Goal: Task Accomplishment & Management: Manage account settings

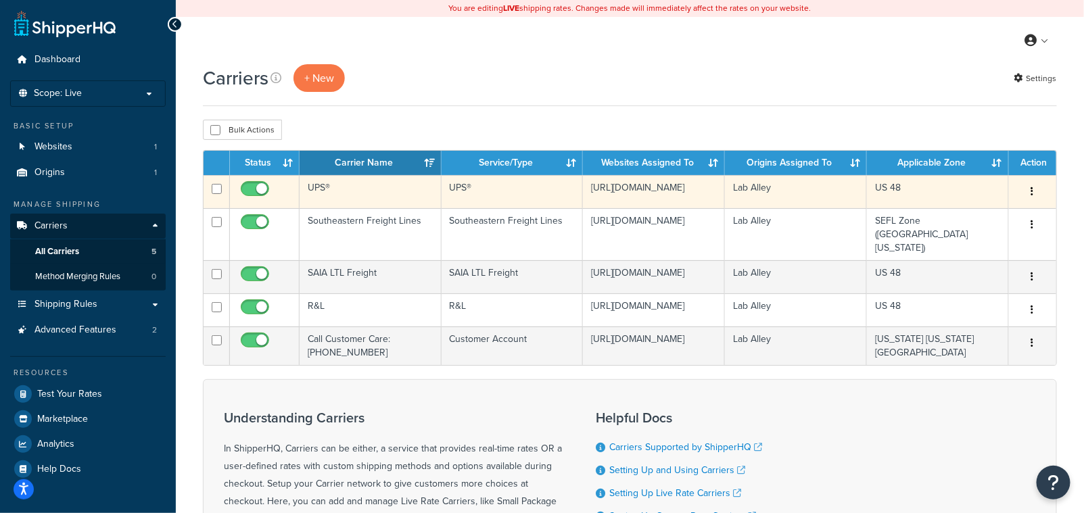
click at [334, 199] on td "UPS®" at bounding box center [371, 191] width 142 height 33
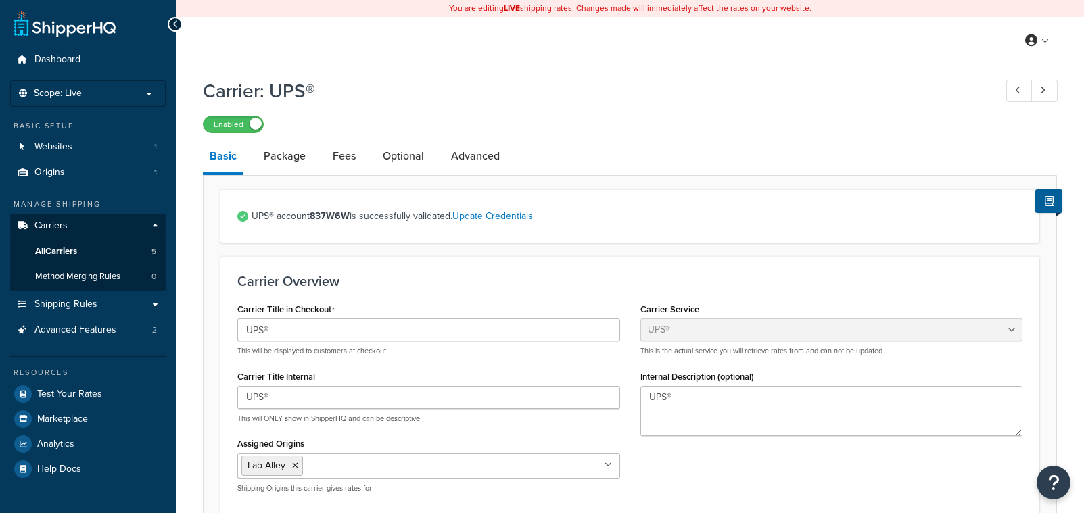
select select "ups"
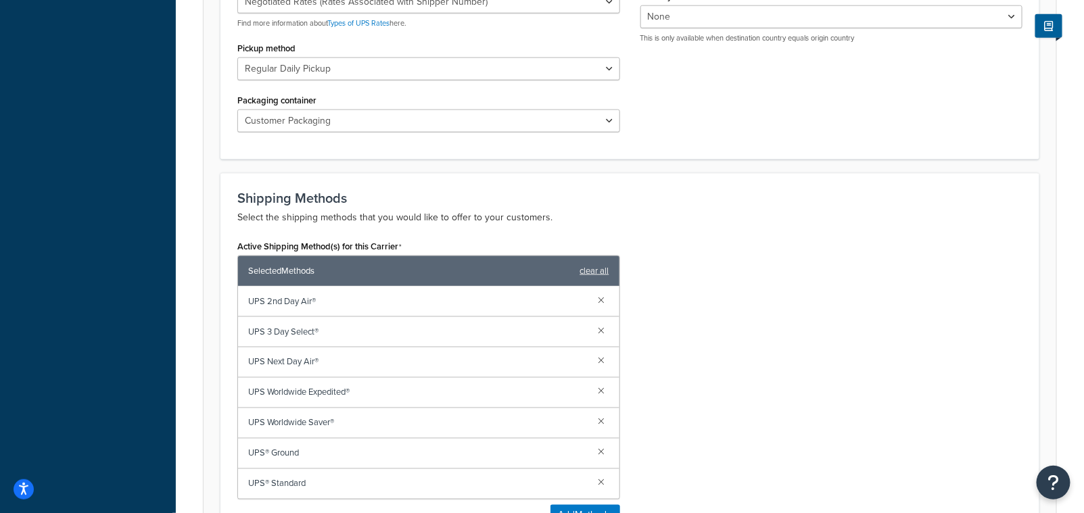
scroll to position [661, 0]
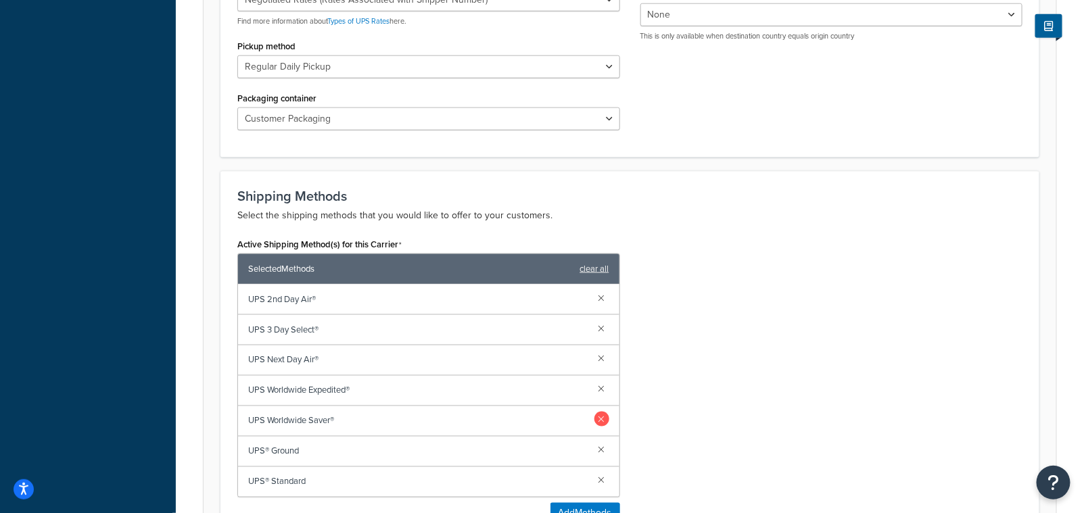
click at [605, 423] on link at bounding box center [602, 419] width 15 height 15
click at [601, 390] on link at bounding box center [602, 388] width 15 height 15
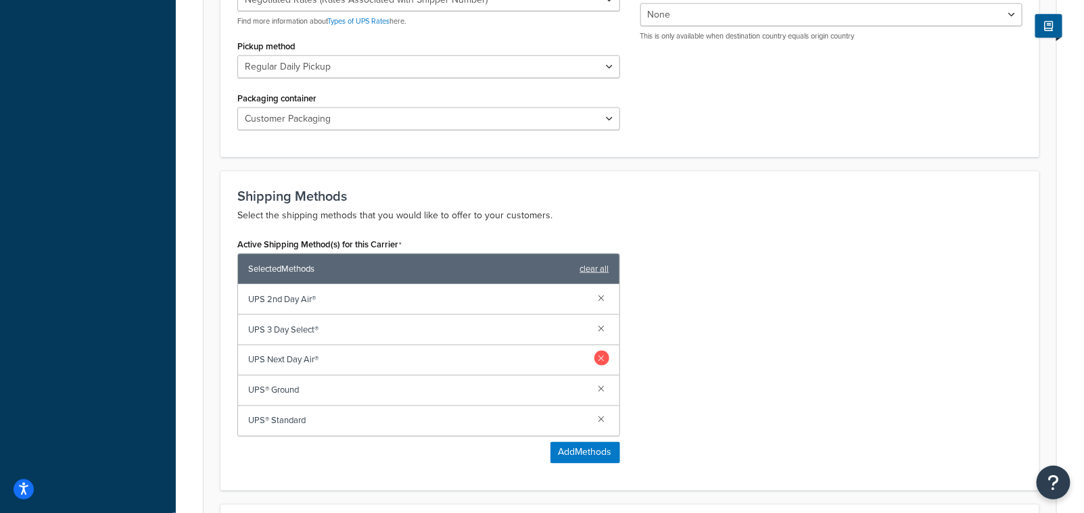
click at [604, 363] on link at bounding box center [602, 358] width 15 height 15
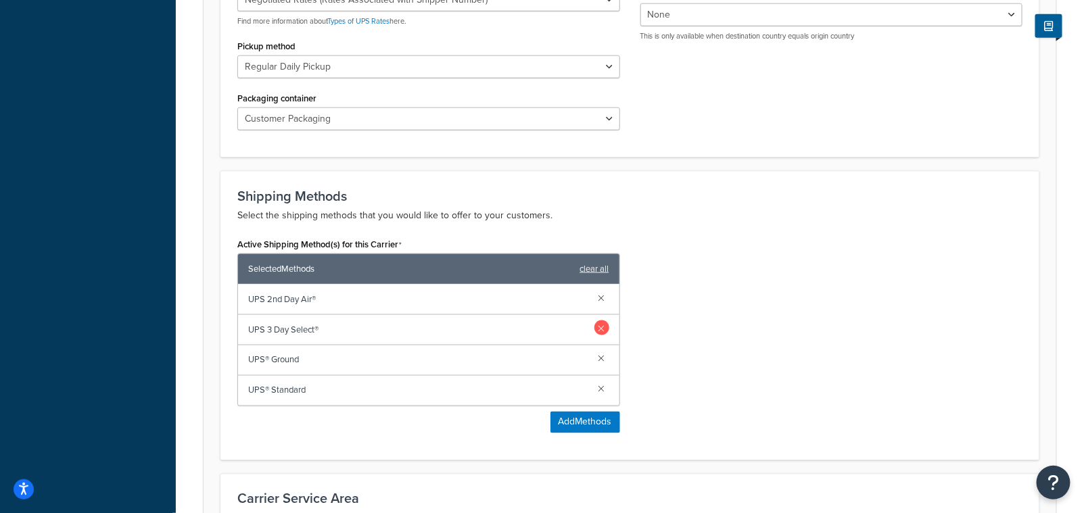
click at [604, 328] on link at bounding box center [602, 328] width 15 height 15
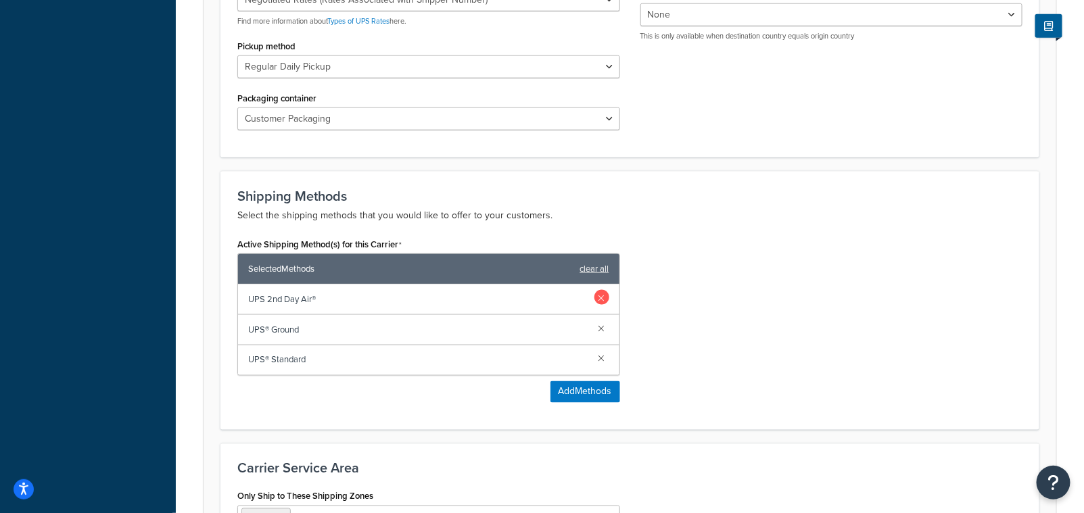
click at [599, 292] on link at bounding box center [602, 297] width 15 height 15
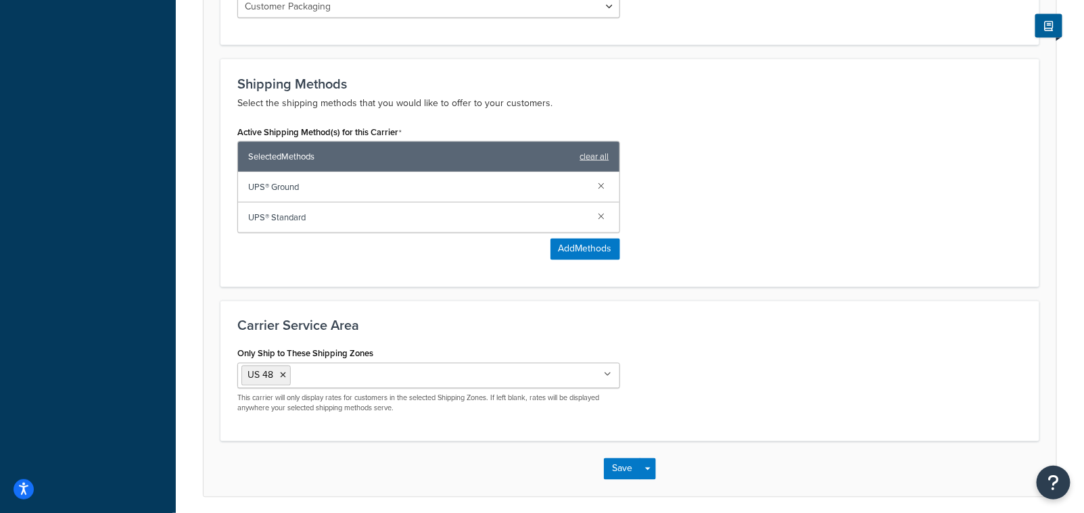
scroll to position [824, 0]
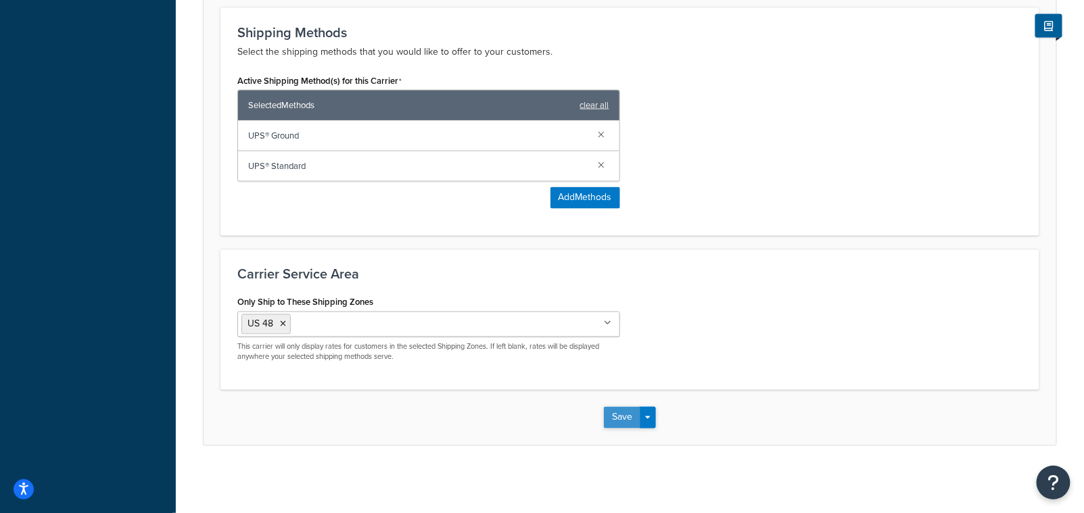
click at [626, 418] on button "Save" at bounding box center [622, 418] width 37 height 22
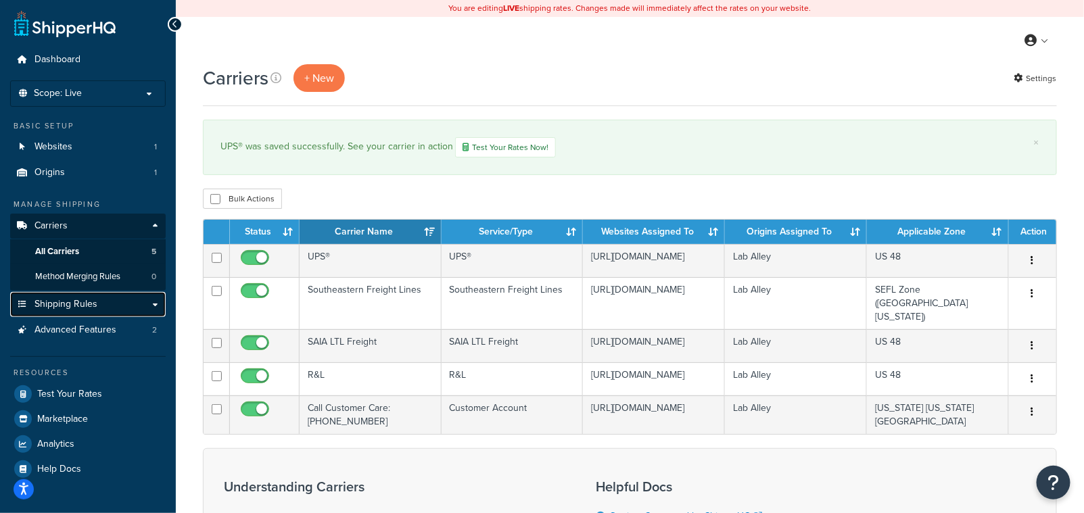
click at [83, 305] on span "Shipping Rules" at bounding box center [65, 304] width 63 height 11
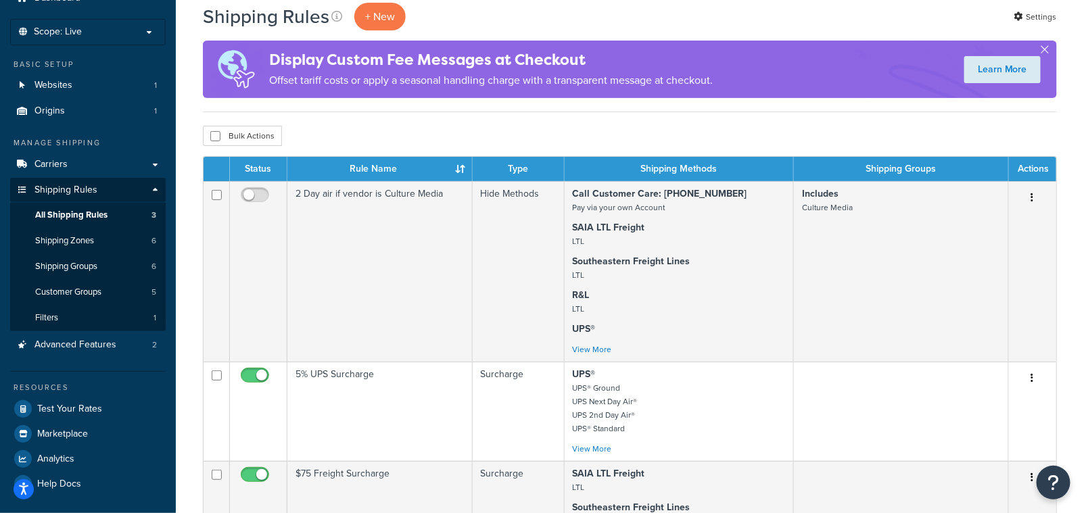
scroll to position [68, 0]
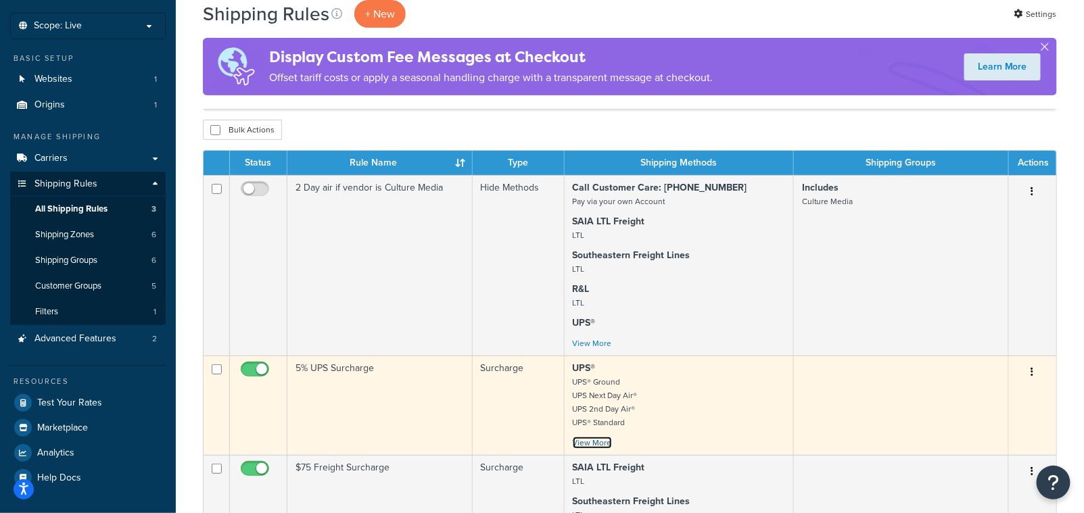
click at [603, 447] on link "View More" at bounding box center [592, 443] width 39 height 12
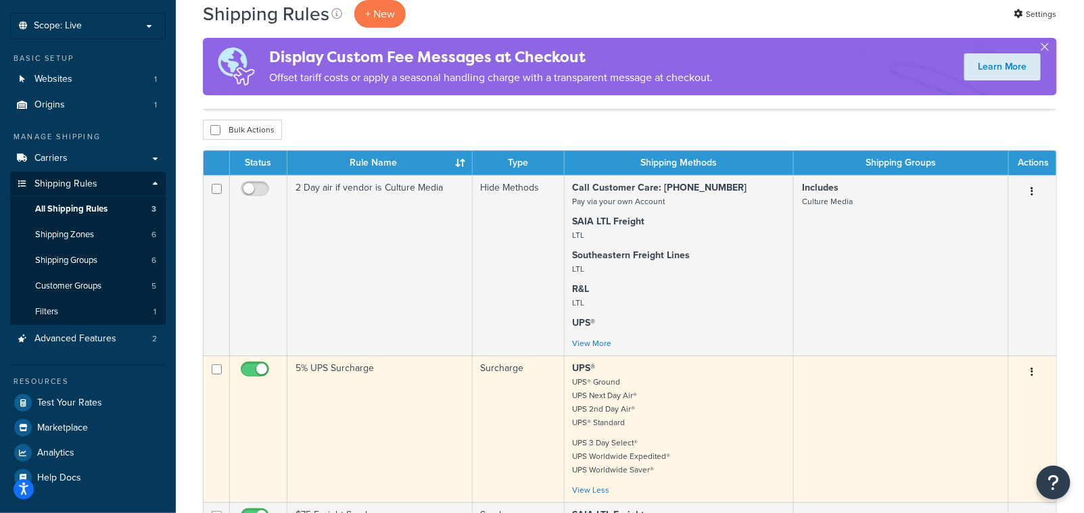
click at [1033, 374] on icon "button" at bounding box center [1032, 371] width 3 height 9
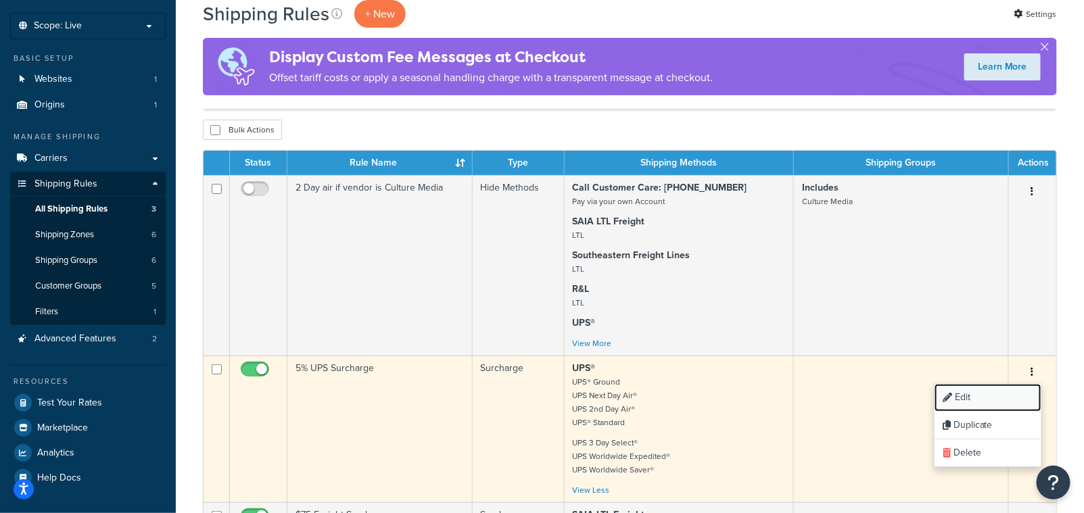
click at [965, 400] on link "Edit" at bounding box center [988, 398] width 107 height 28
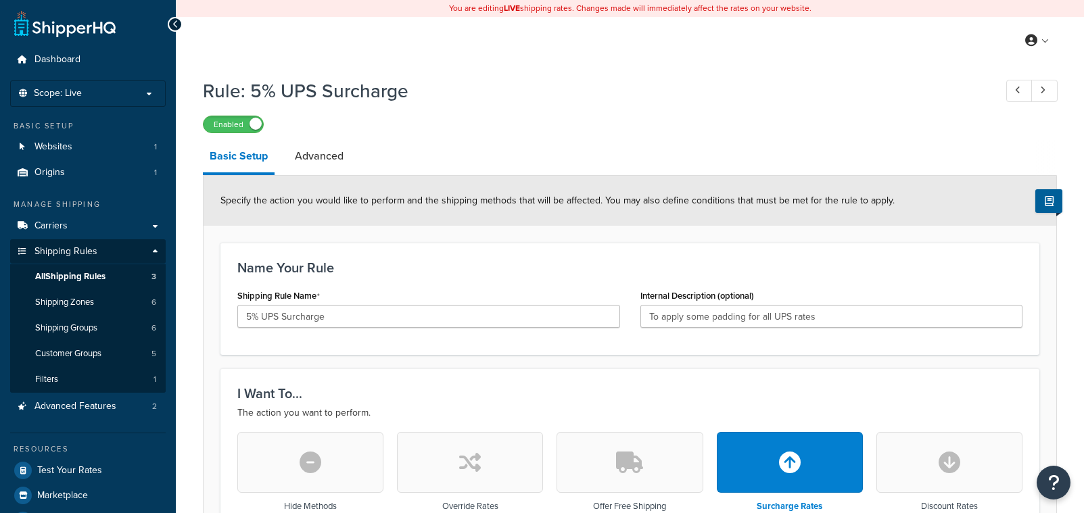
select select "PERCENTAGE"
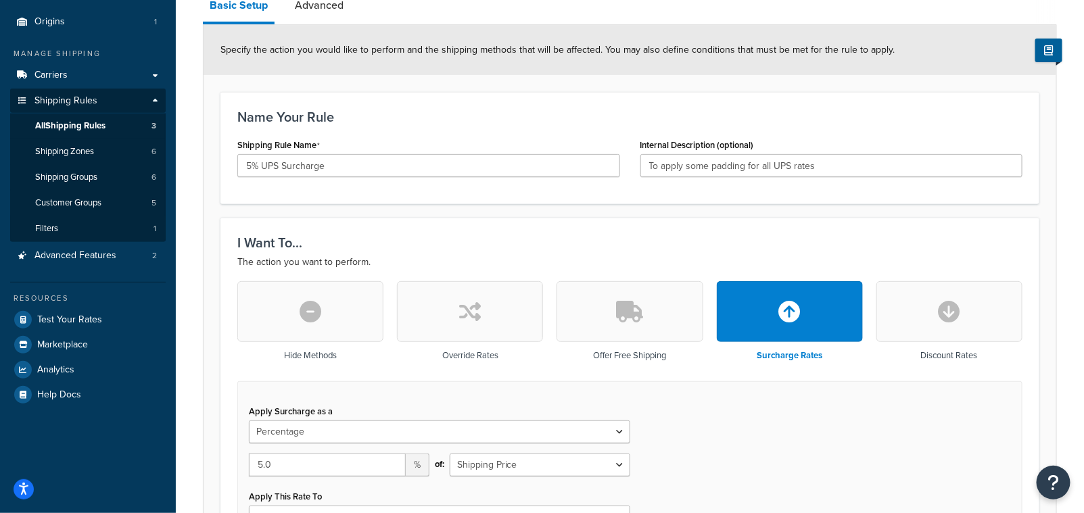
scroll to position [33, 0]
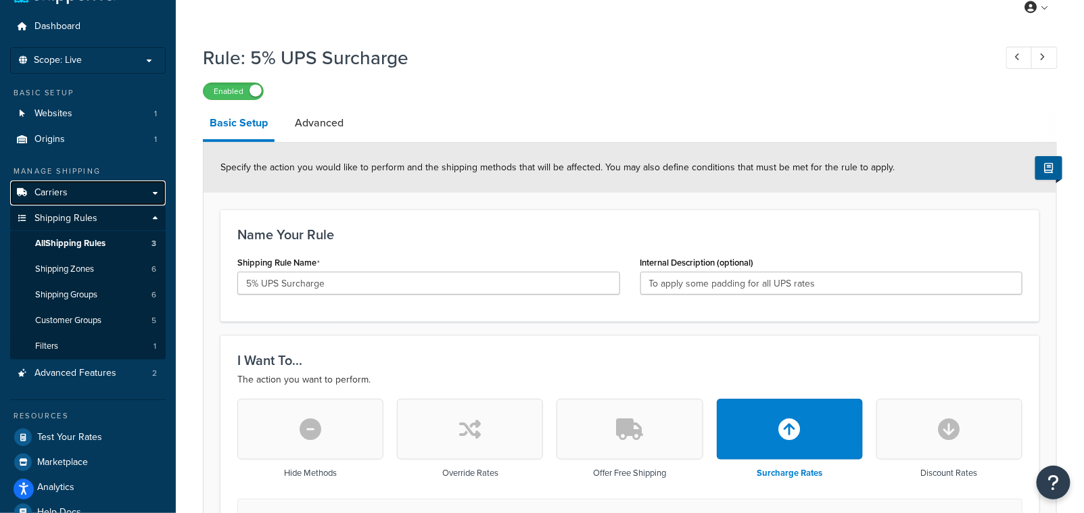
click at [55, 193] on span "Carriers" at bounding box center [50, 192] width 33 height 11
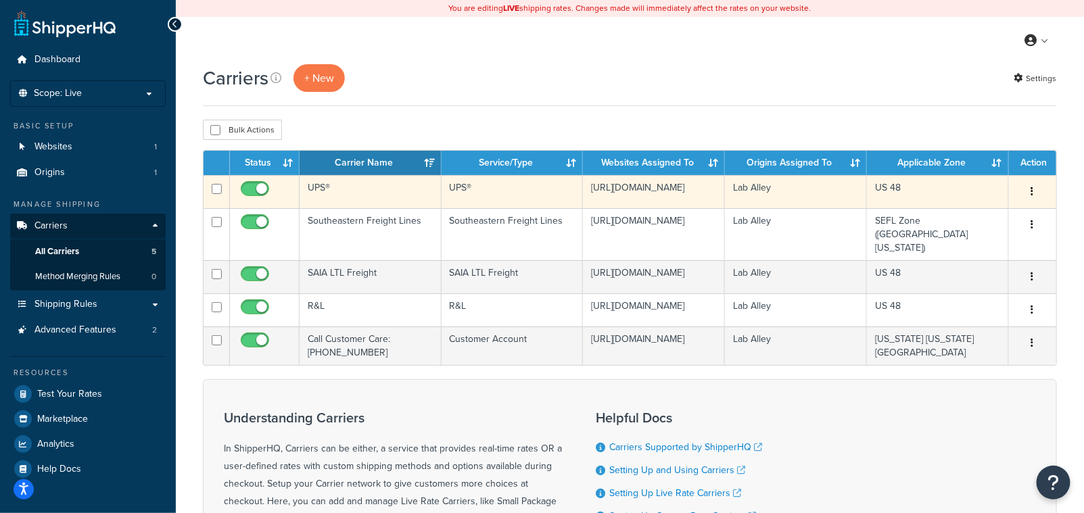
click at [1029, 191] on button "button" at bounding box center [1032, 192] width 19 height 22
click at [960, 217] on link "Edit" at bounding box center [978, 220] width 107 height 28
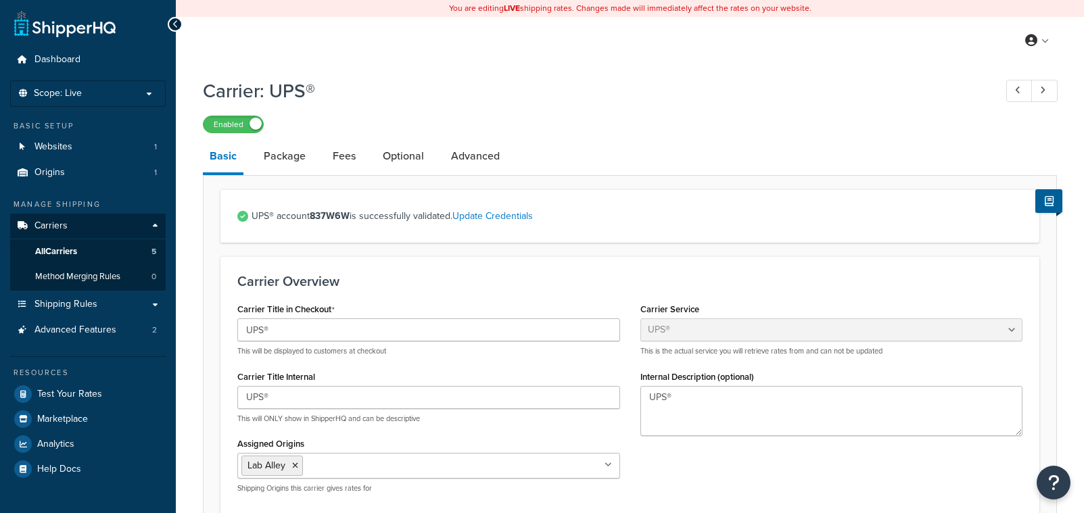
select select "ups"
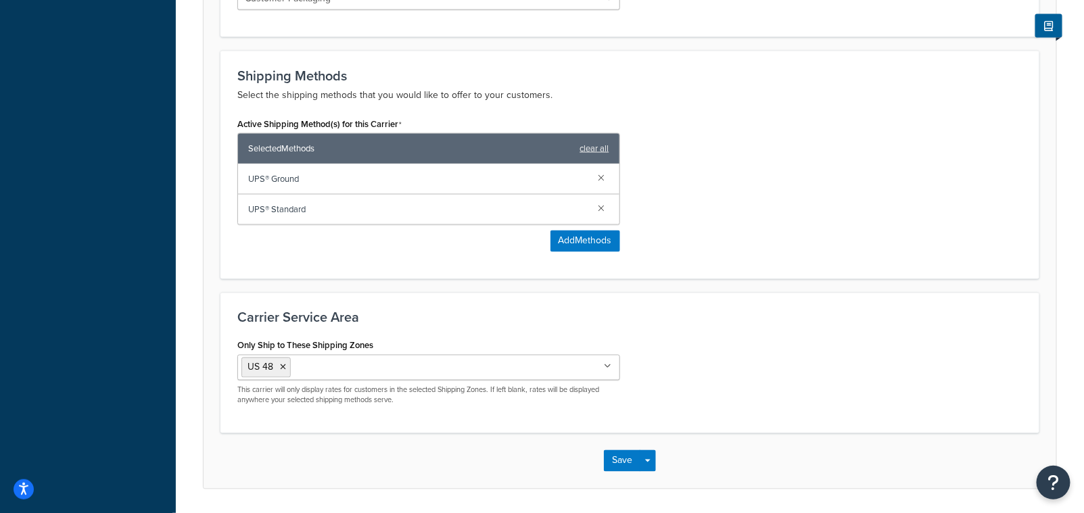
scroll to position [783, 0]
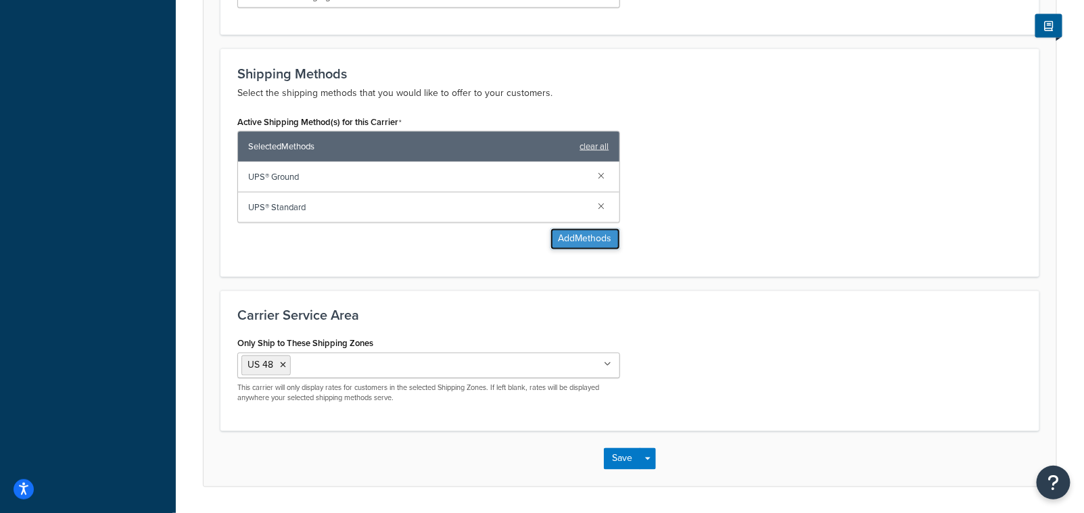
click at [576, 242] on button "Add Methods" at bounding box center [586, 240] width 70 height 22
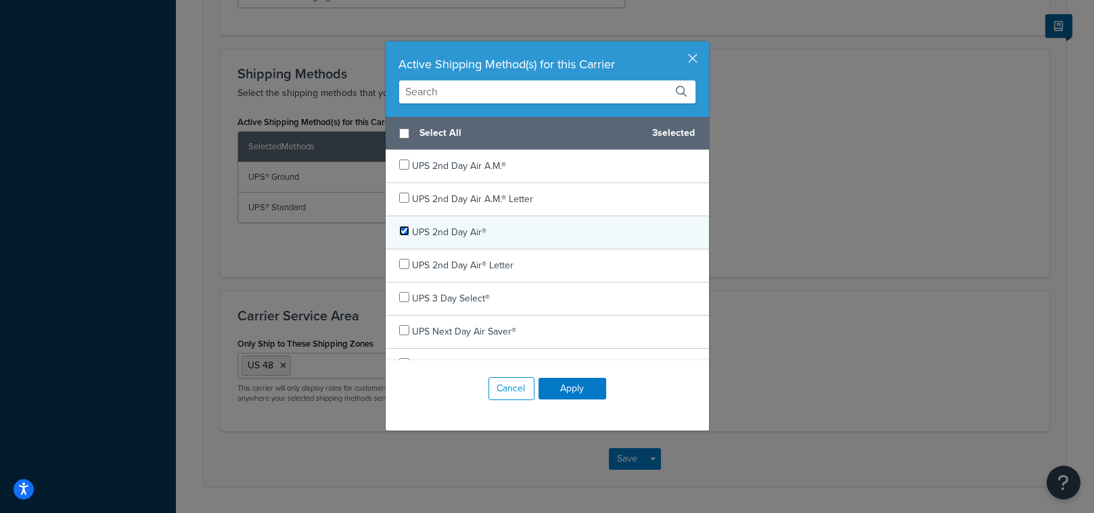
click at [400, 227] on input "checkbox" at bounding box center [404, 231] width 10 height 10
checkbox input "true"
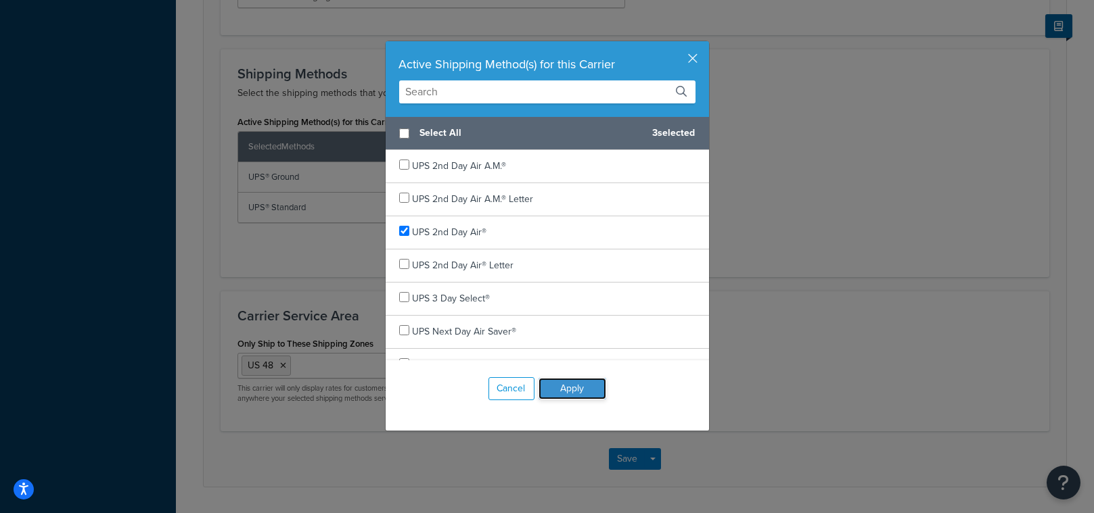
click at [581, 392] on button "Apply" at bounding box center [572, 389] width 68 height 22
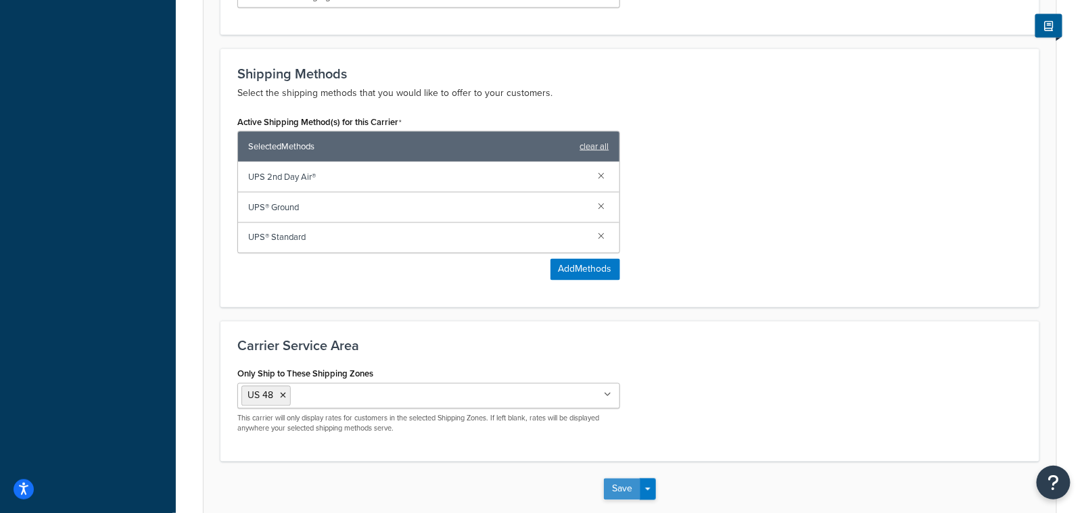
click at [621, 492] on button "Save" at bounding box center [622, 490] width 37 height 22
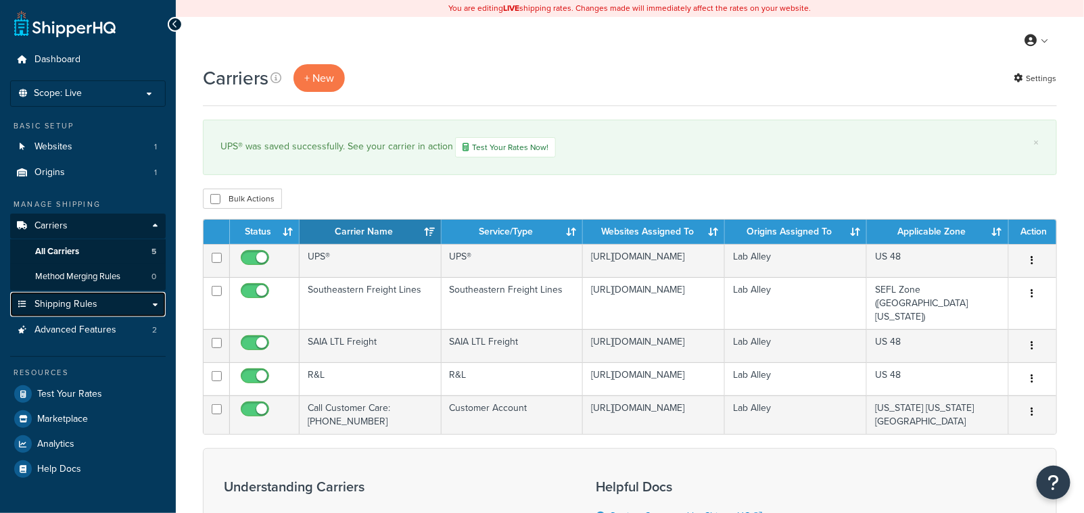
click at [83, 306] on span "Shipping Rules" at bounding box center [65, 304] width 63 height 11
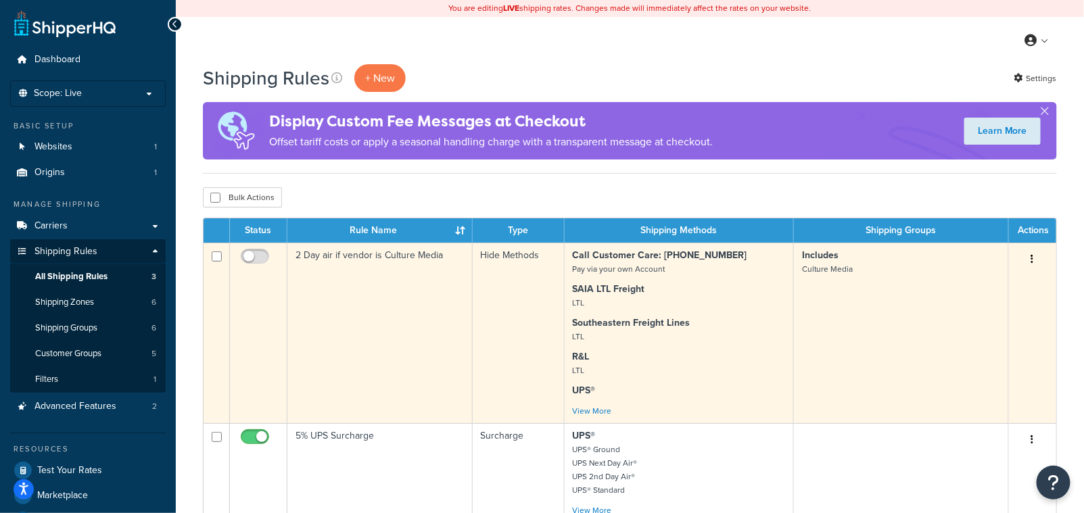
click at [1030, 260] on button "button" at bounding box center [1032, 260] width 19 height 22
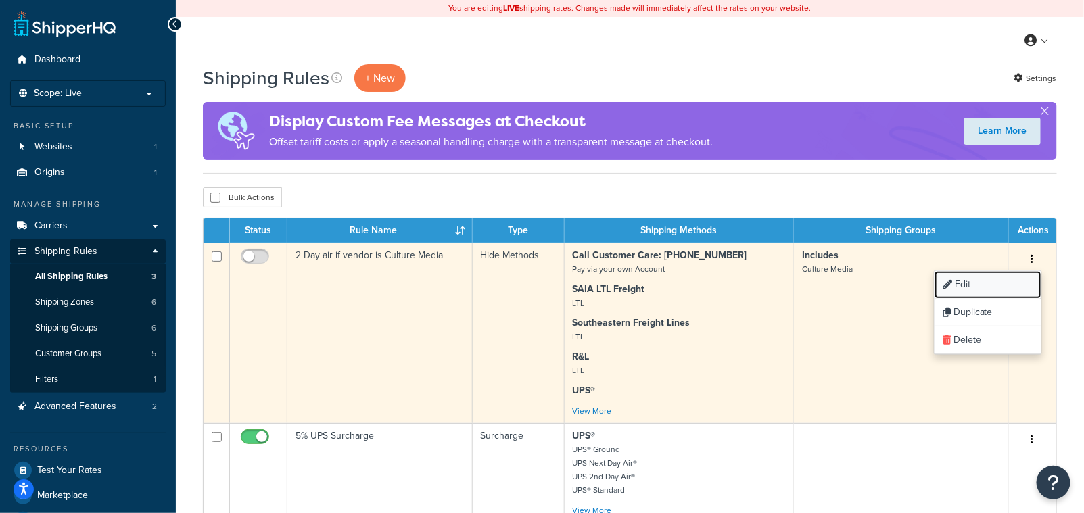
click at [973, 284] on link "Edit" at bounding box center [988, 285] width 107 height 28
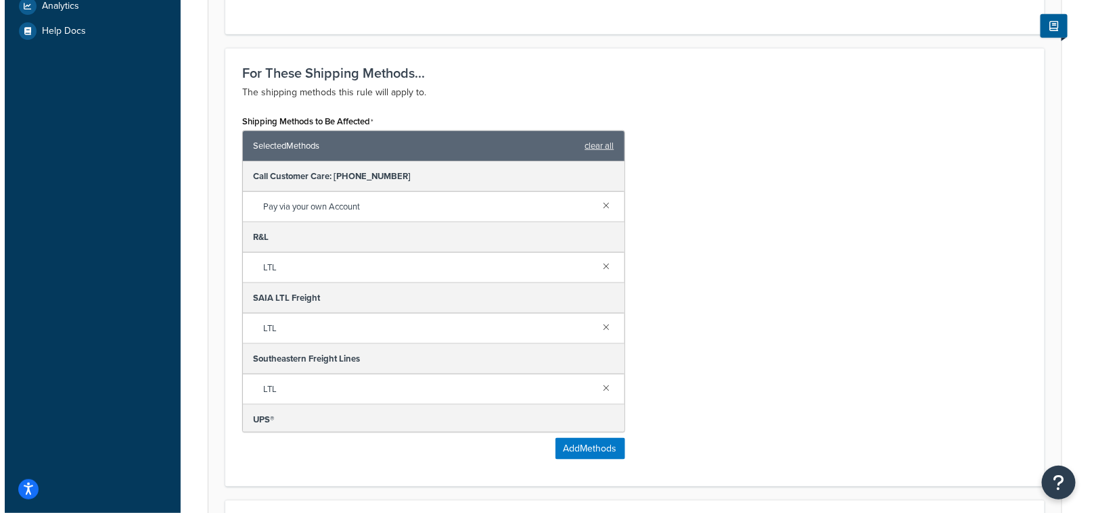
scroll to position [540, 0]
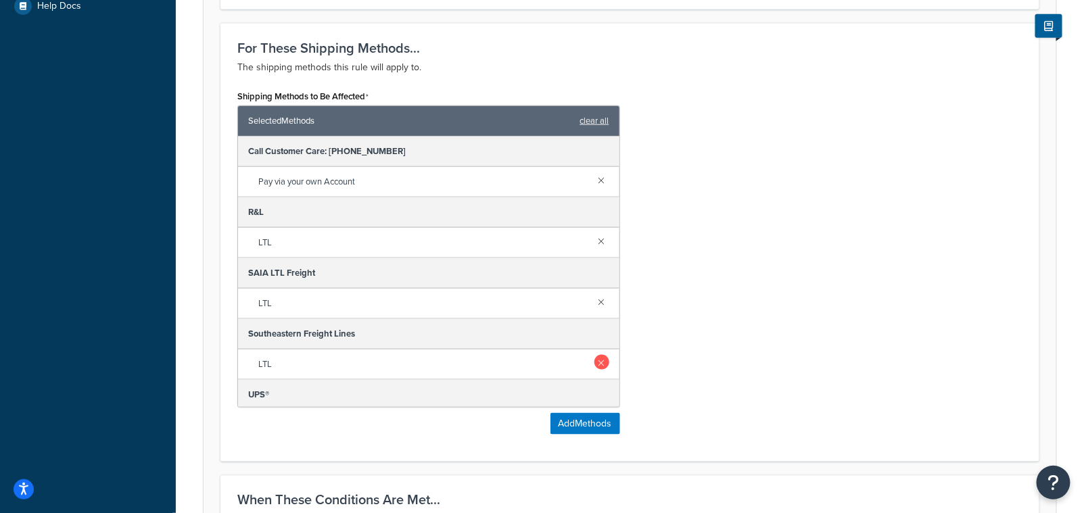
click at [595, 357] on link at bounding box center [602, 362] width 15 height 15
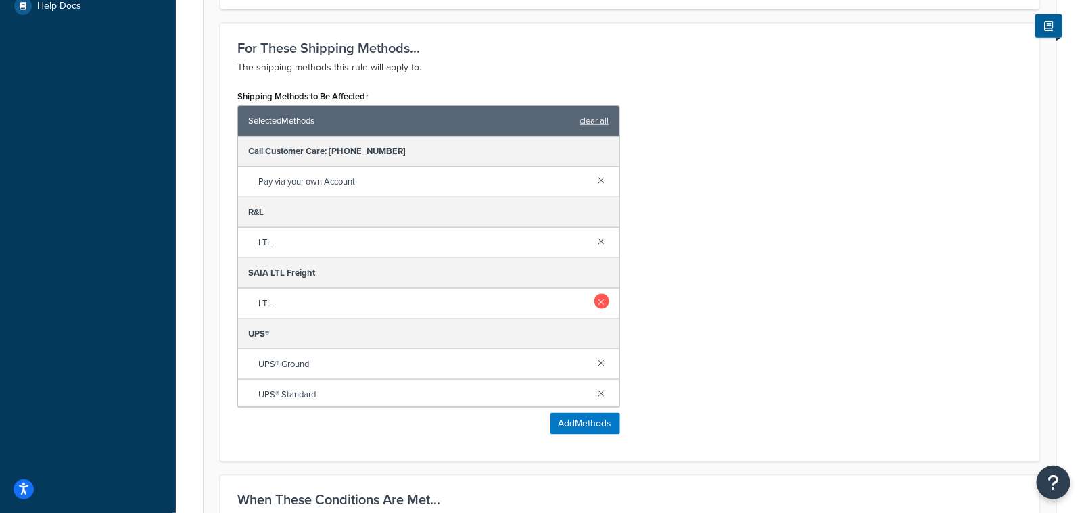
click at [595, 298] on link at bounding box center [602, 301] width 15 height 15
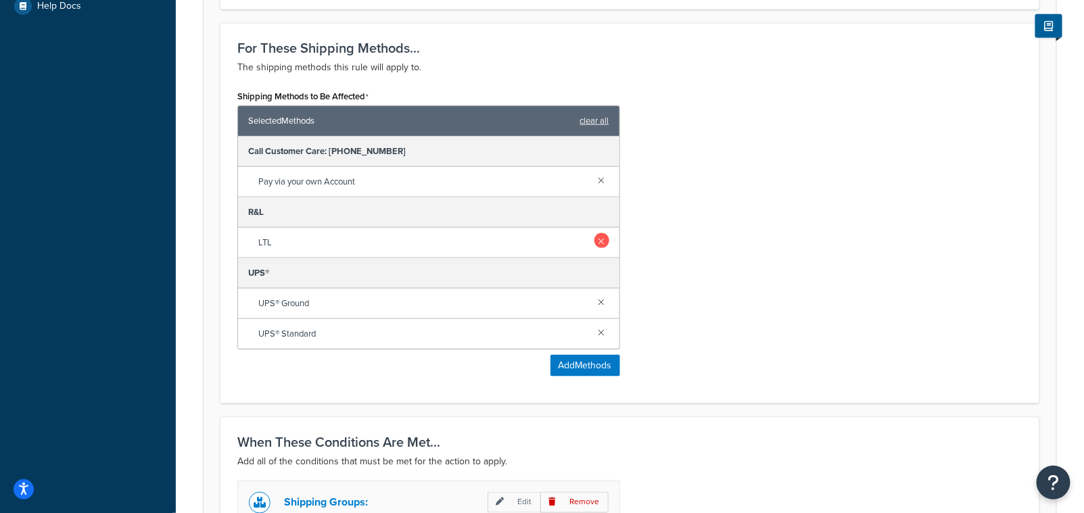
click at [599, 238] on link at bounding box center [602, 240] width 15 height 15
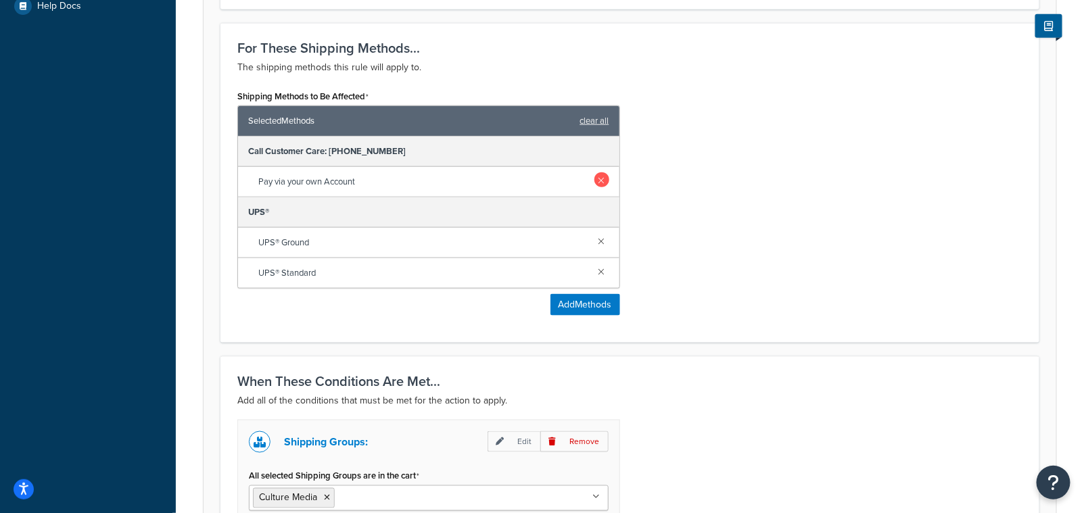
click at [604, 181] on link at bounding box center [602, 179] width 15 height 15
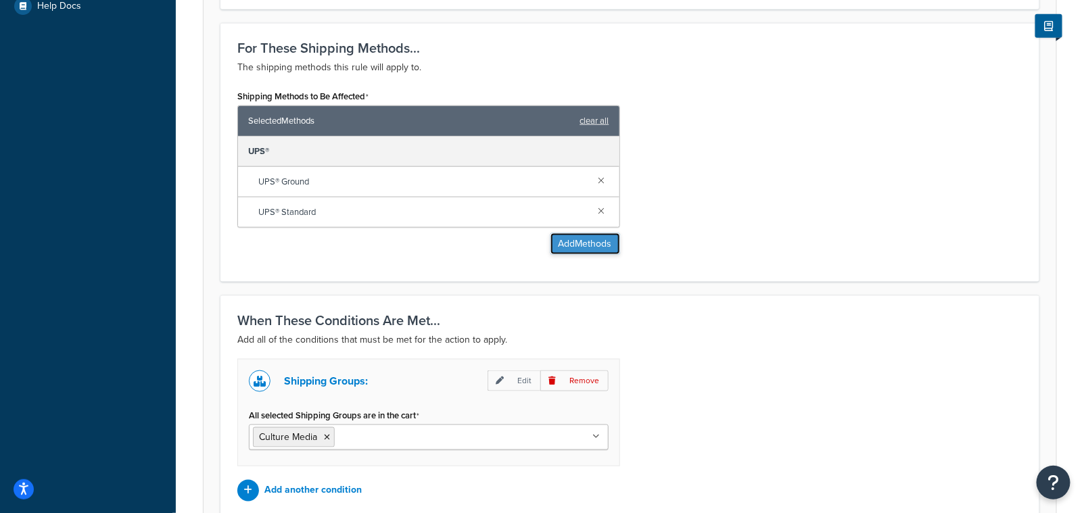
click at [567, 246] on button "Add Methods" at bounding box center [586, 244] width 70 height 22
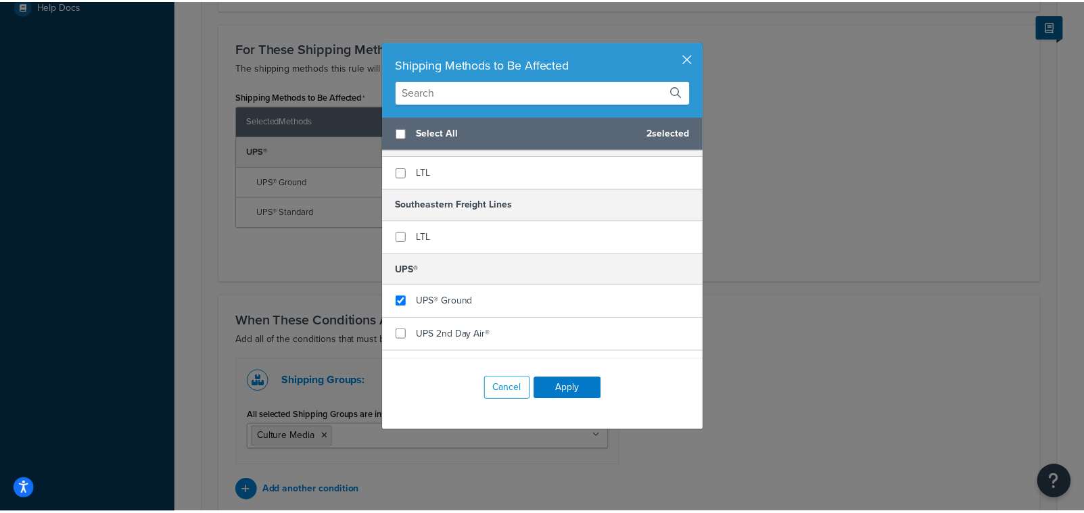
scroll to position [176, 0]
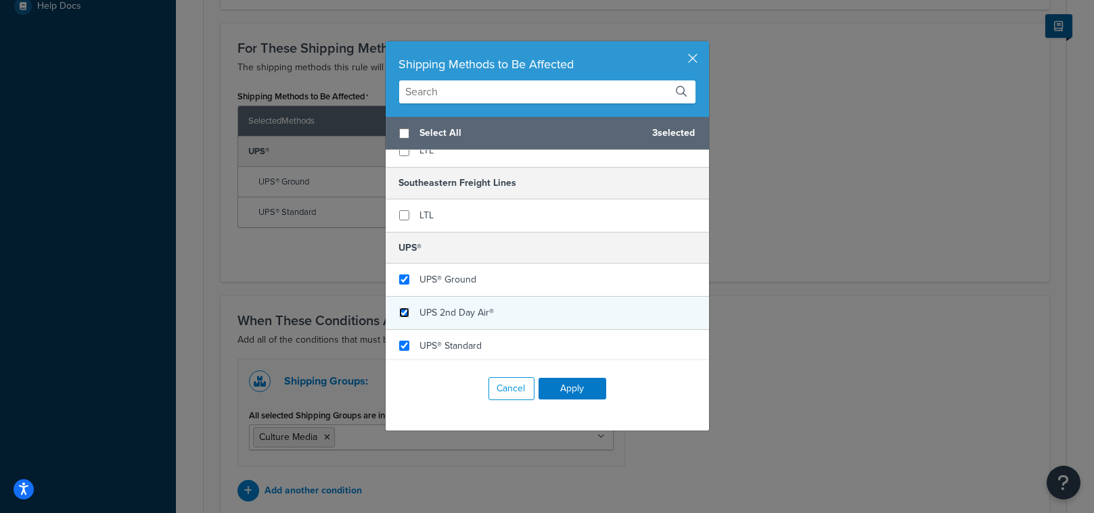
click at [399, 310] on input "checkbox" at bounding box center [404, 313] width 10 height 10
checkbox input "true"
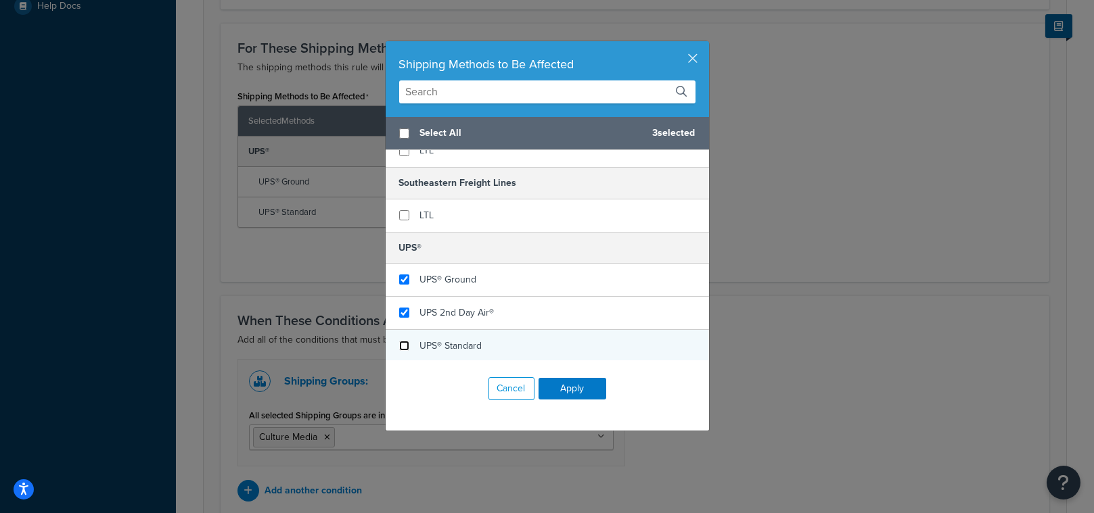
click at [399, 344] on input "checkbox" at bounding box center [404, 346] width 10 height 10
checkbox input "false"
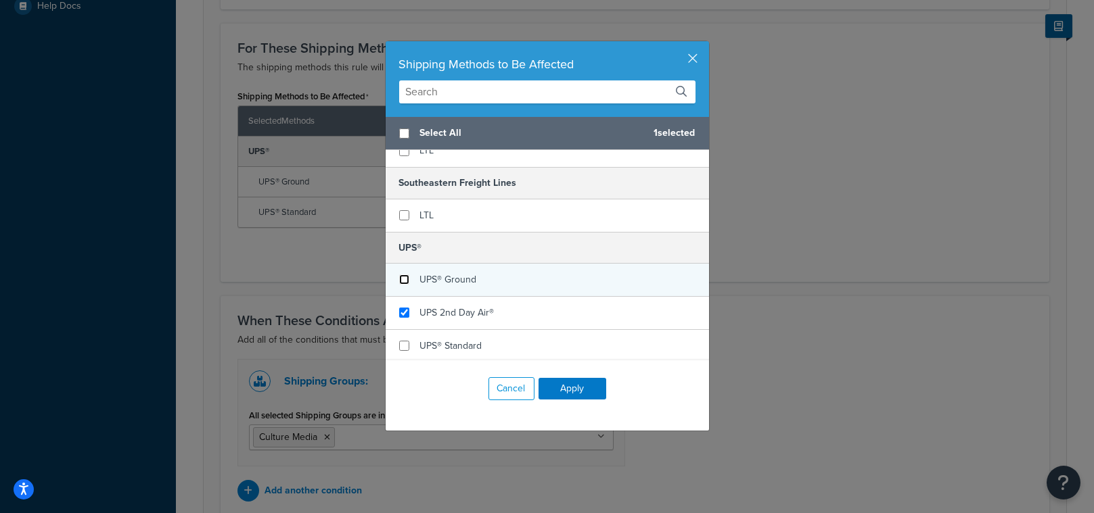
click at [400, 277] on input "checkbox" at bounding box center [404, 280] width 10 height 10
checkbox input "false"
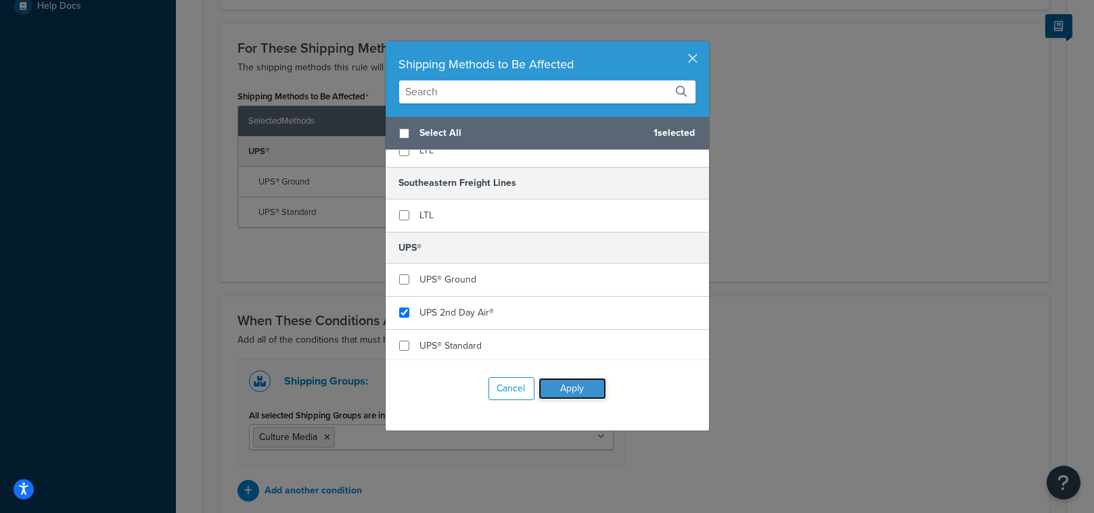
click at [563, 390] on button "Apply" at bounding box center [572, 389] width 68 height 22
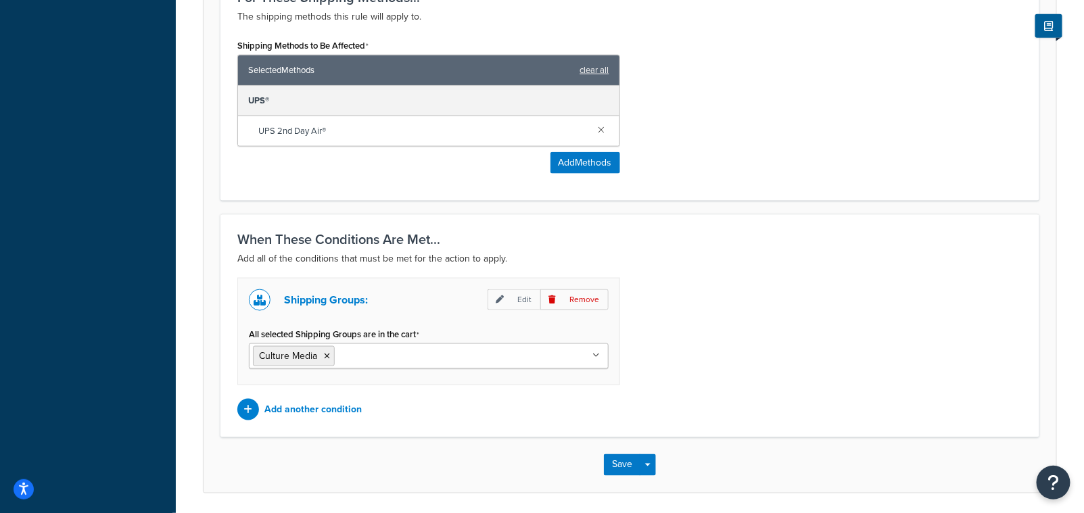
scroll to position [638, 0]
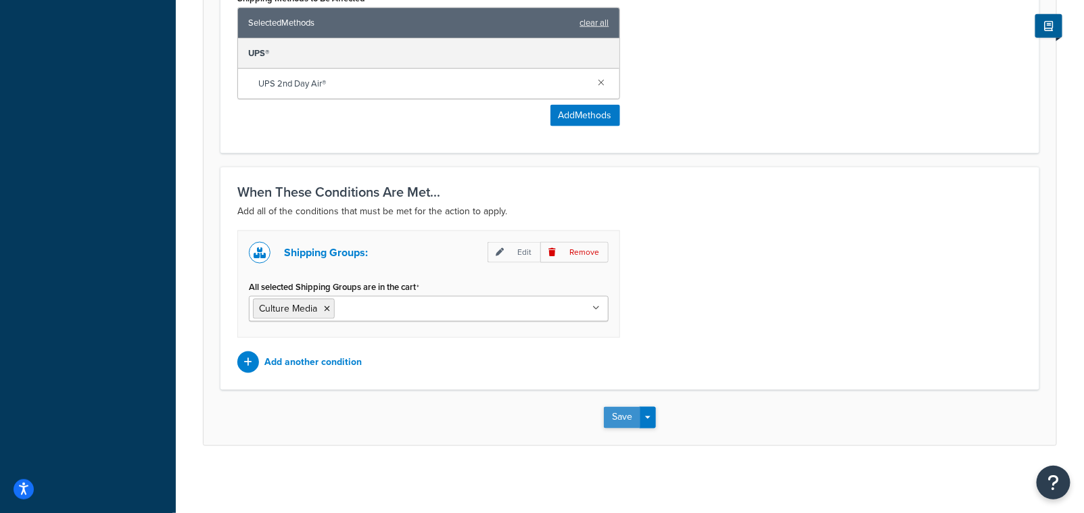
click at [619, 419] on button "Save" at bounding box center [622, 418] width 37 height 22
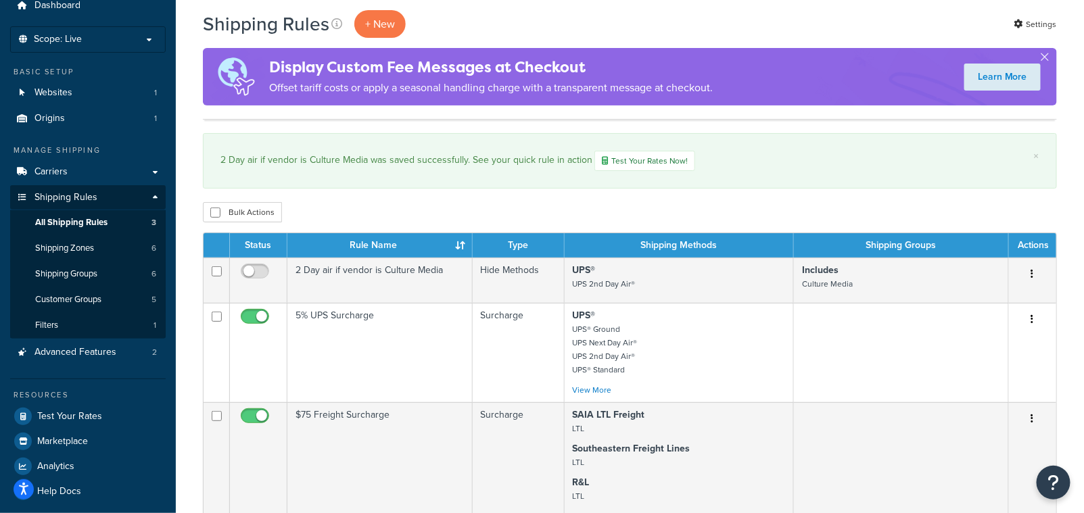
scroll to position [97, 0]
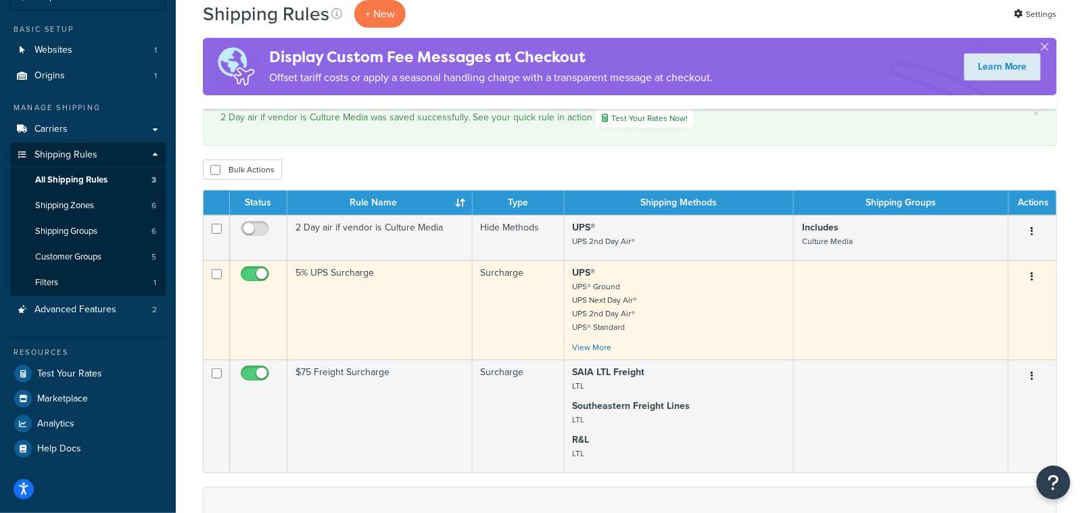
click at [1035, 277] on button "button" at bounding box center [1032, 277] width 19 height 22
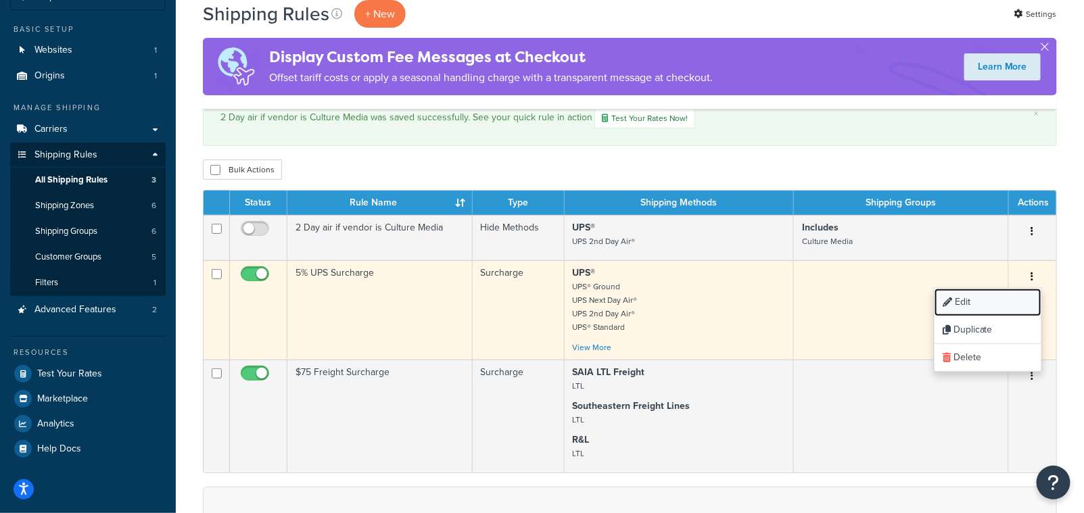
click at [992, 298] on link "Edit" at bounding box center [988, 303] width 107 height 28
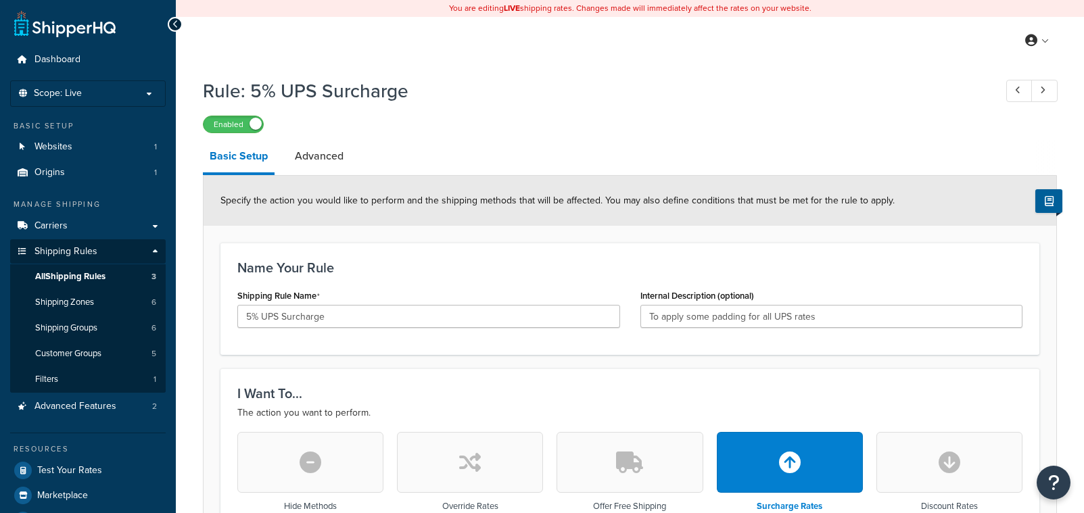
select select "PERCENTAGE"
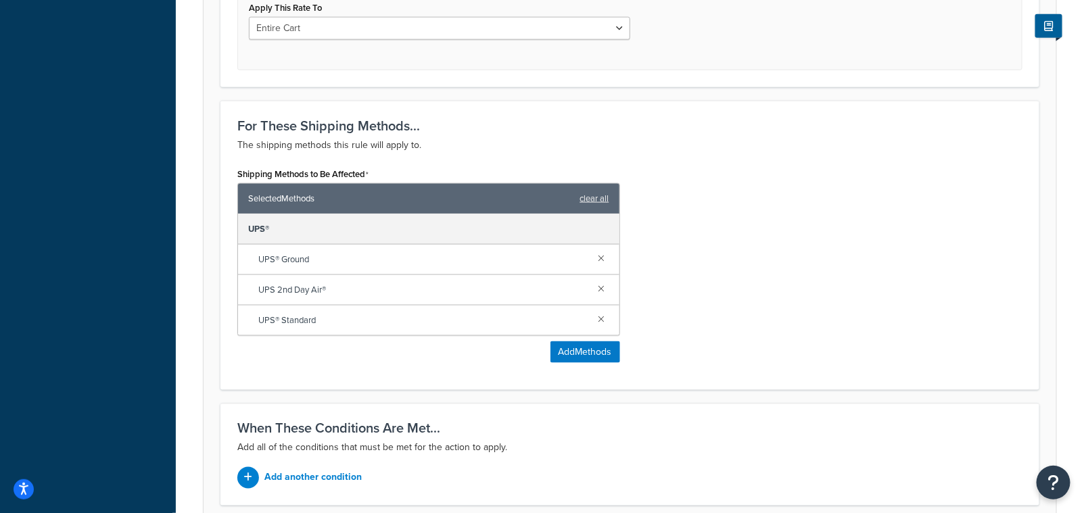
scroll to position [641, 0]
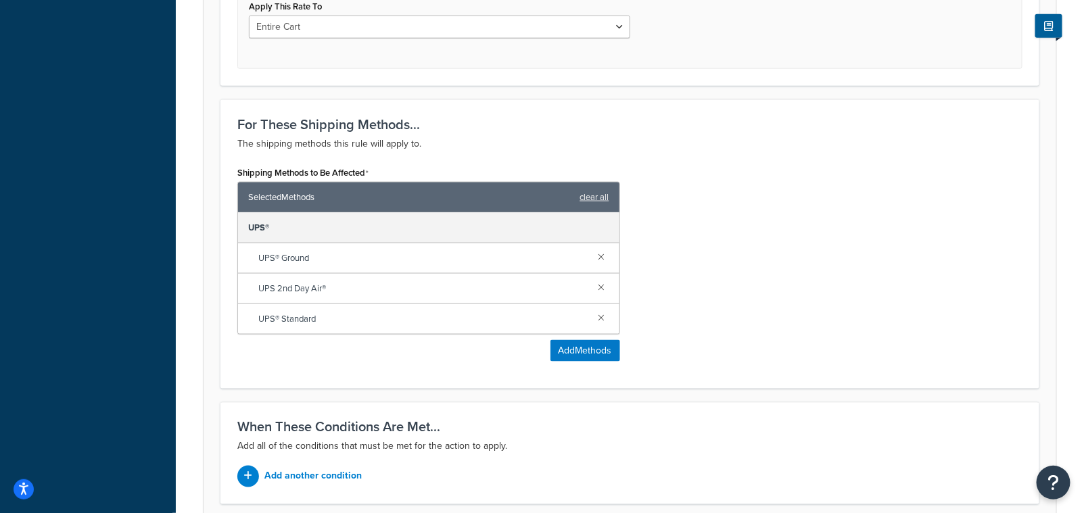
click at [976, 296] on div "Shipping Methods to Be Affected Selected Methods clear all UPS® UPS® Ground UPS…" at bounding box center [630, 267] width 806 height 209
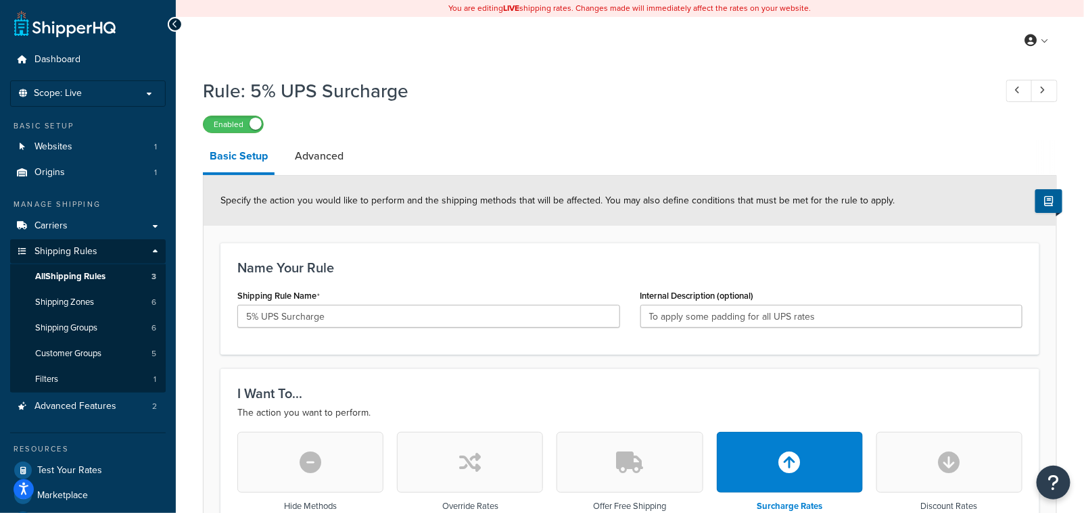
click at [176, 22] on icon at bounding box center [175, 24] width 6 height 9
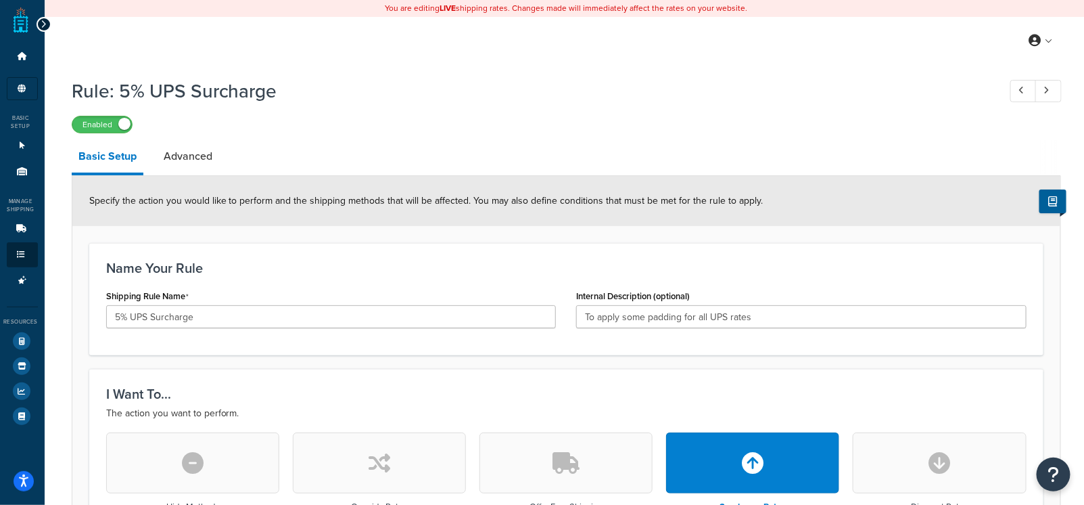
click at [176, 22] on div "My Profile Billing Global Settings Contact Us Logout" at bounding box center [567, 40] width 1044 height 47
click at [41, 25] on icon at bounding box center [44, 24] width 6 height 9
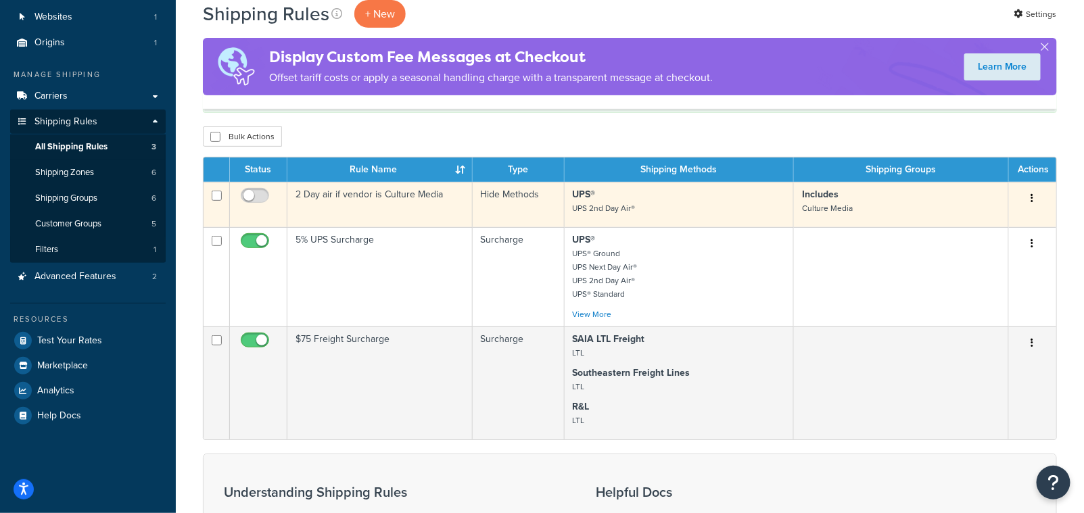
scroll to position [179, 0]
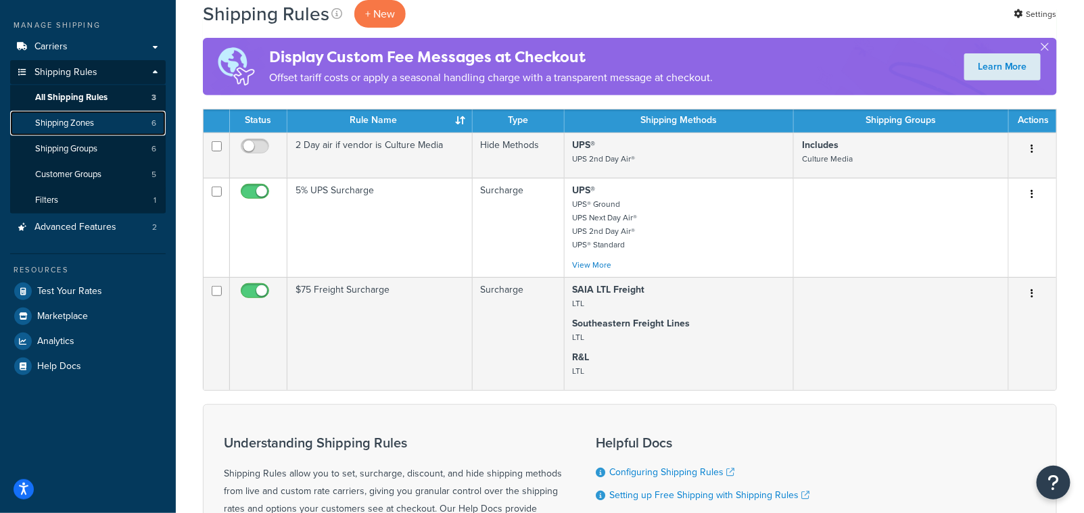
click at [94, 126] on span "Shipping Zones" at bounding box center [64, 123] width 59 height 11
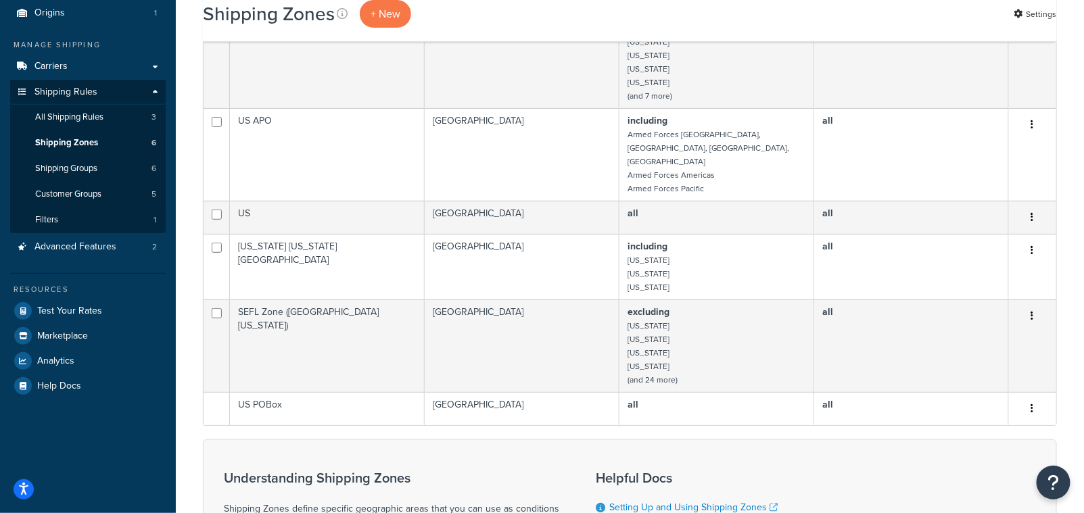
scroll to position [161, 0]
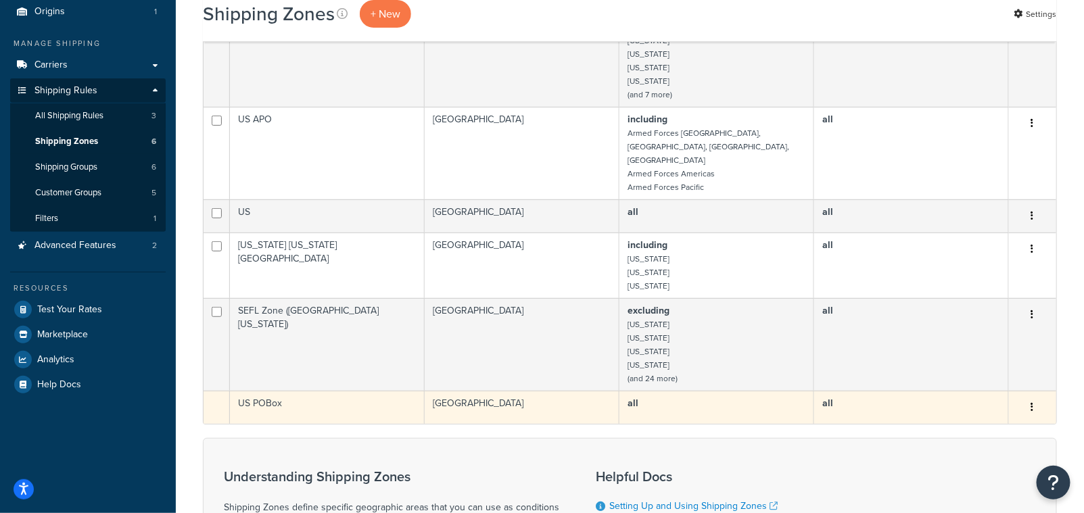
click at [1033, 402] on icon "button" at bounding box center [1032, 406] width 3 height 9
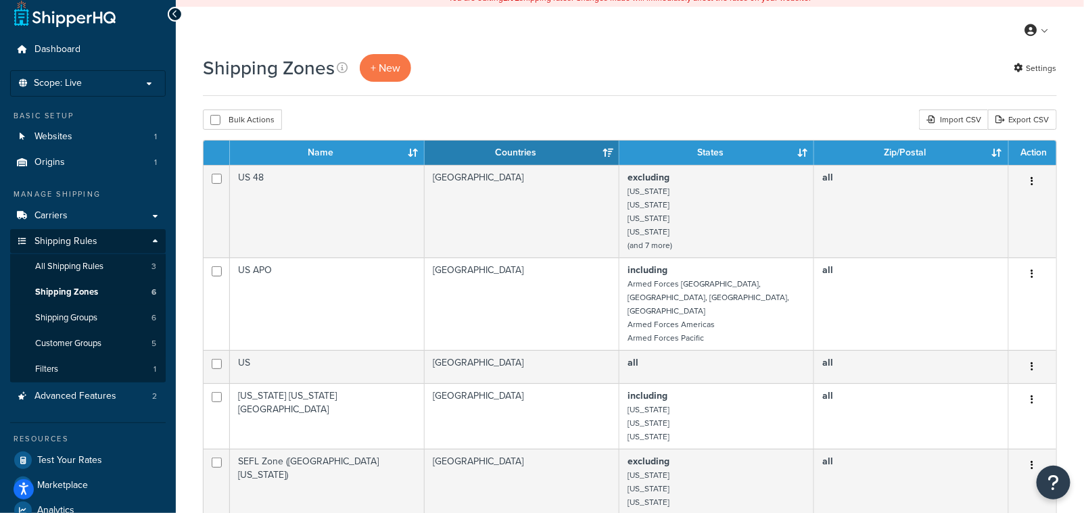
scroll to position [0, 0]
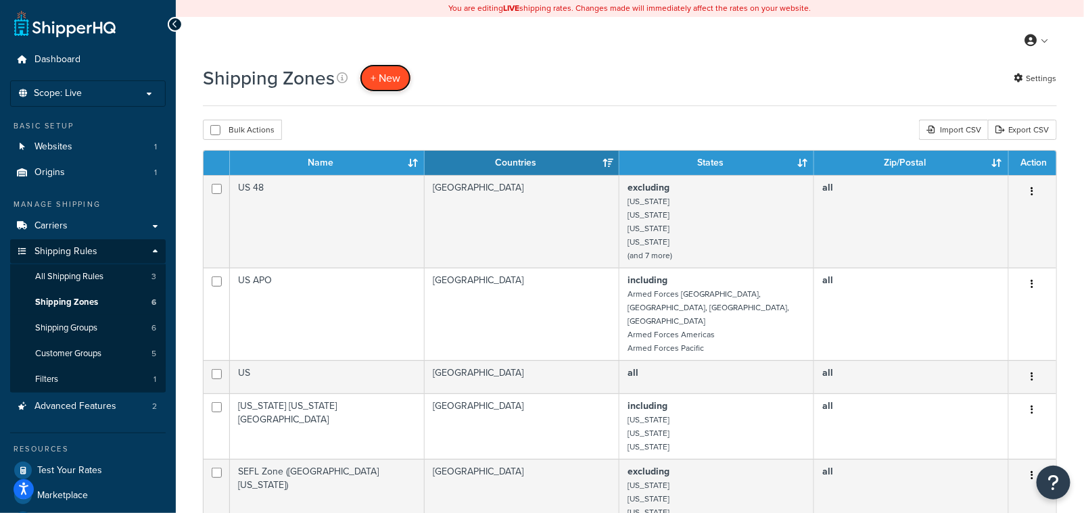
click at [375, 83] on span "+ New" at bounding box center [386, 78] width 30 height 16
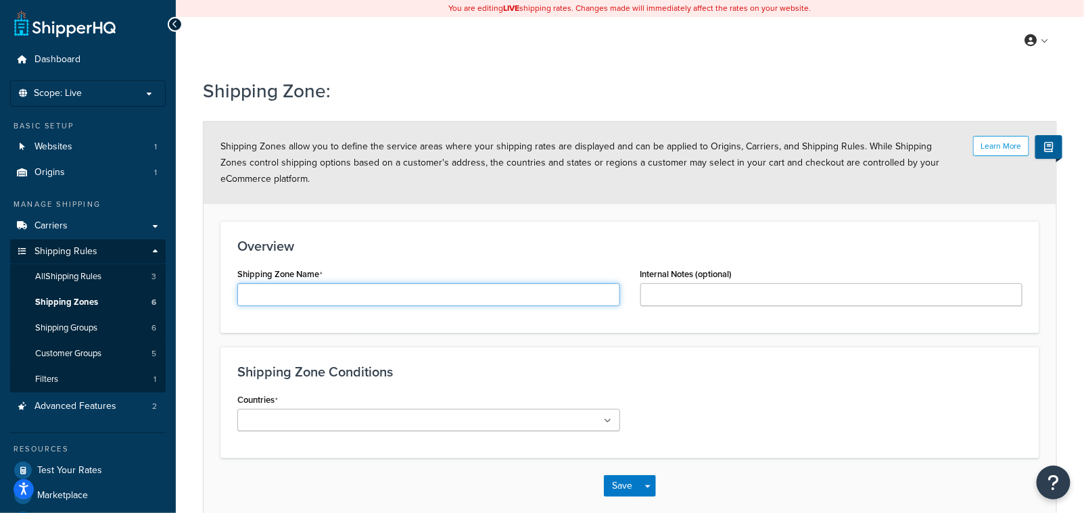
click at [342, 302] on input "Shipping Zone Name" at bounding box center [428, 294] width 383 height 23
type input "[GEOGRAPHIC_DATA]"
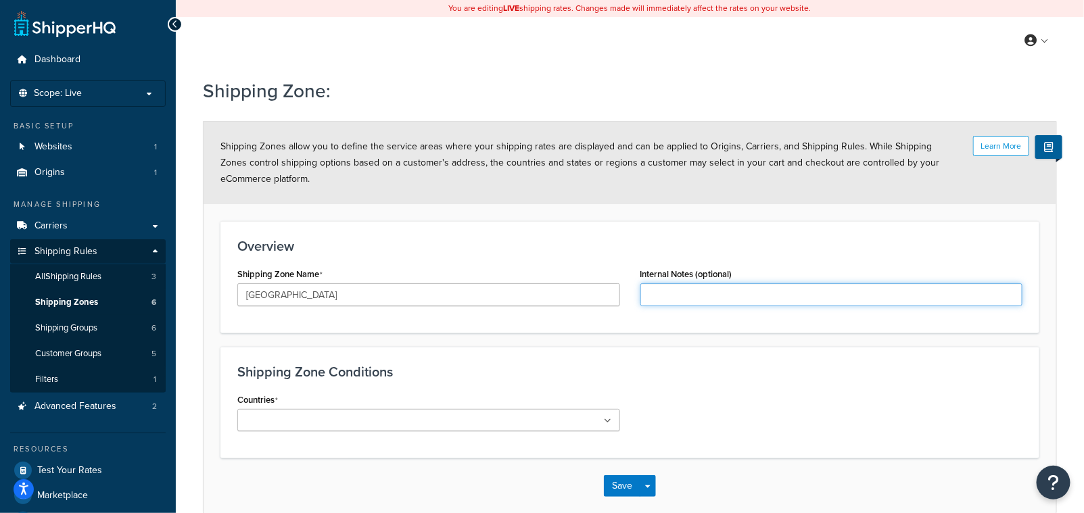
click at [655, 302] on input "Internal Notes (optional)" at bounding box center [831, 294] width 383 height 23
type input "T"
click at [612, 415] on ul at bounding box center [428, 420] width 383 height 22
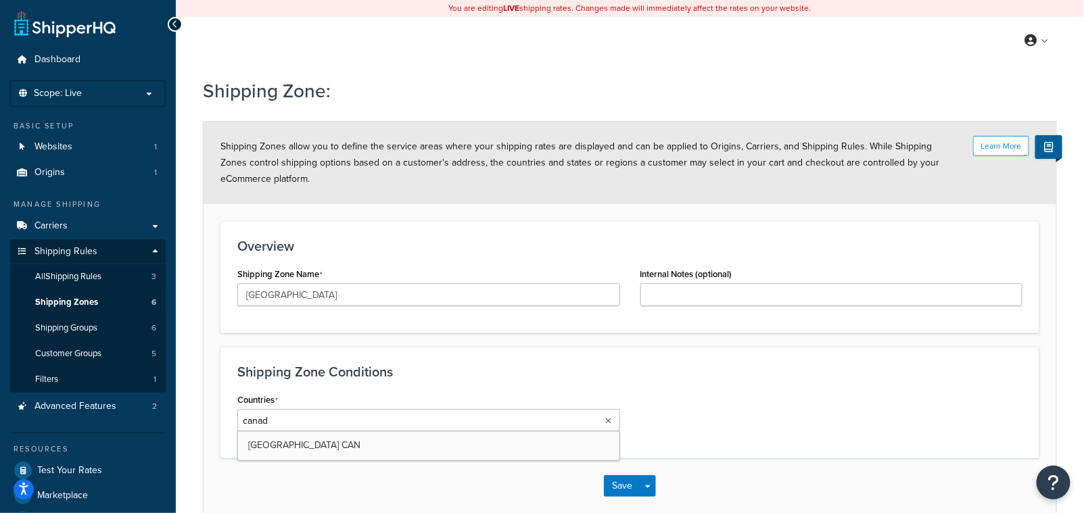
type input "[GEOGRAPHIC_DATA]"
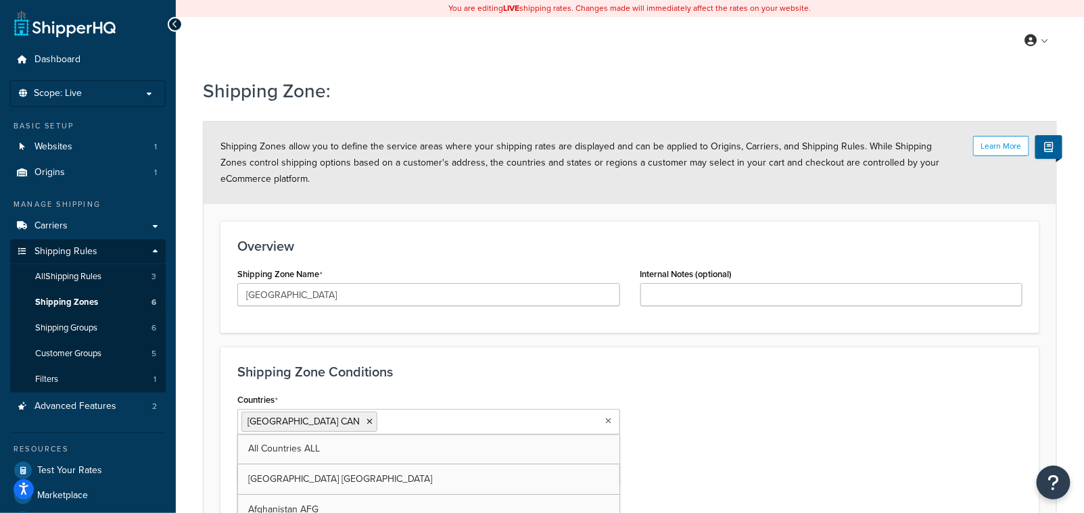
click at [919, 421] on div "Countries [GEOGRAPHIC_DATA] CAN All Countries ALL [GEOGRAPHIC_DATA] [GEOGRAPHIC…" at bounding box center [630, 495] width 806 height 211
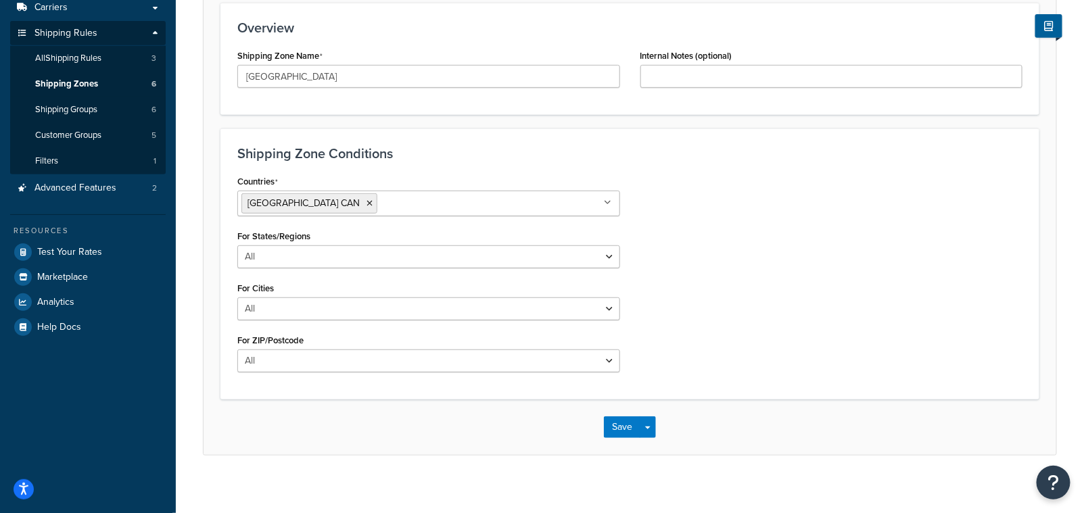
scroll to position [228, 0]
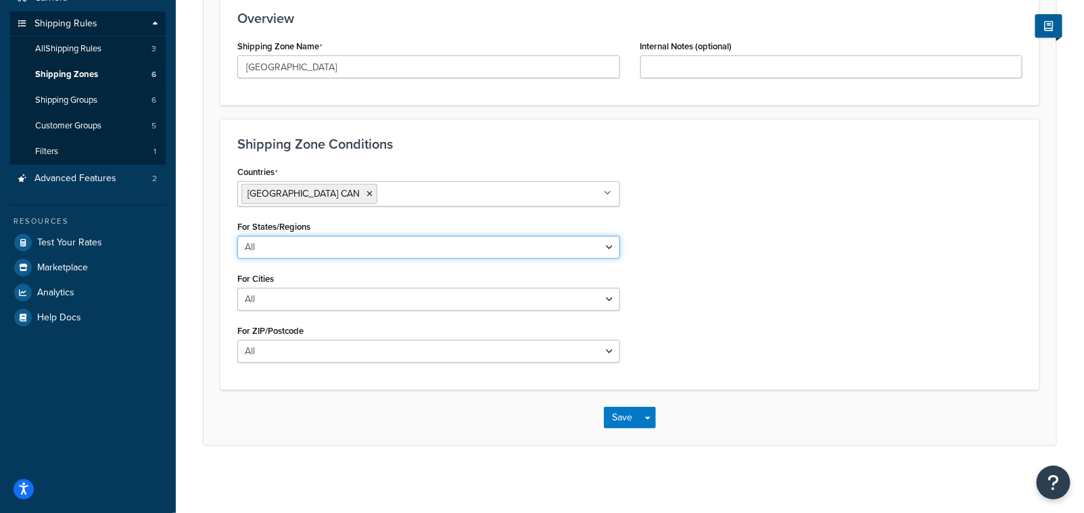
click at [397, 250] on select "All Including Excluding" at bounding box center [428, 247] width 383 height 23
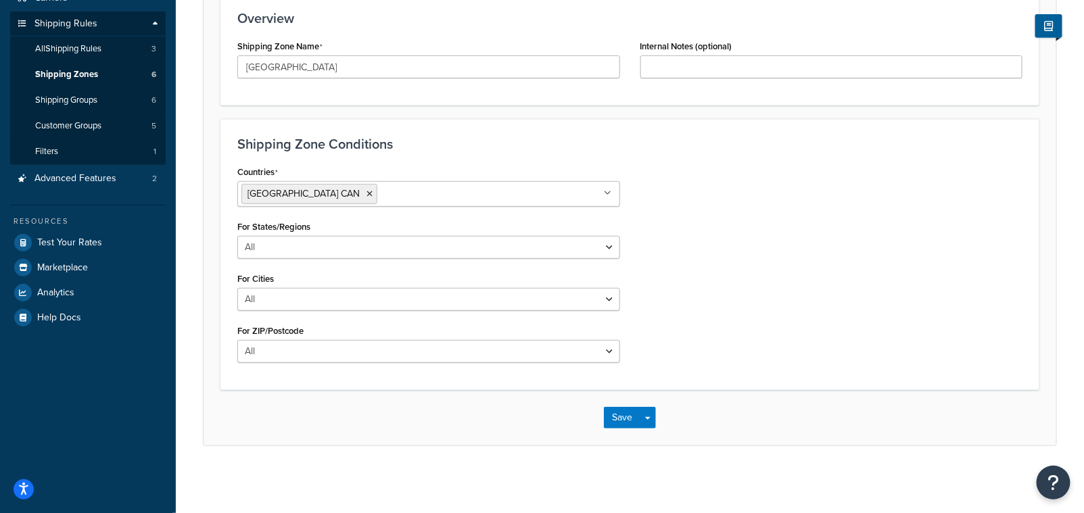
click at [766, 341] on div "Countries Canada CAN All Countries ALL United States USA Afghanistan AFG Albani…" at bounding box center [630, 267] width 806 height 211
click at [618, 417] on button "Save" at bounding box center [622, 418] width 37 height 22
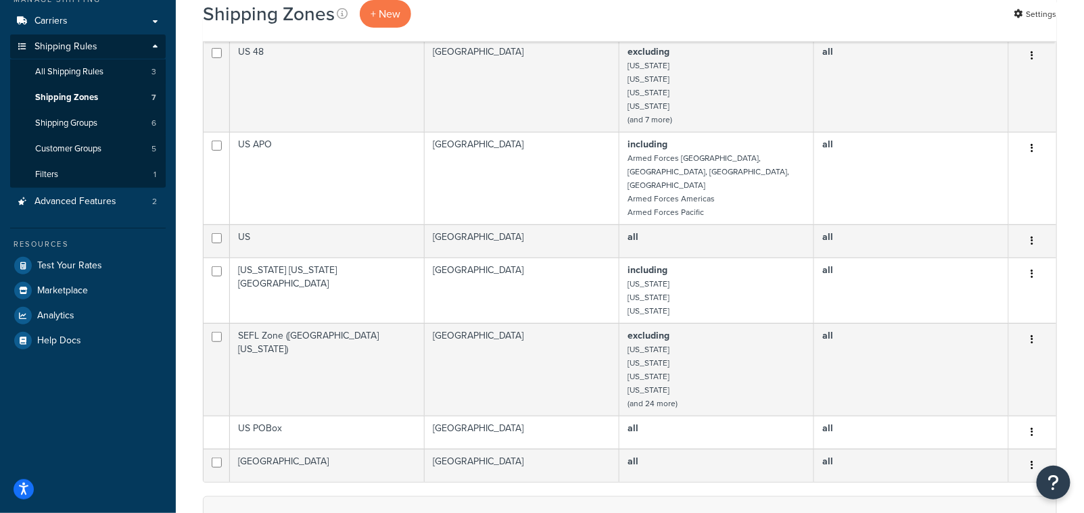
scroll to position [126, 0]
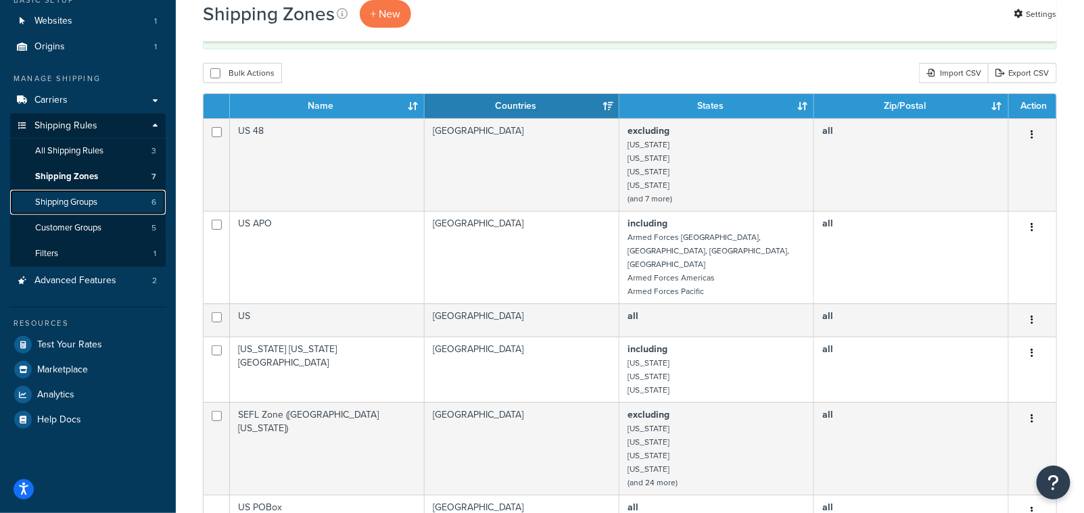
click at [97, 205] on span "Shipping Groups" at bounding box center [66, 202] width 62 height 11
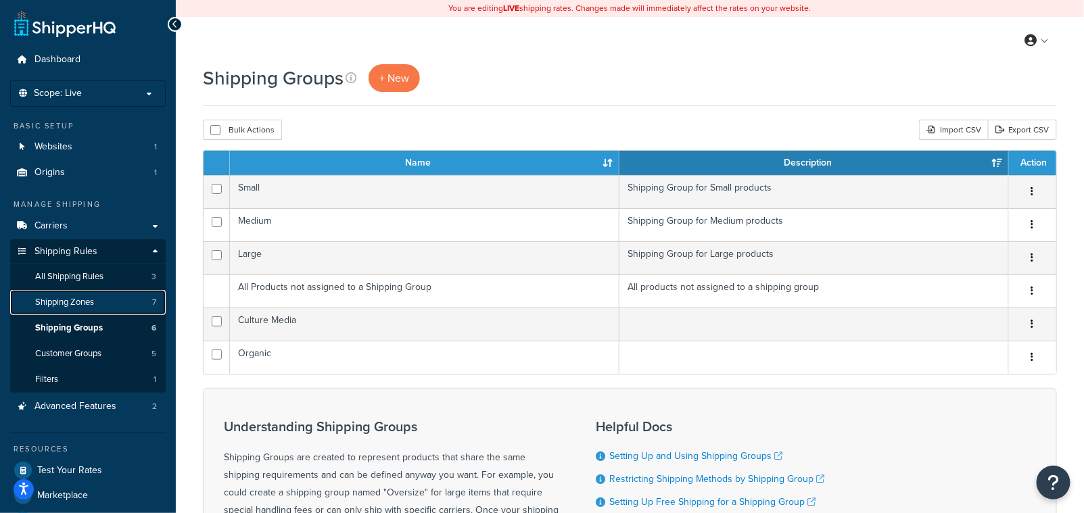
click at [66, 304] on span "Shipping Zones" at bounding box center [64, 302] width 59 height 11
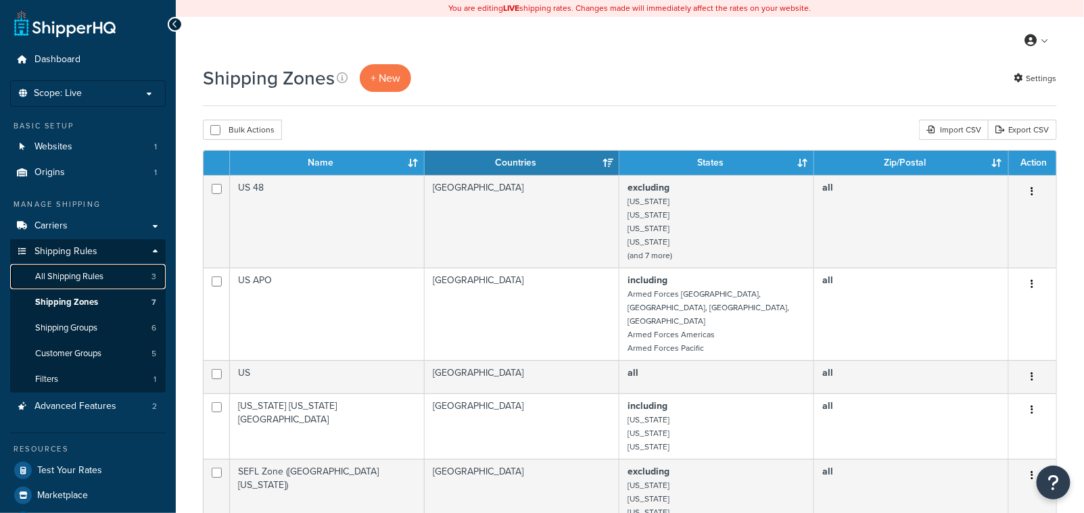
click at [79, 278] on span "All Shipping Rules" at bounding box center [69, 276] width 68 height 11
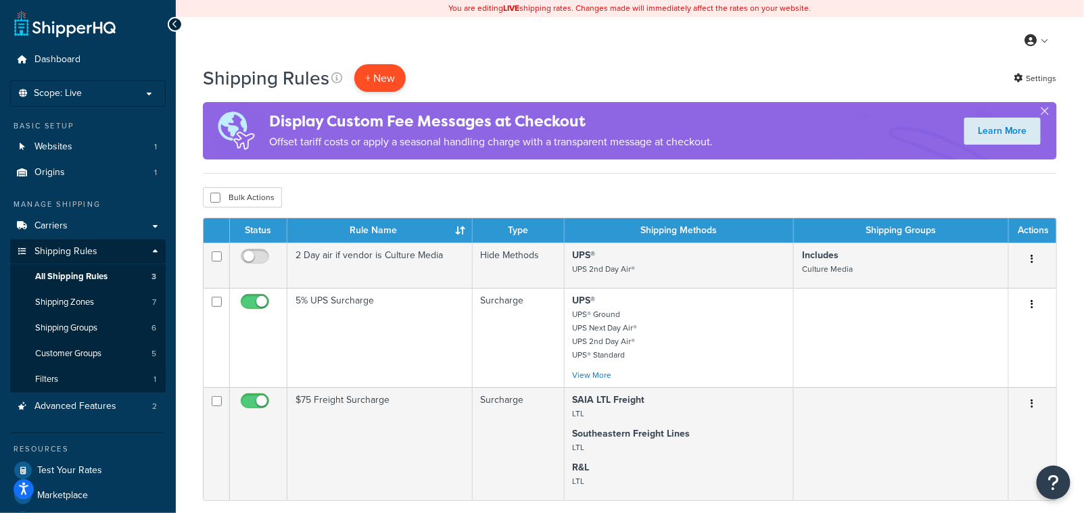
click at [373, 91] on p "+ New" at bounding box center [379, 78] width 51 height 28
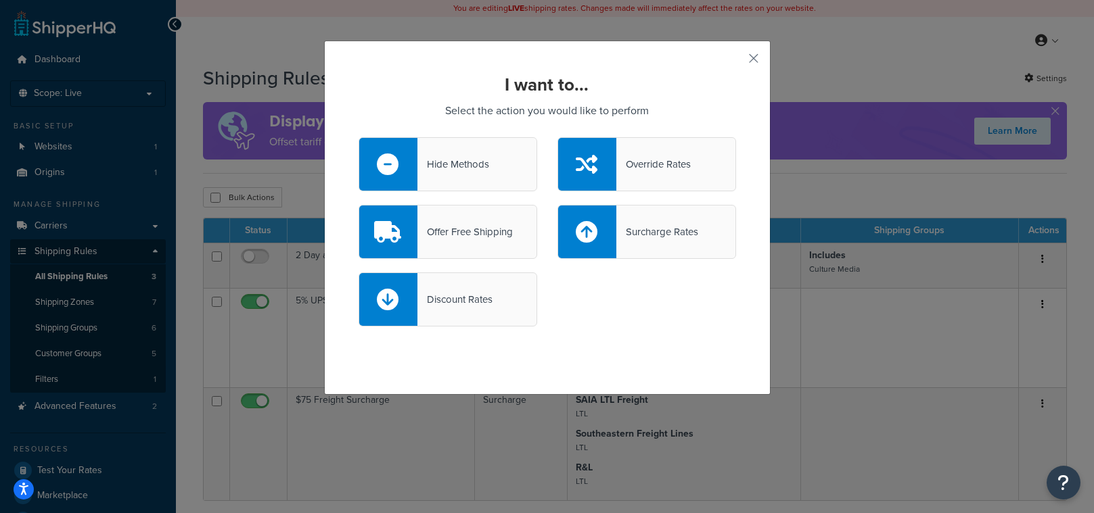
click at [444, 170] on div "Hide Methods" at bounding box center [453, 164] width 72 height 19
click at [0, 0] on input "Hide Methods" at bounding box center [0, 0] width 0 height 0
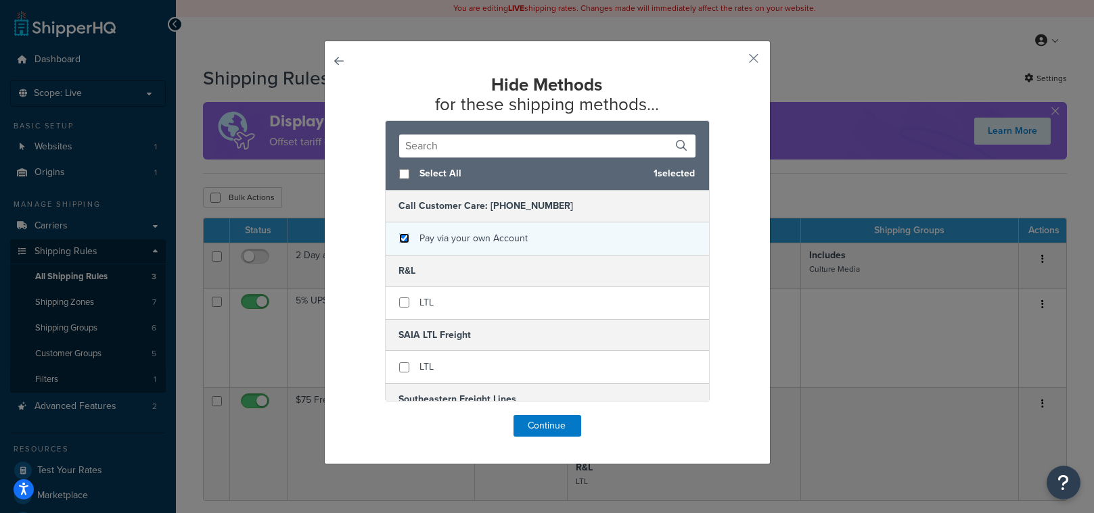
click at [399, 239] on input "checkbox" at bounding box center [404, 238] width 10 height 10
checkbox input "true"
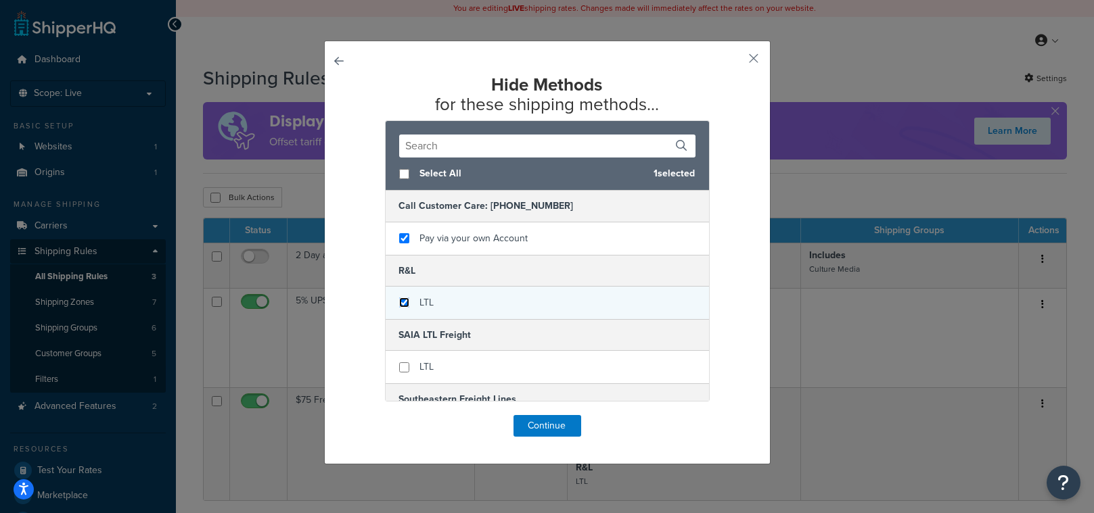
click at [399, 302] on input "checkbox" at bounding box center [404, 303] width 10 height 10
checkbox input "true"
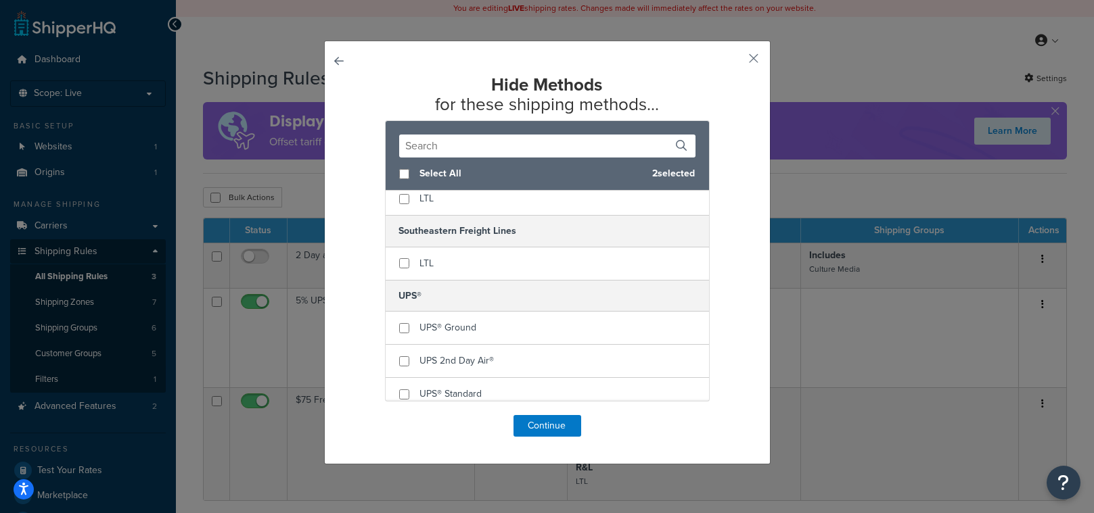
scroll to position [176, 0]
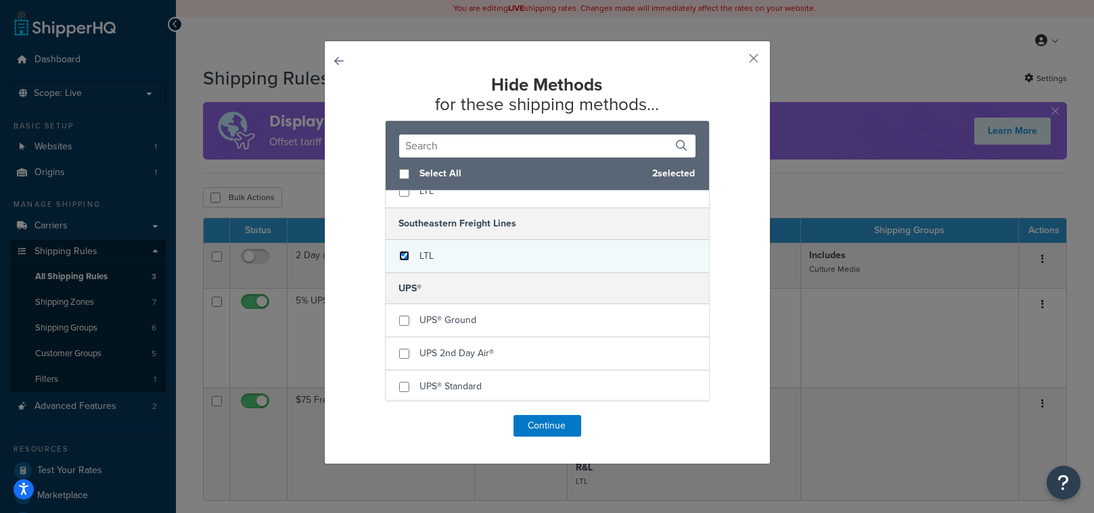
click at [399, 253] on input "checkbox" at bounding box center [404, 256] width 10 height 10
checkbox input "true"
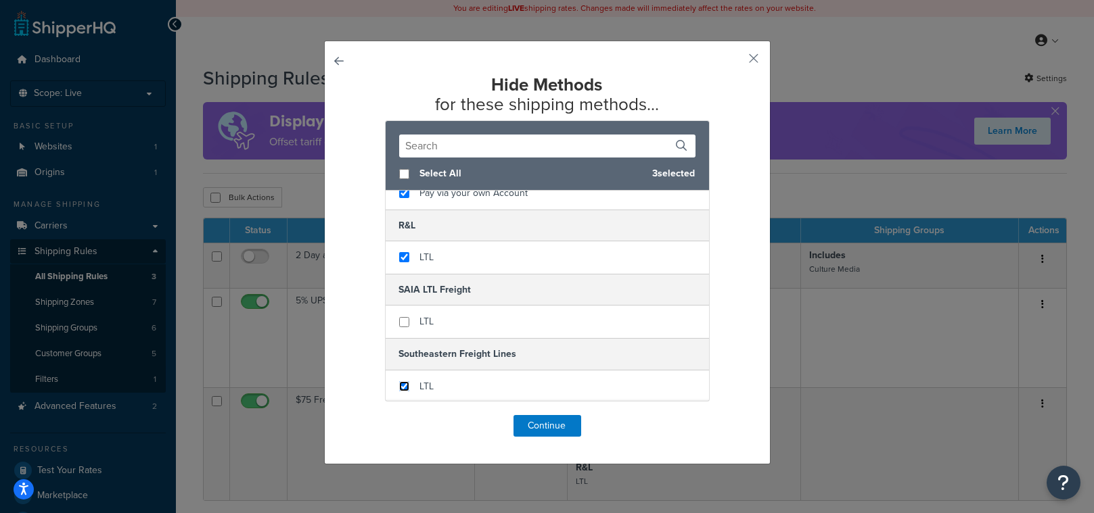
scroll to position [19, 0]
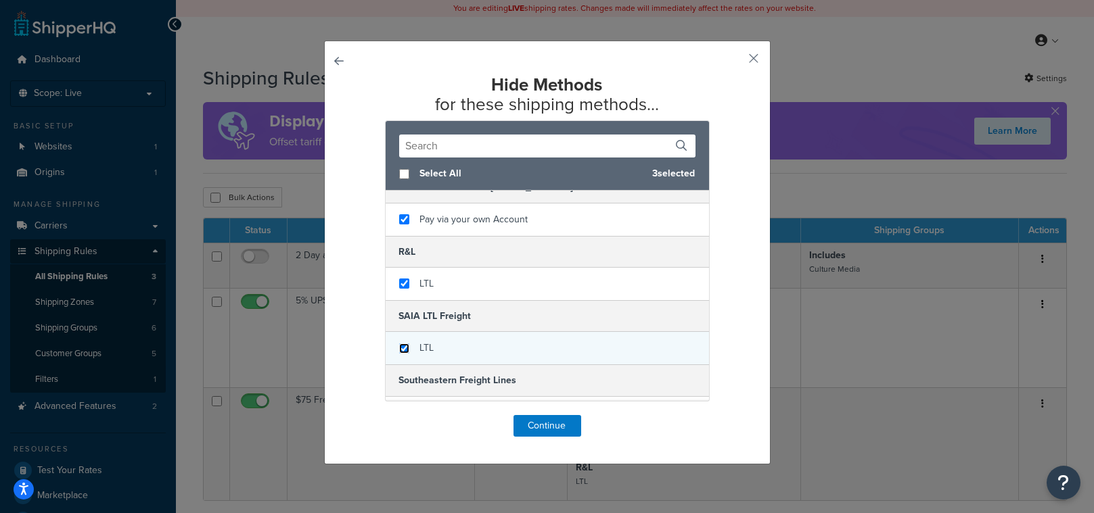
click at [399, 344] on input "checkbox" at bounding box center [404, 349] width 10 height 10
checkbox input "true"
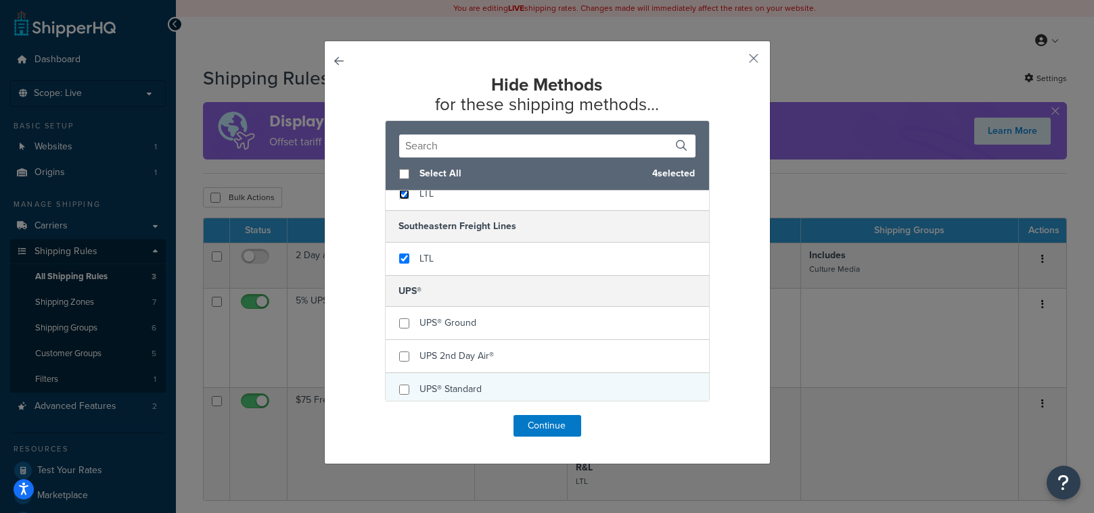
scroll to position [175, 0]
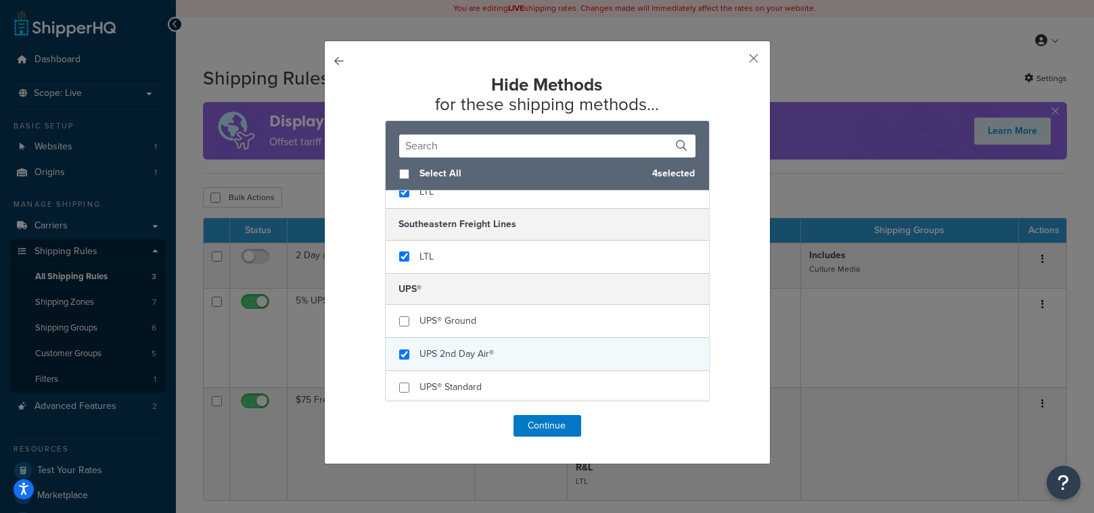
checkbox input "true"
drag, startPoint x: 390, startPoint y: 346, endPoint x: 396, endPoint y: 351, distance: 7.2
click at [390, 346] on div "UPS 2nd Day Air®" at bounding box center [547, 354] width 323 height 33
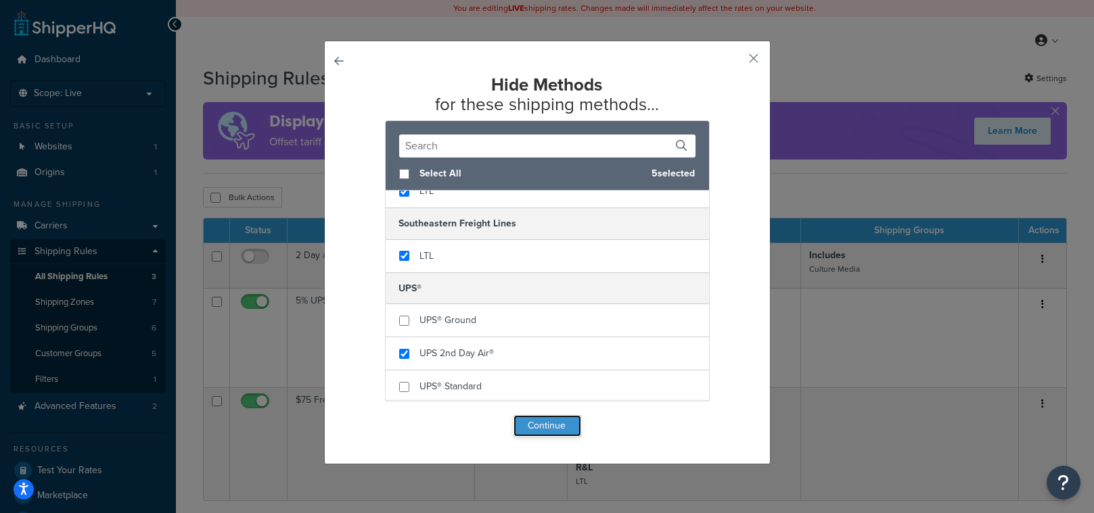
click at [550, 425] on button "Continue" at bounding box center [547, 426] width 68 height 22
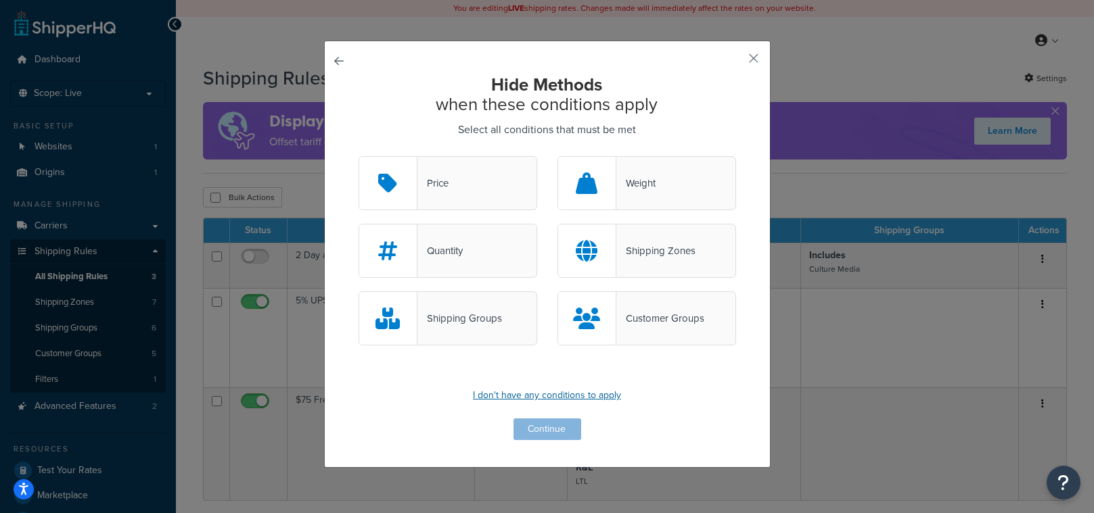
click at [569, 399] on p "I don't have any conditions to apply" at bounding box center [546, 395] width 377 height 19
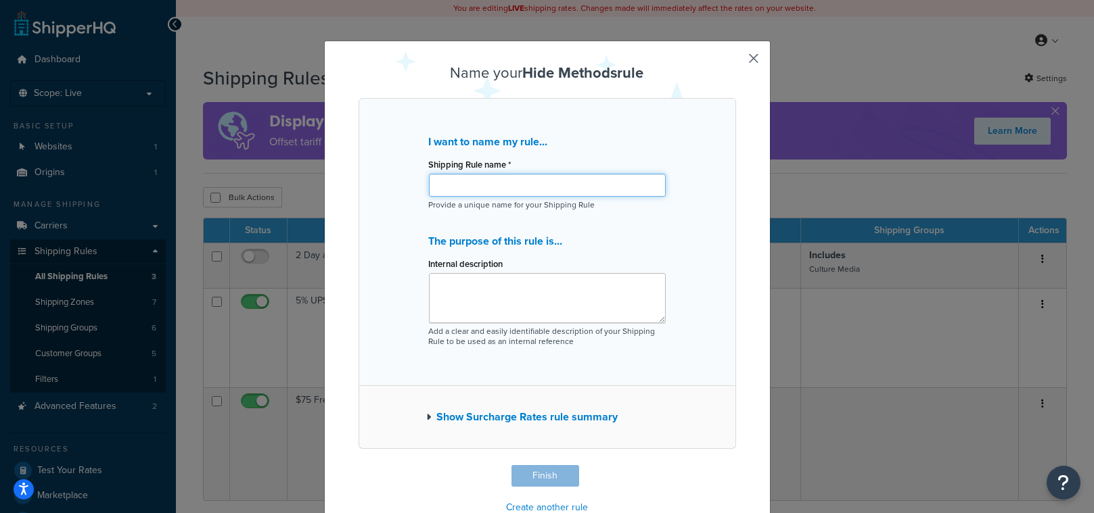
click at [463, 195] on input "Shipping Rule name *" at bounding box center [547, 185] width 237 height 23
type input "U"
type input "Canada UPS Only"
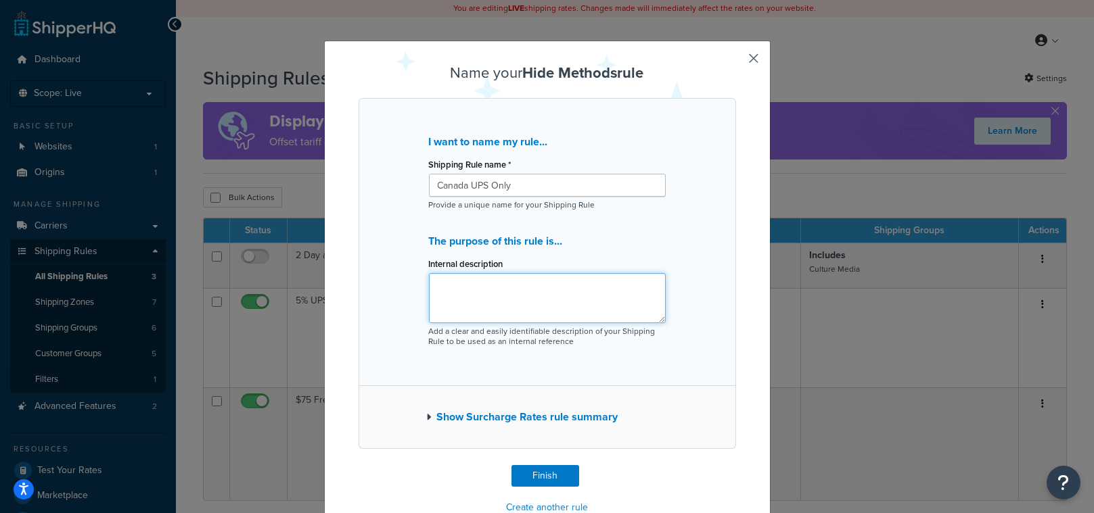
click at [453, 288] on textarea "Internal description" at bounding box center [547, 298] width 237 height 50
type textarea "For Canada, customers have to call in for freight"
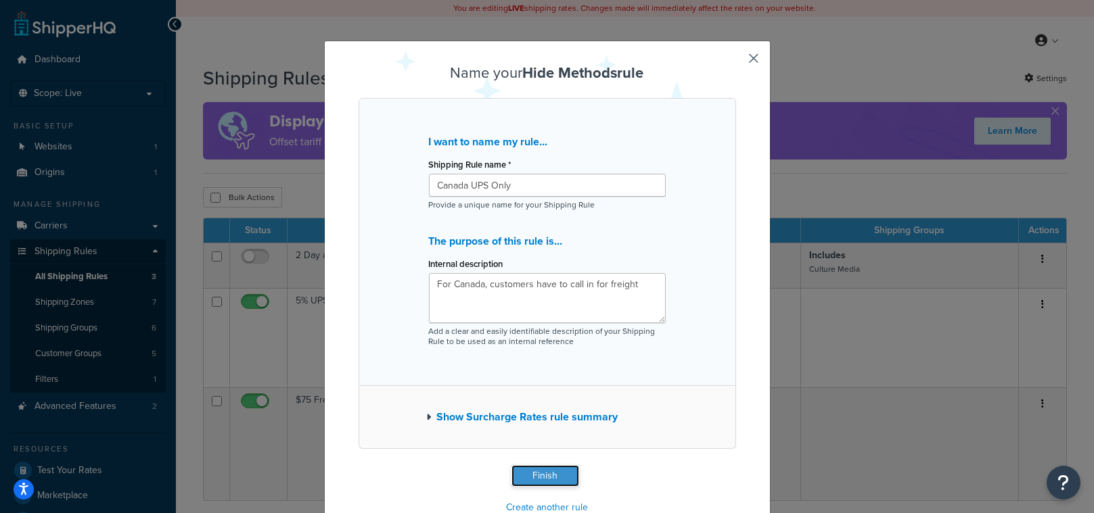
click at [526, 483] on button "Finish" at bounding box center [545, 476] width 68 height 22
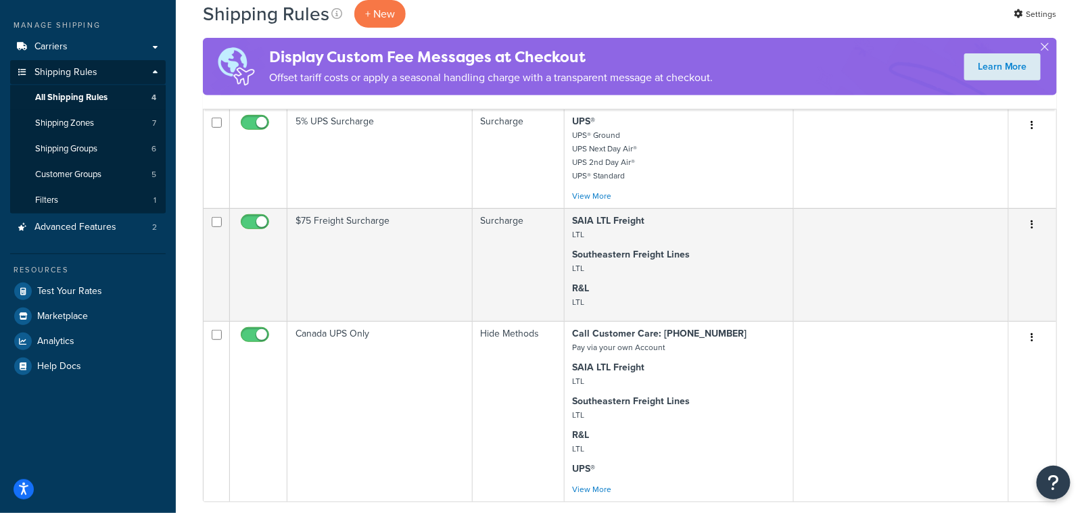
scroll to position [195, 0]
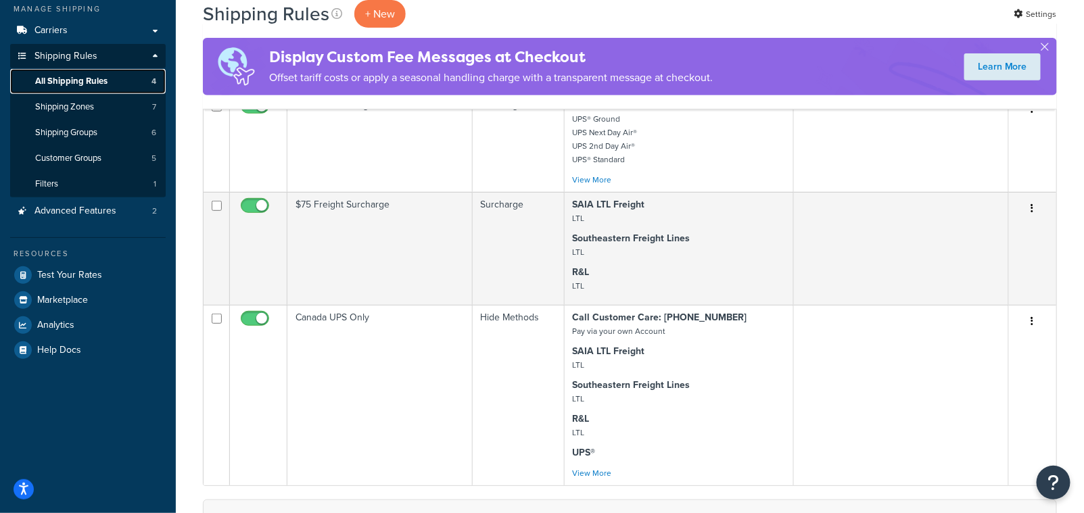
click at [92, 80] on span "All Shipping Rules" at bounding box center [71, 81] width 72 height 11
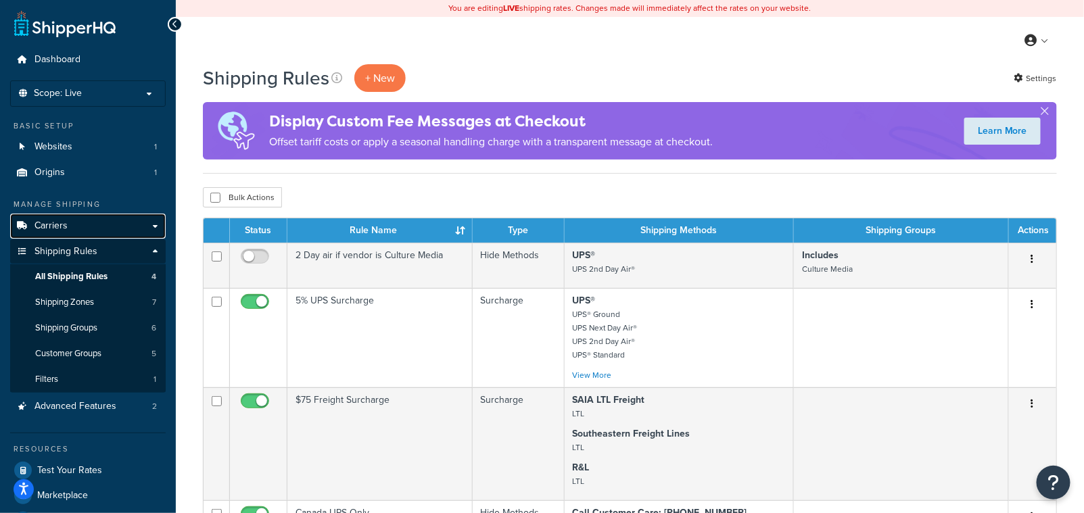
click at [52, 223] on span "Carriers" at bounding box center [50, 225] width 33 height 11
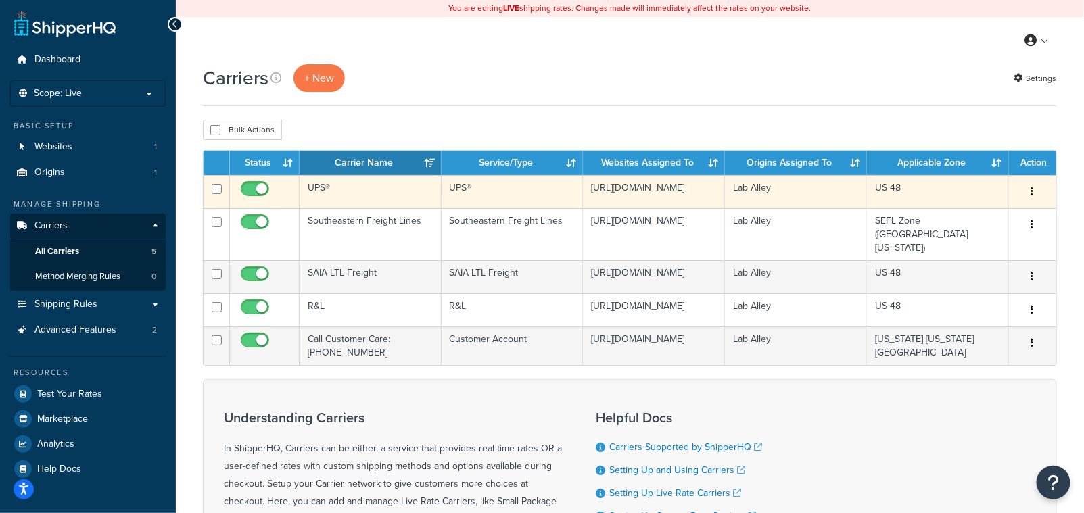
click at [1032, 193] on icon "button" at bounding box center [1032, 191] width 3 height 9
click at [960, 220] on link "Edit" at bounding box center [978, 220] width 107 height 28
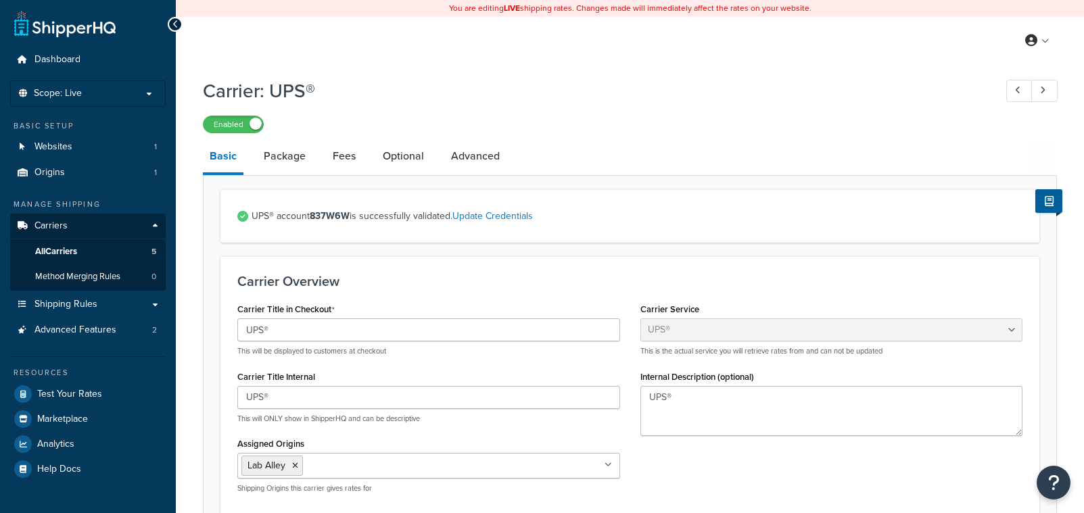
select select "ups"
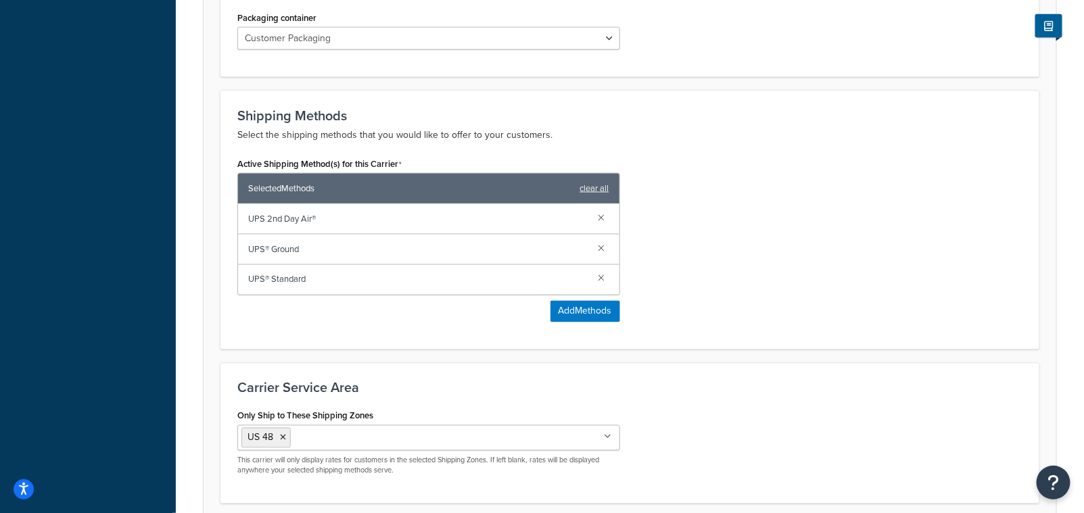
scroll to position [759, 0]
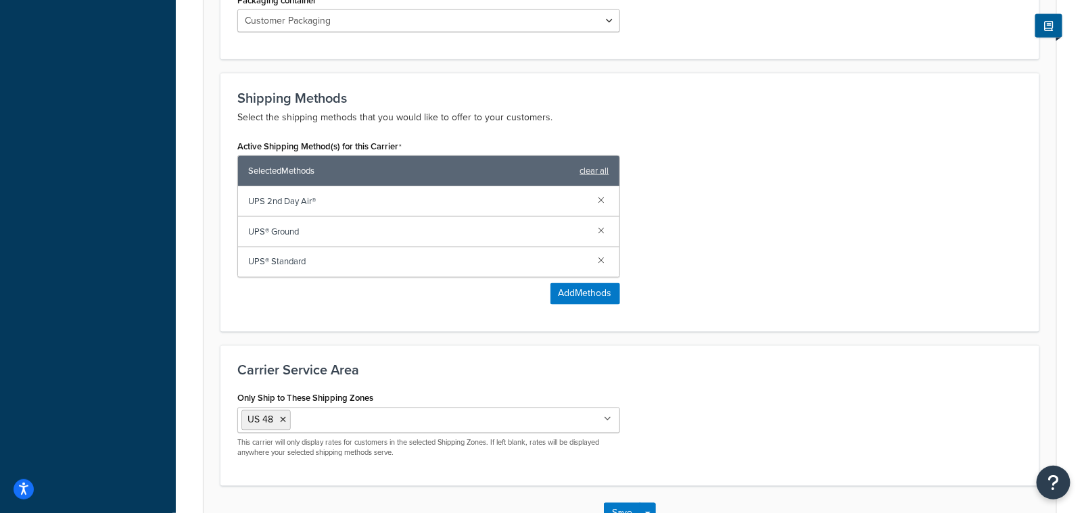
drag, startPoint x: 72, startPoint y: 131, endPoint x: 16, endPoint y: 30, distance: 114.4
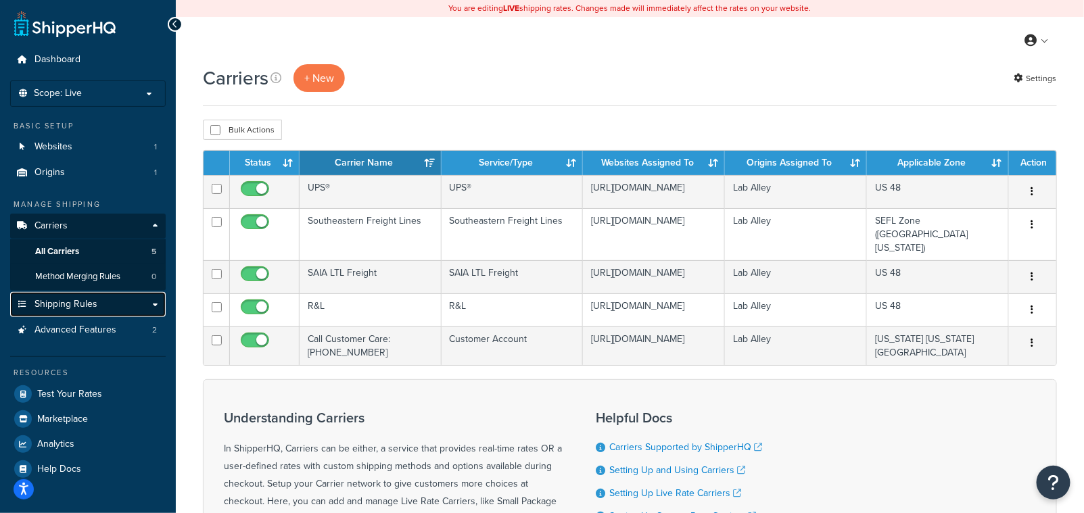
click at [80, 301] on span "Shipping Rules" at bounding box center [65, 304] width 63 height 11
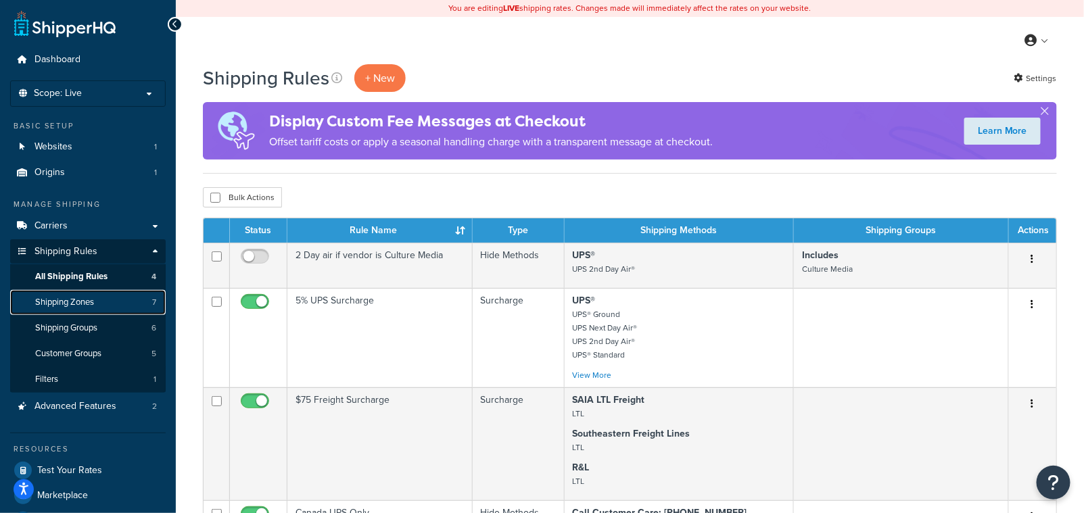
click at [88, 303] on span "Shipping Zones" at bounding box center [64, 302] width 59 height 11
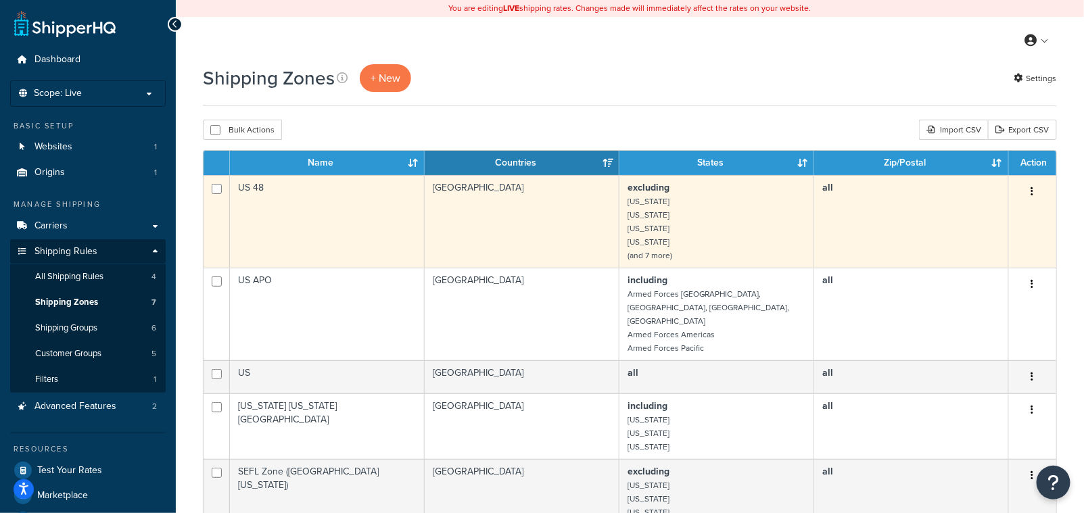
click at [1037, 191] on button "button" at bounding box center [1032, 192] width 19 height 22
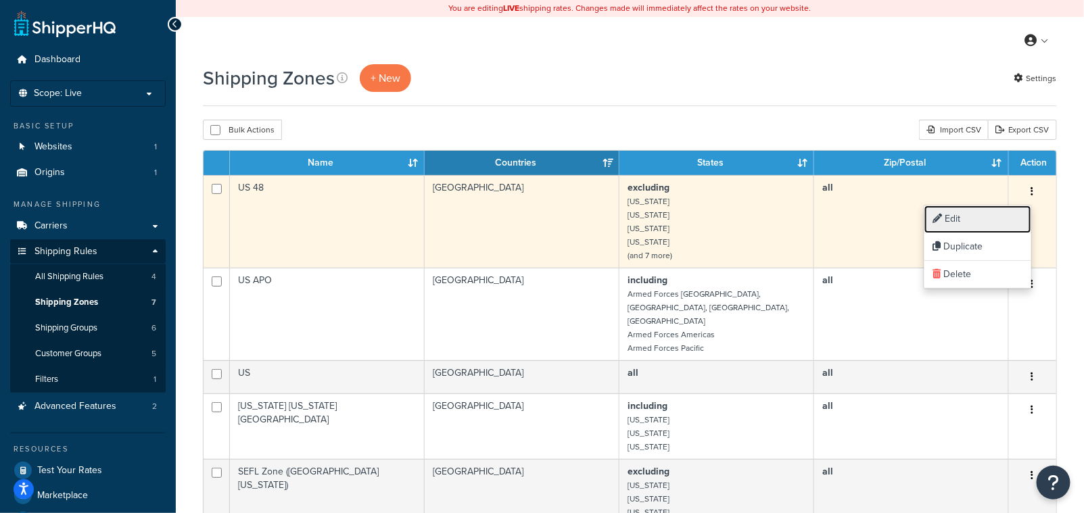
click at [977, 213] on link "Edit" at bounding box center [978, 220] width 107 height 28
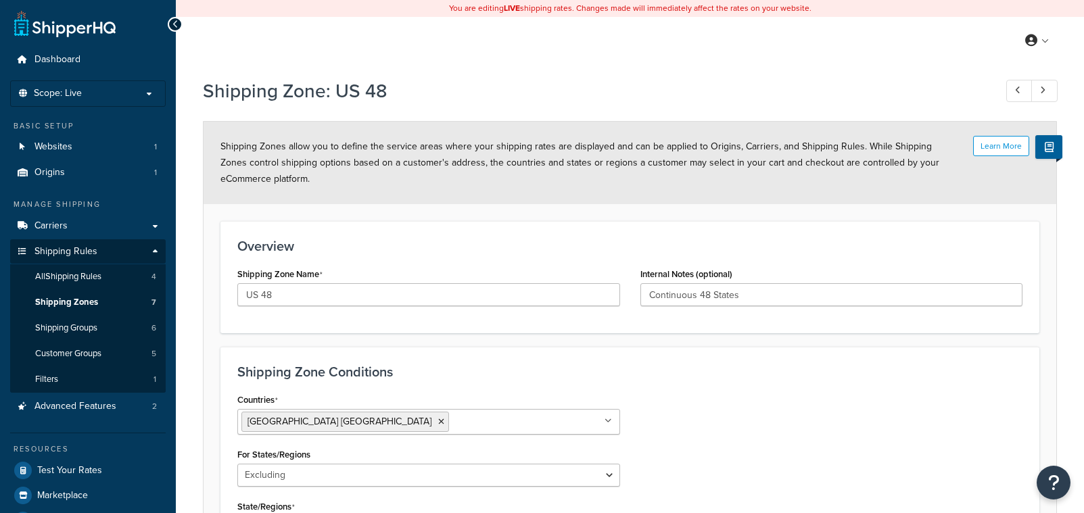
select select "excluding"
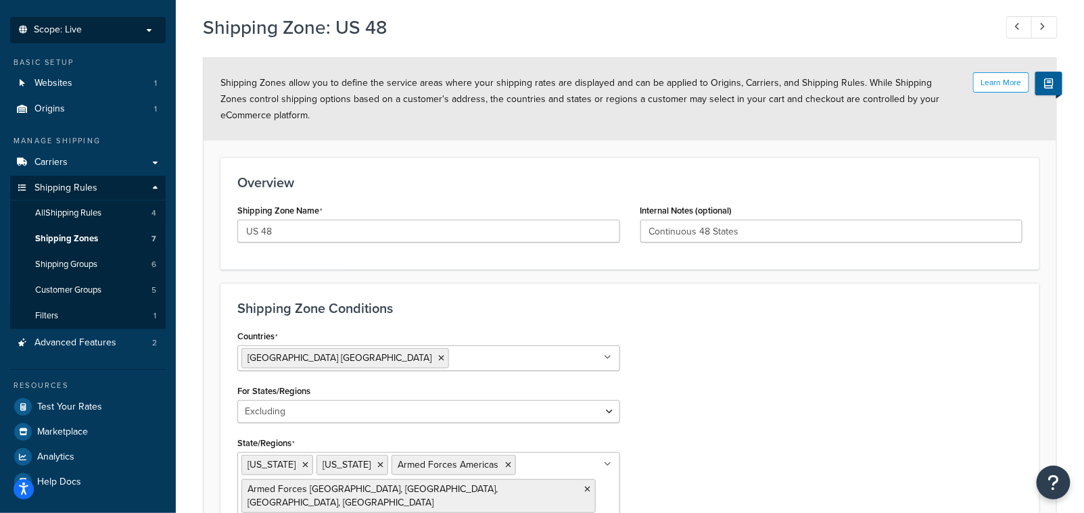
scroll to position [77, 0]
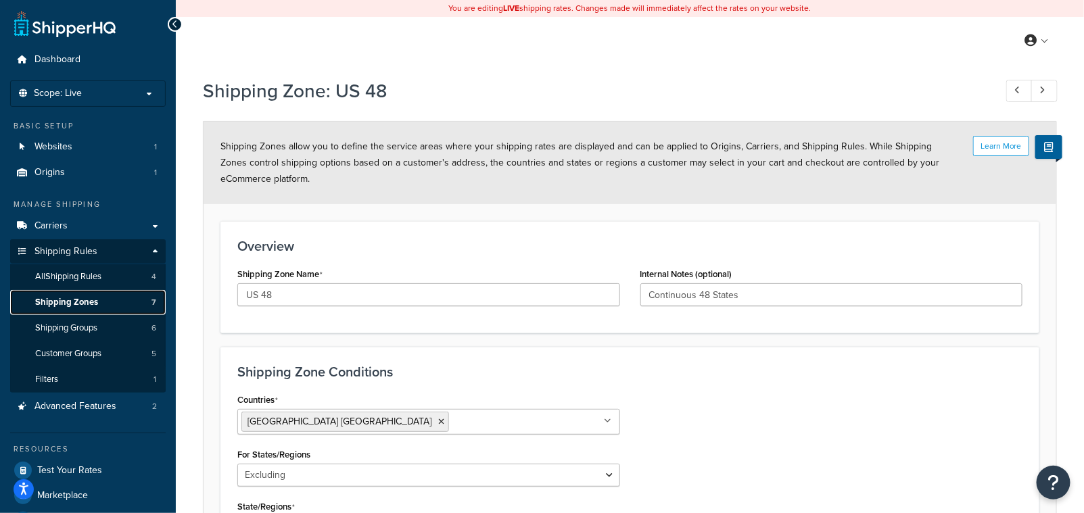
click at [74, 298] on span "Shipping Zones" at bounding box center [66, 302] width 63 height 11
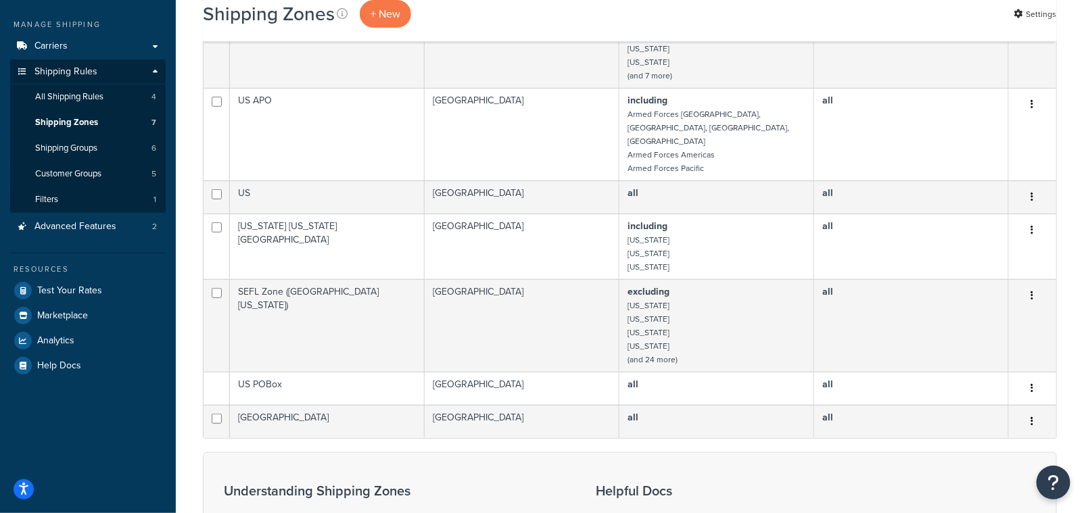
scroll to position [215, 0]
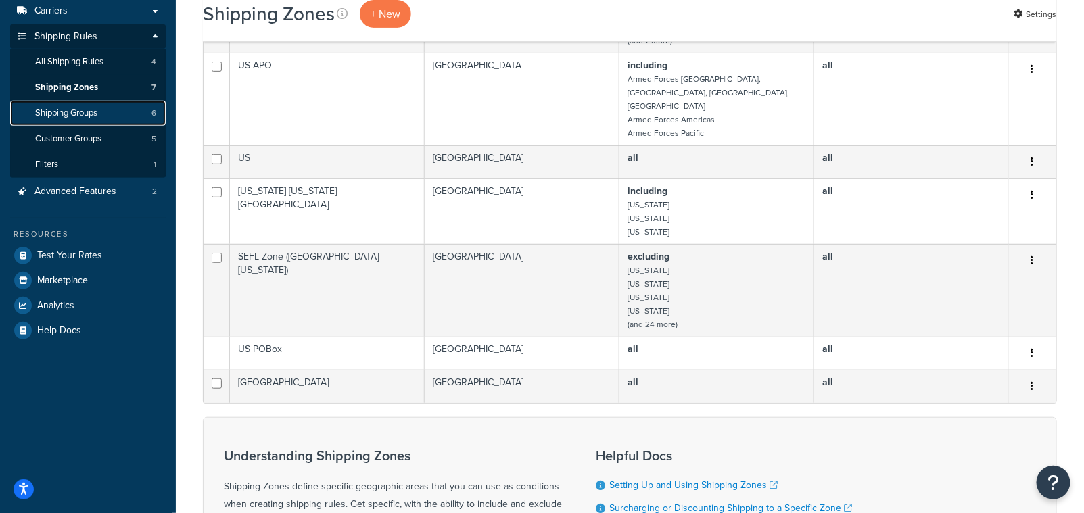
click at [85, 111] on span "Shipping Groups" at bounding box center [66, 113] width 62 height 11
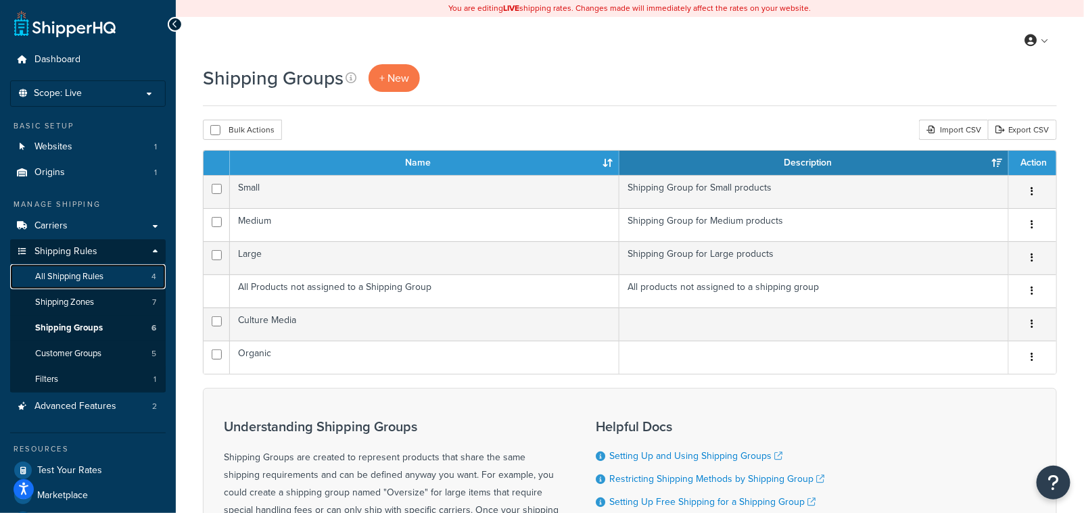
click at [82, 275] on span "All Shipping Rules" at bounding box center [69, 276] width 68 height 11
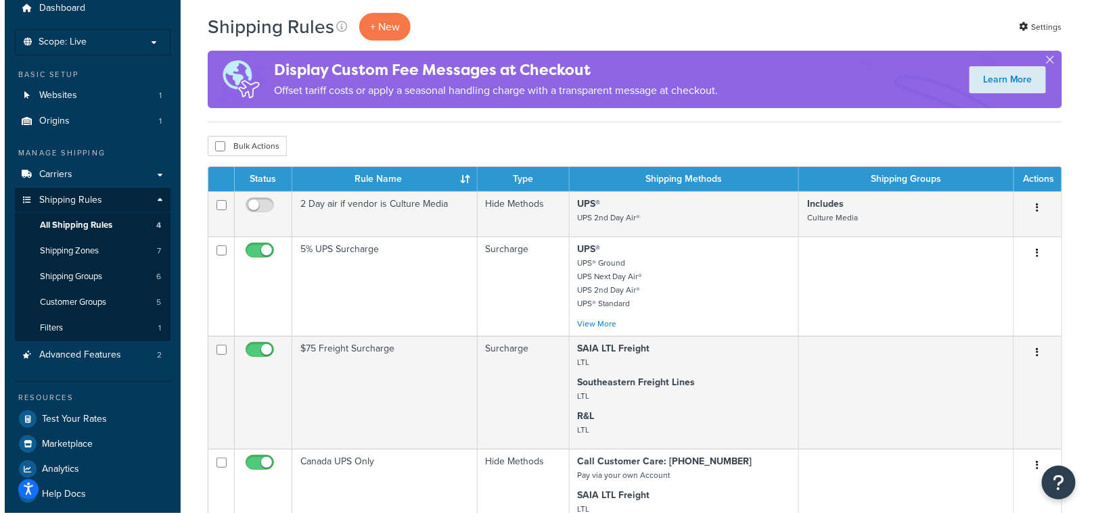
scroll to position [44, 0]
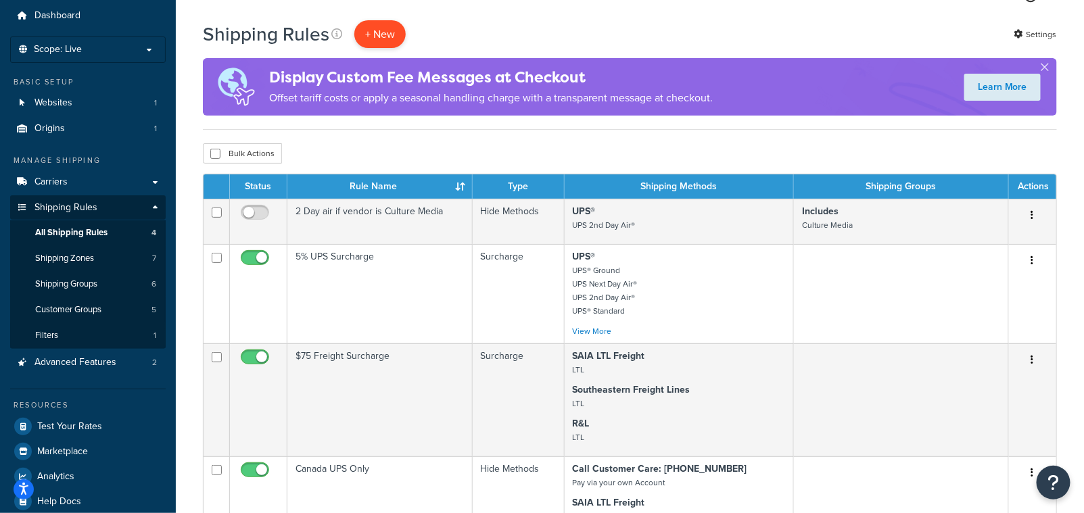
click at [372, 29] on p "+ New" at bounding box center [379, 34] width 51 height 28
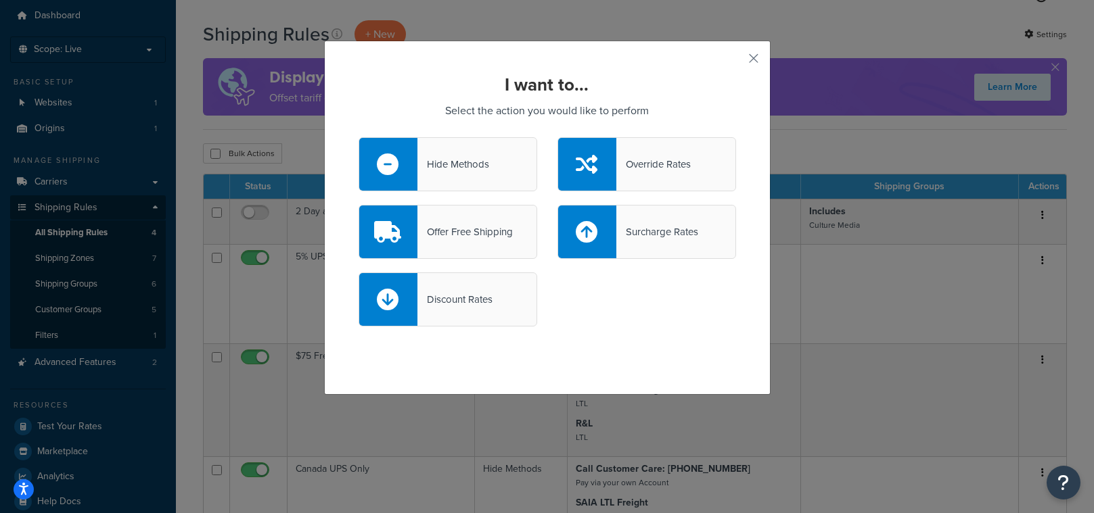
click at [469, 172] on div "Hide Methods" at bounding box center [453, 164] width 72 height 19
click at [0, 0] on input "Hide Methods" at bounding box center [0, 0] width 0 height 0
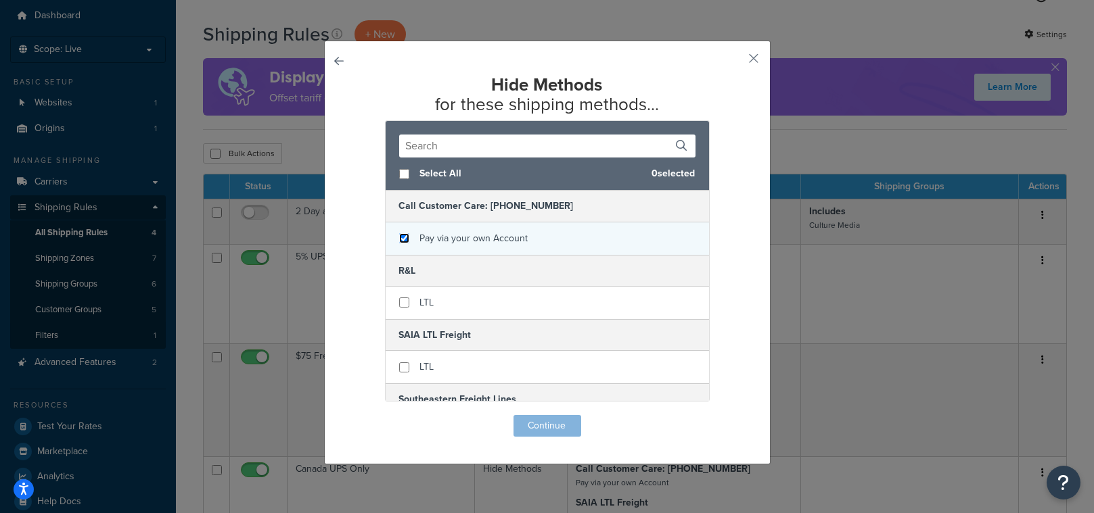
click at [399, 241] on input "checkbox" at bounding box center [404, 238] width 10 height 10
checkbox input "true"
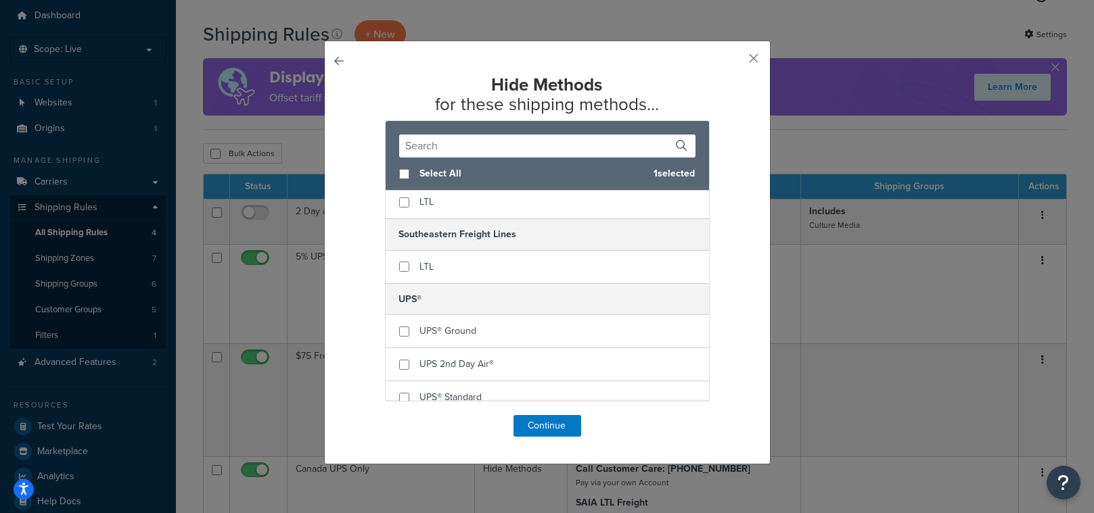
scroll to position [176, 0]
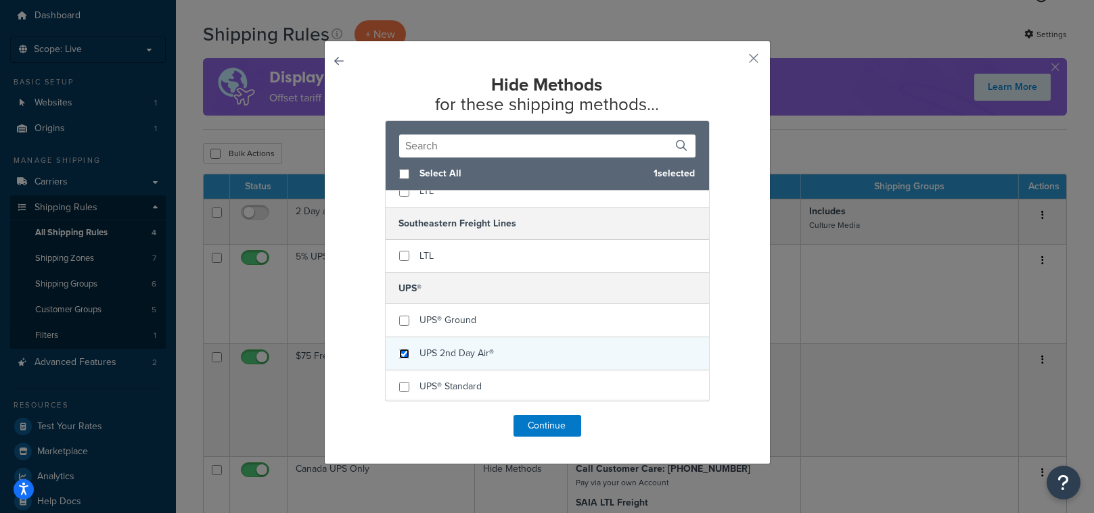
click at [400, 349] on input "checkbox" at bounding box center [404, 354] width 10 height 10
checkbox input "true"
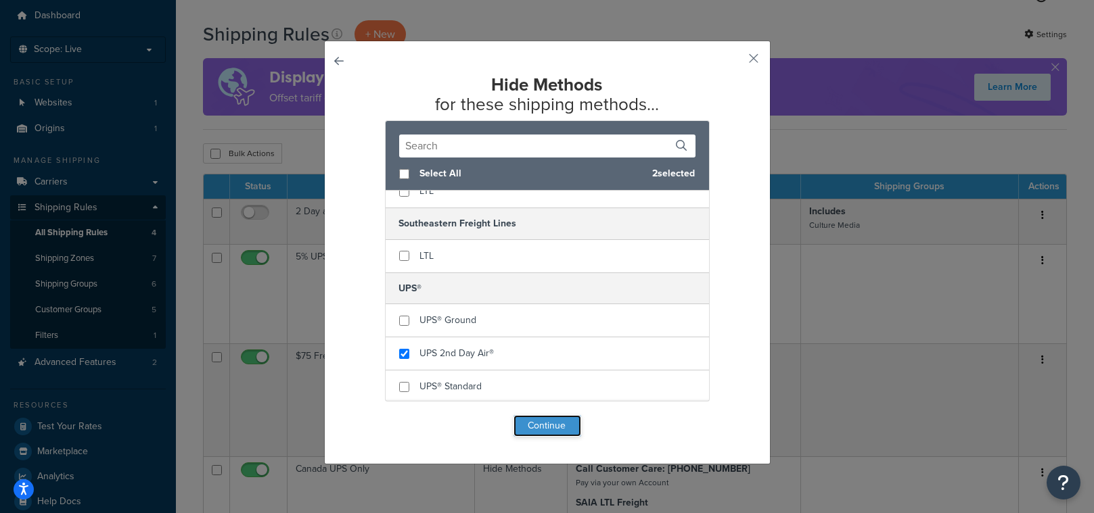
click at [540, 428] on button "Continue" at bounding box center [547, 426] width 68 height 22
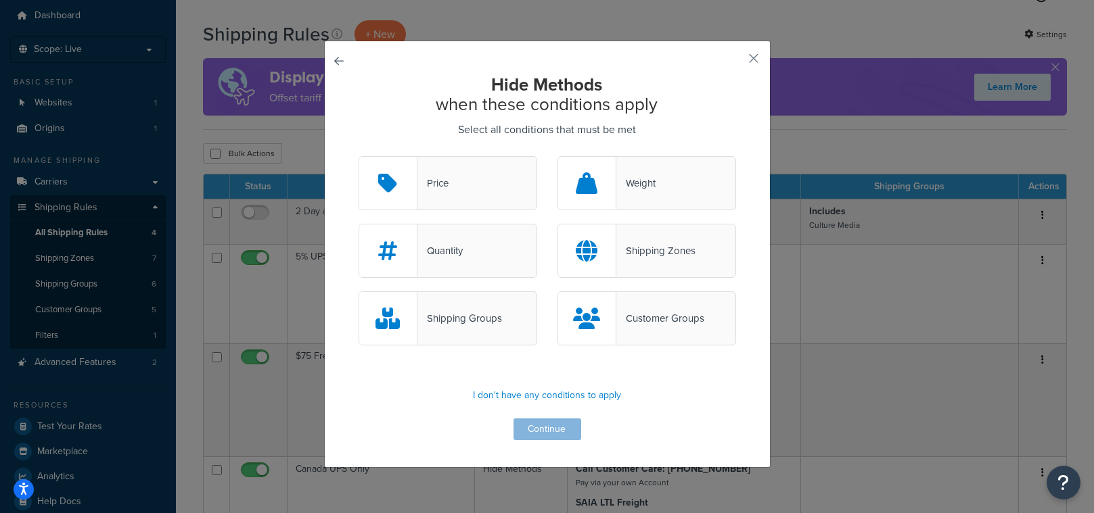
click at [661, 246] on div "Shipping Zones" at bounding box center [655, 250] width 79 height 19
click at [0, 0] on input "Shipping Zones" at bounding box center [0, 0] width 0 height 0
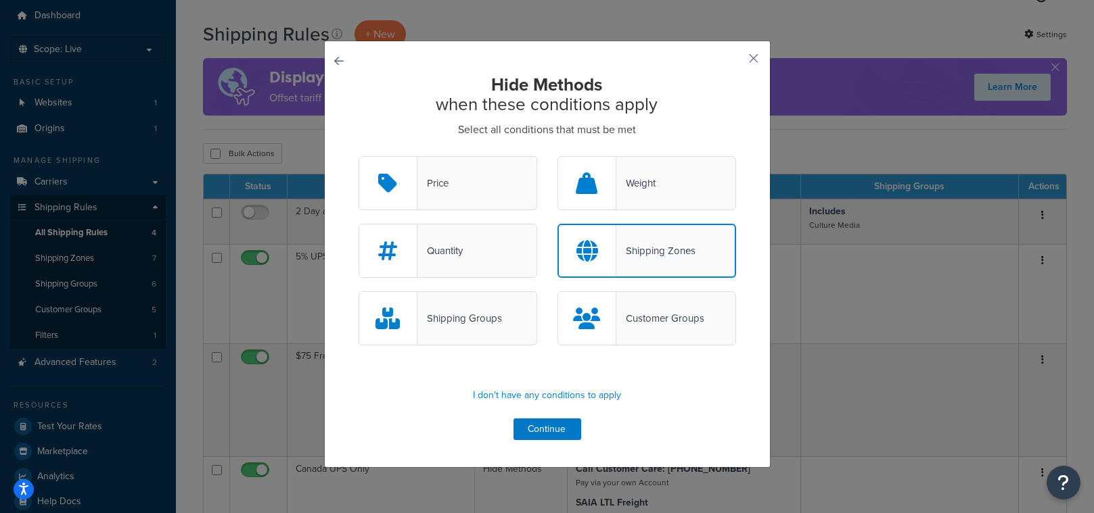
click at [661, 246] on div "Shipping Zones" at bounding box center [655, 250] width 79 height 19
click at [0, 0] on input "Shipping Zones" at bounding box center [0, 0] width 0 height 0
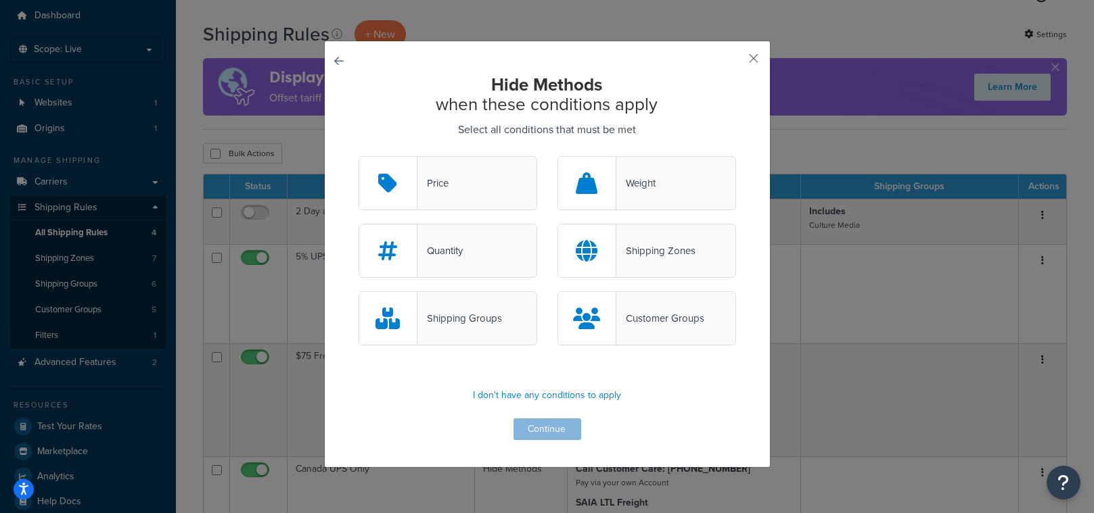
click at [656, 258] on div "Shipping Zones" at bounding box center [655, 250] width 79 height 19
click at [0, 0] on input "Shipping Zones" at bounding box center [0, 0] width 0 height 0
click at [553, 427] on button "Continue" at bounding box center [547, 430] width 68 height 22
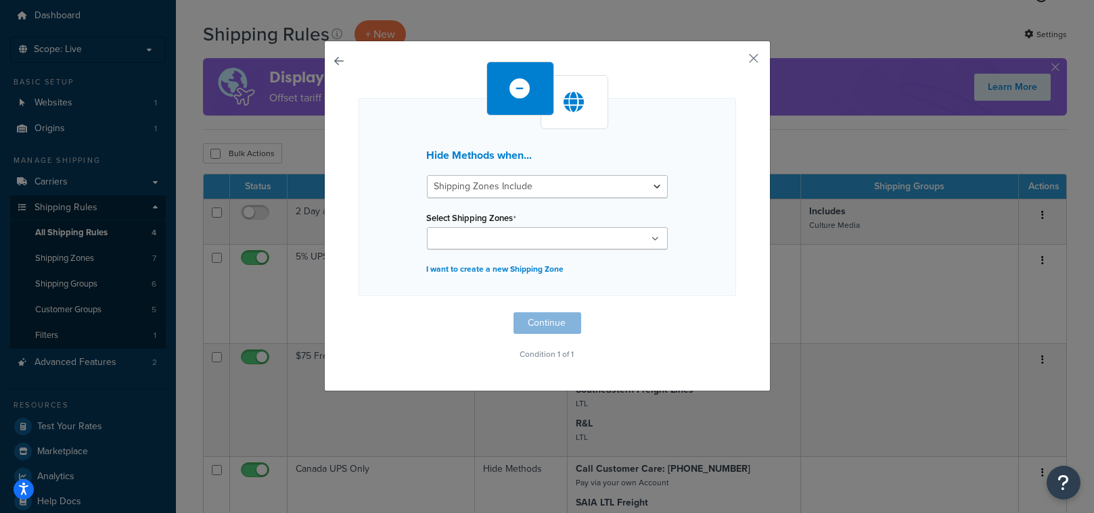
click at [491, 241] on input "Select Shipping Zones" at bounding box center [491, 239] width 120 height 15
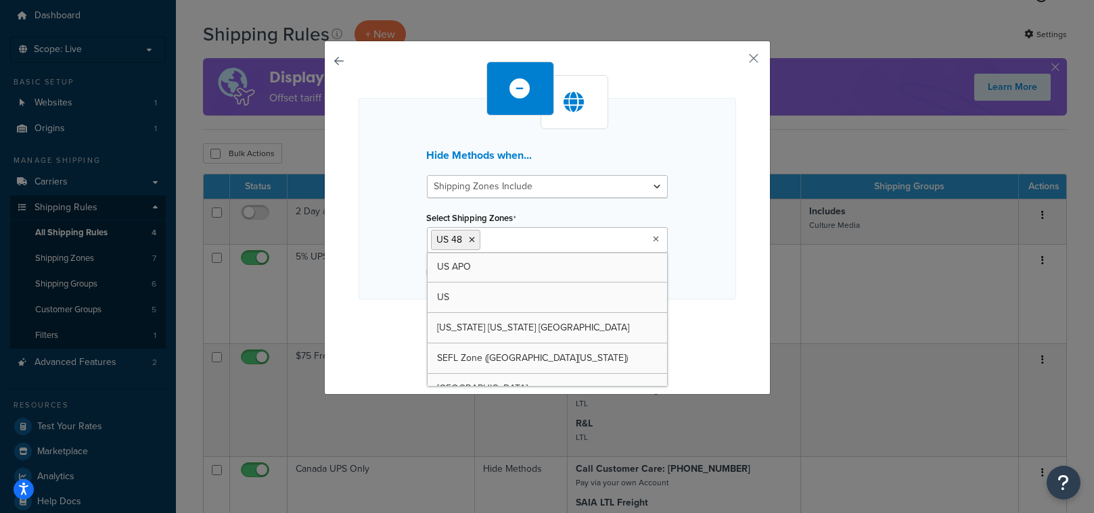
click at [701, 293] on div "Hide Methods when... Shipping Zones Include Shipping Zones Do Not Include Selec…" at bounding box center [546, 199] width 377 height 202
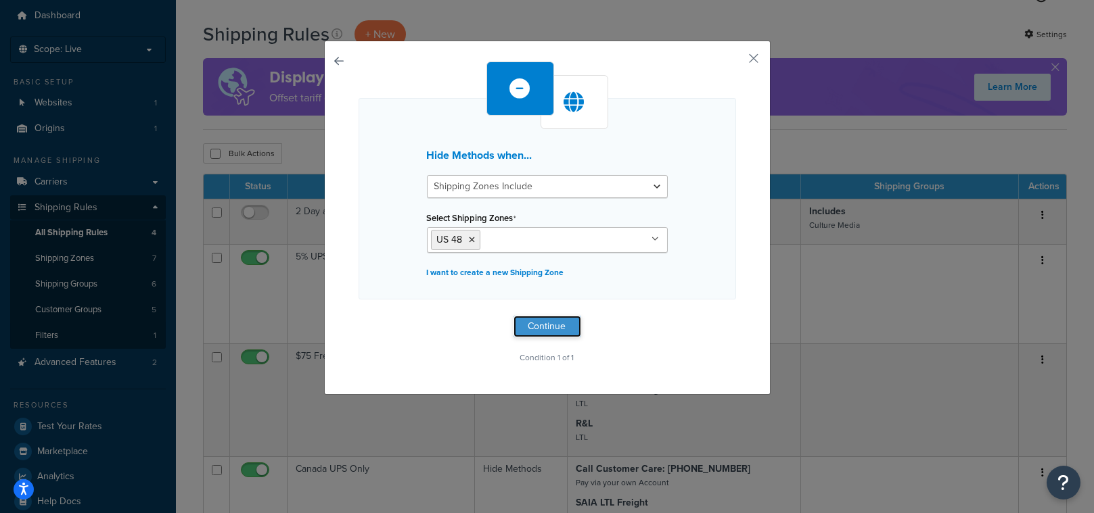
click at [539, 325] on button "Continue" at bounding box center [547, 327] width 68 height 22
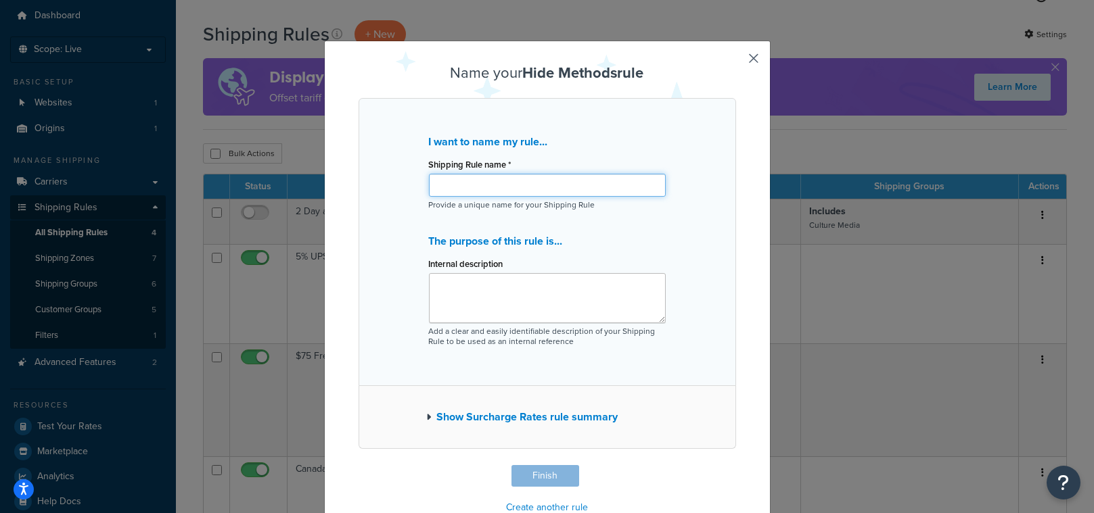
click at [467, 183] on input "Shipping Rule name *" at bounding box center [547, 185] width 237 height 23
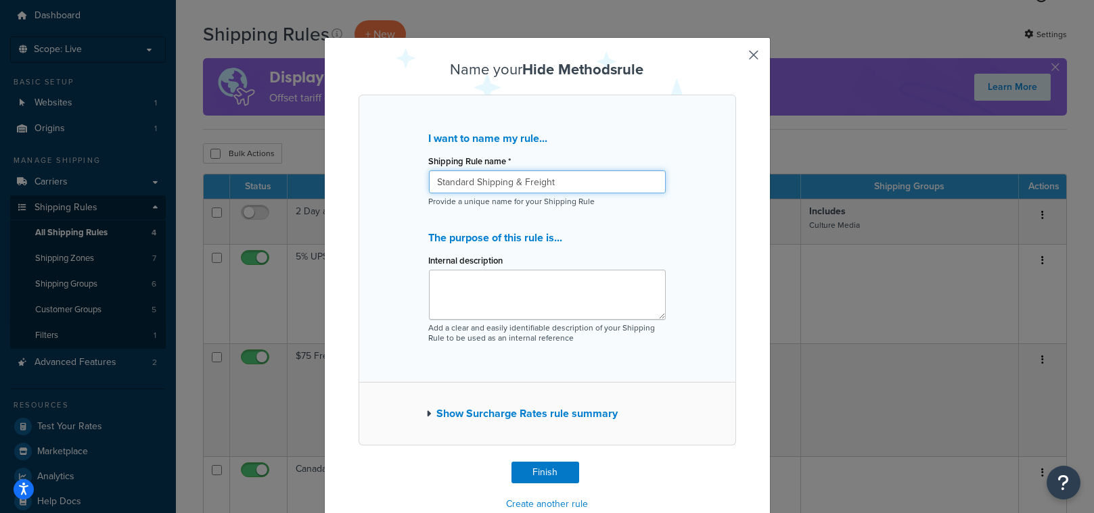
scroll to position [0, 0]
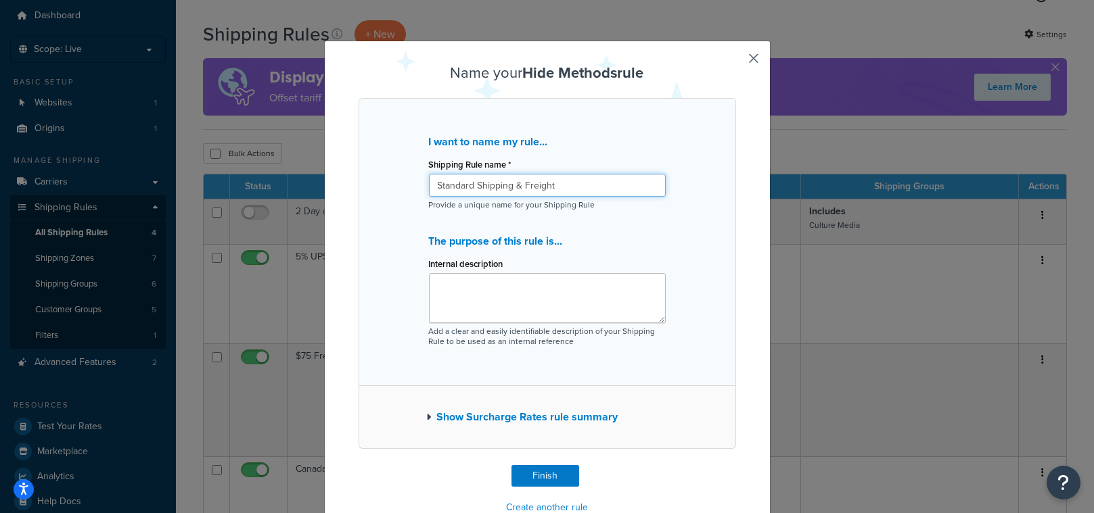
type input "Standard Shipping & Freight"
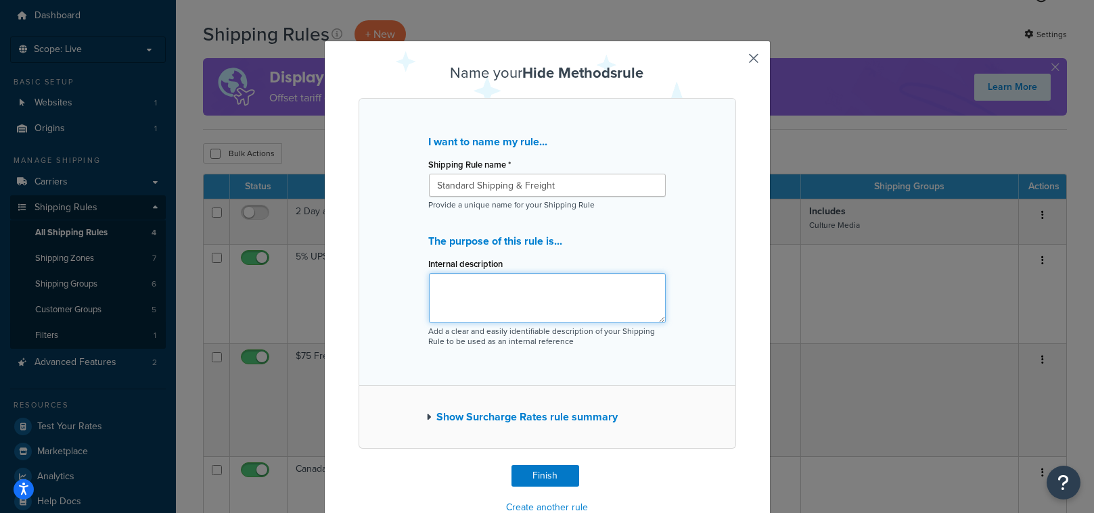
click at [470, 289] on textarea "Internal description" at bounding box center [547, 298] width 237 height 50
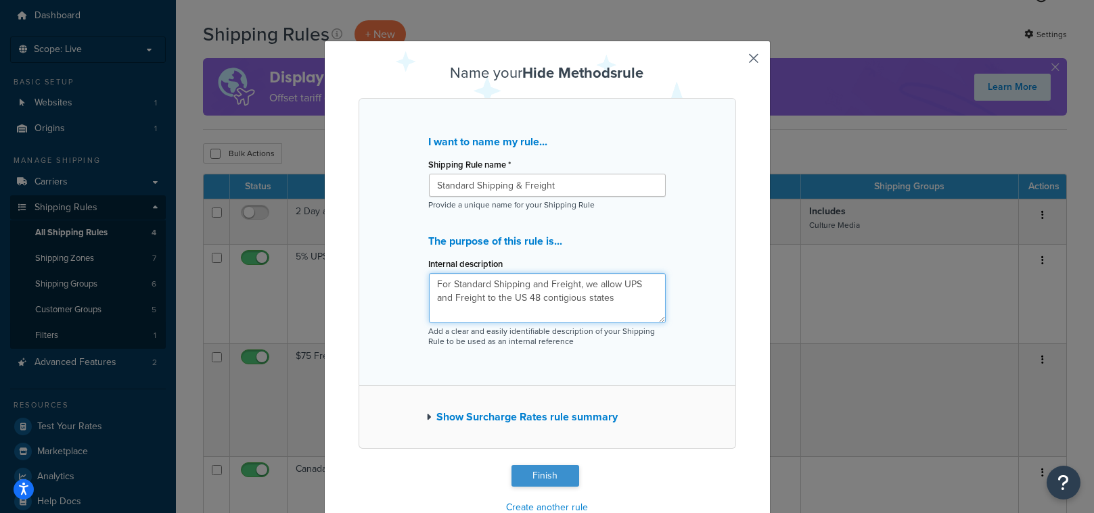
type textarea "For Standard Shipping and Freight, we allow UPS and Freight to the US 48 contig…"
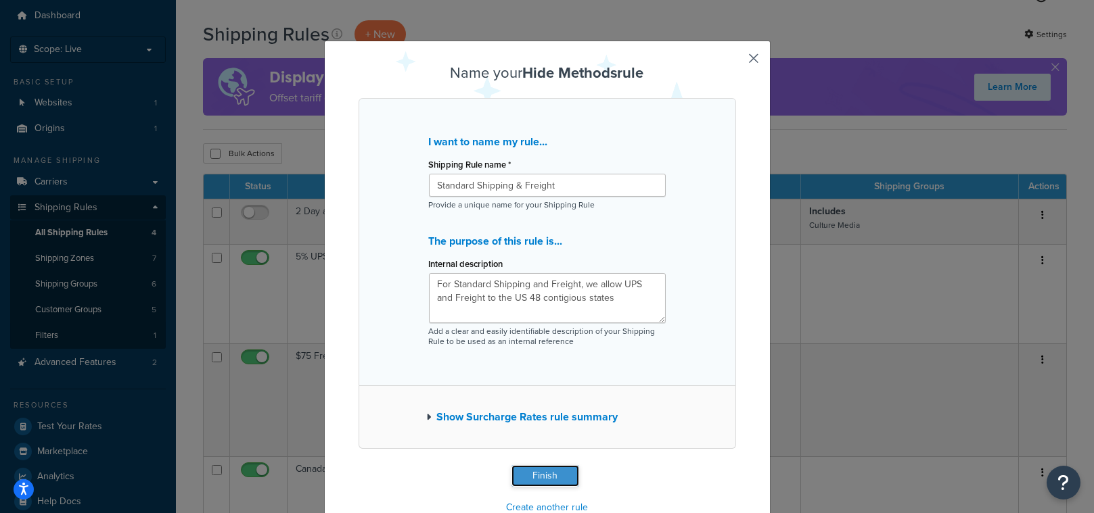
click at [536, 475] on button "Finish" at bounding box center [545, 476] width 68 height 22
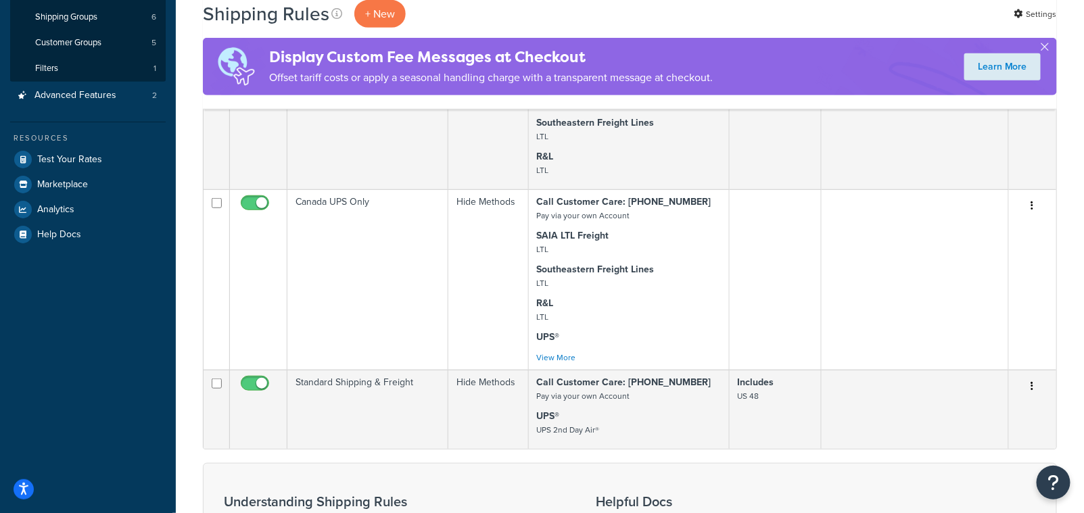
scroll to position [325, 0]
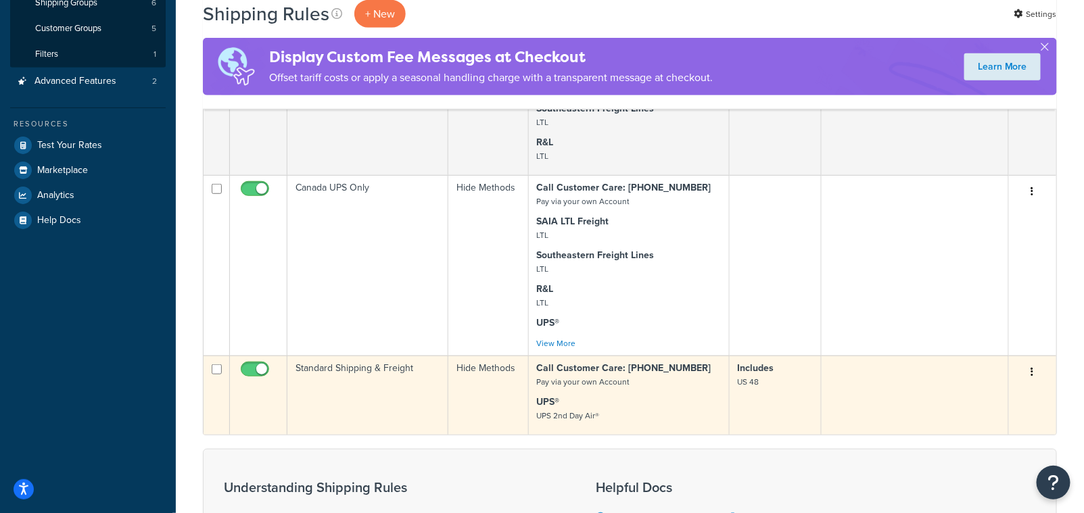
click at [214, 375] on input "checkbox" at bounding box center [217, 370] width 10 height 10
click at [1037, 379] on button "button" at bounding box center [1032, 373] width 19 height 22
click at [214, 372] on input "checkbox" at bounding box center [217, 370] width 10 height 10
checkbox input "false"
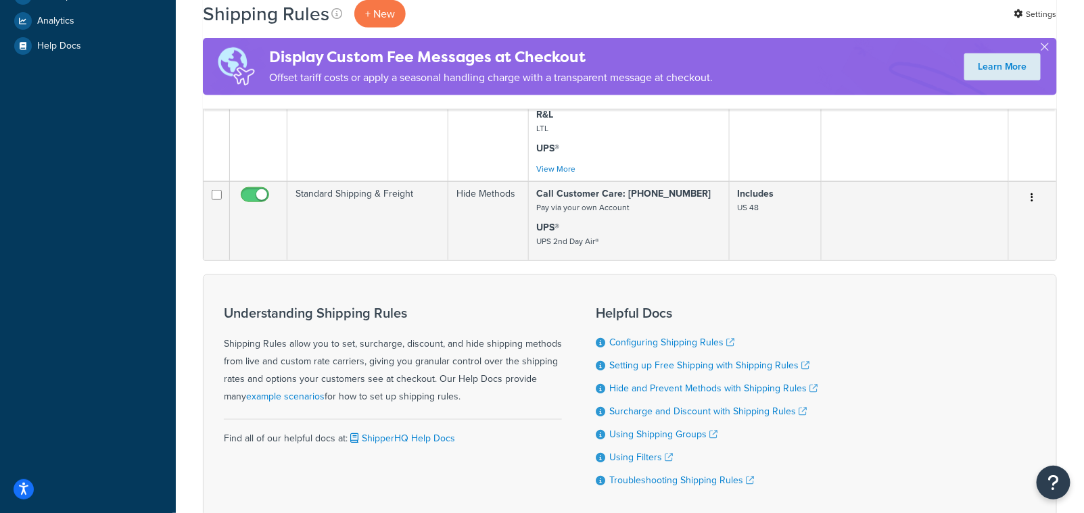
scroll to position [421, 0]
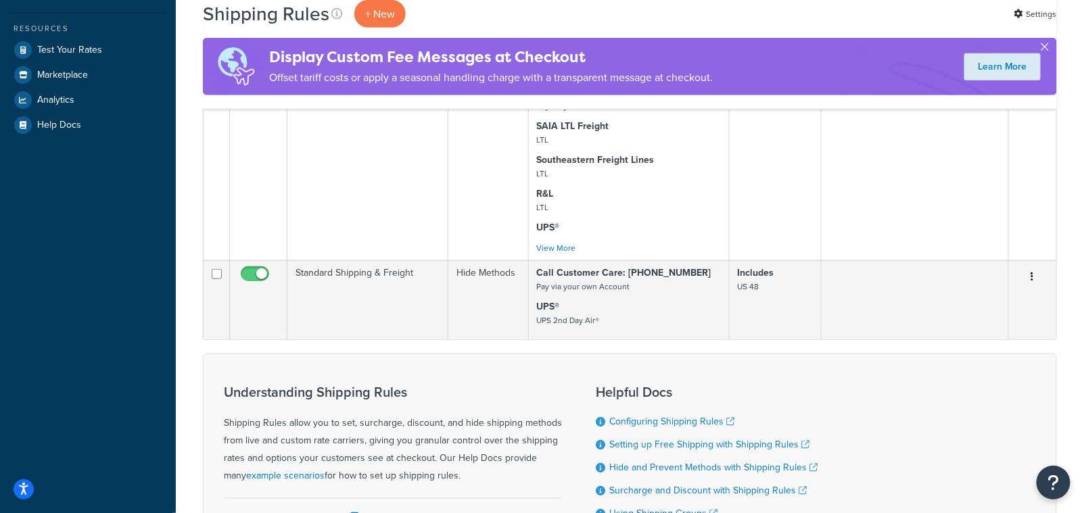
click at [1047, 48] on button "button" at bounding box center [1045, 49] width 3 height 3
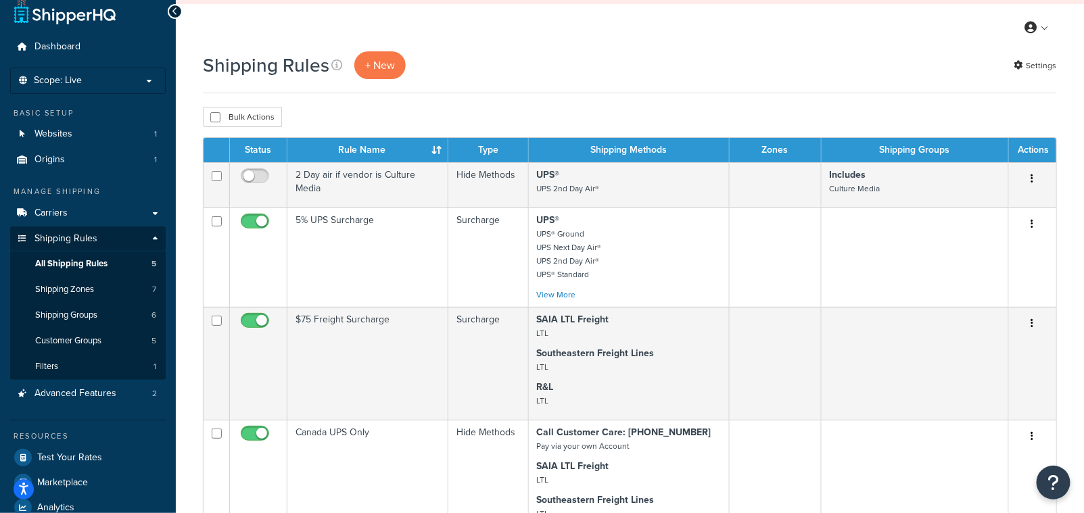
scroll to position [20, 0]
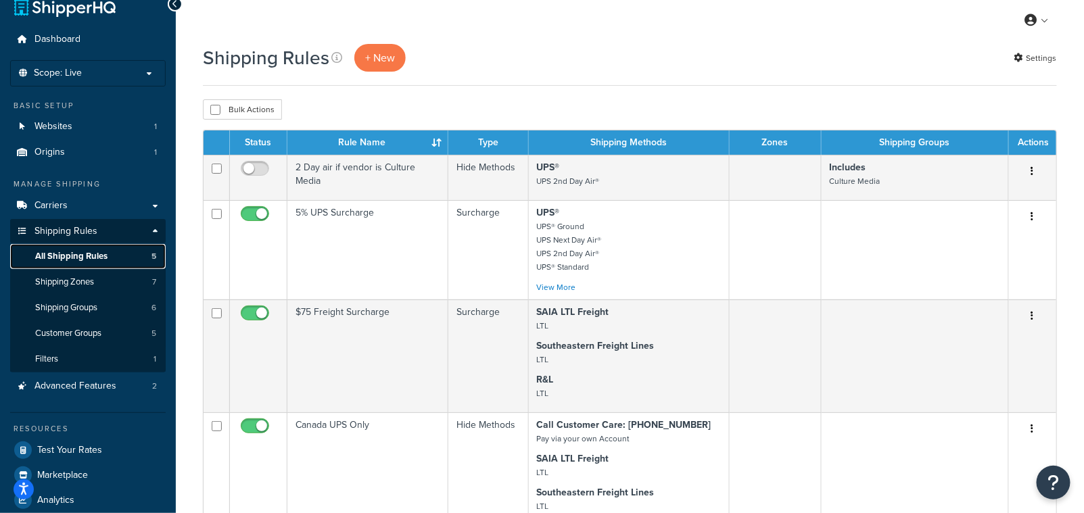
click at [89, 248] on link "All Shipping Rules 5" at bounding box center [88, 256] width 156 height 25
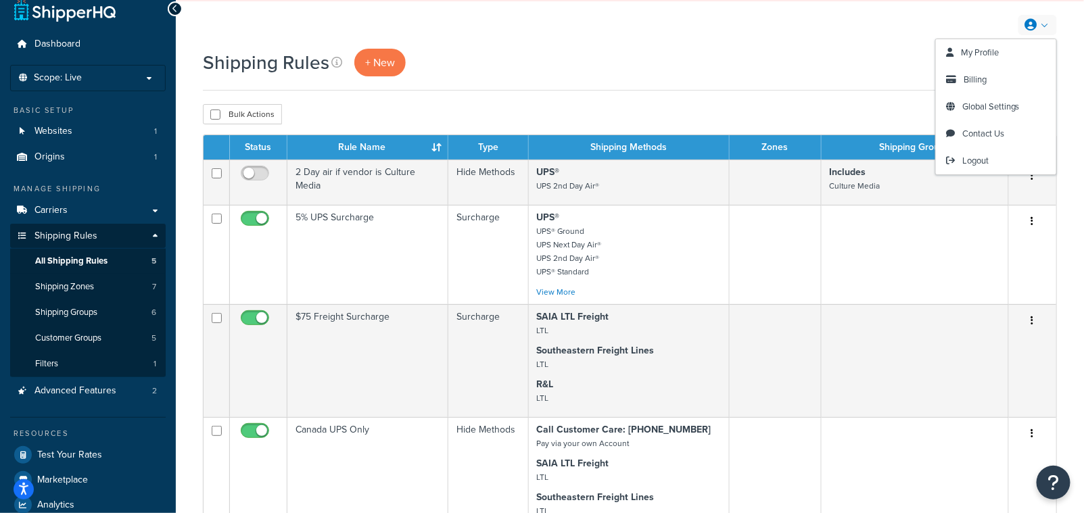
scroll to position [20, 0]
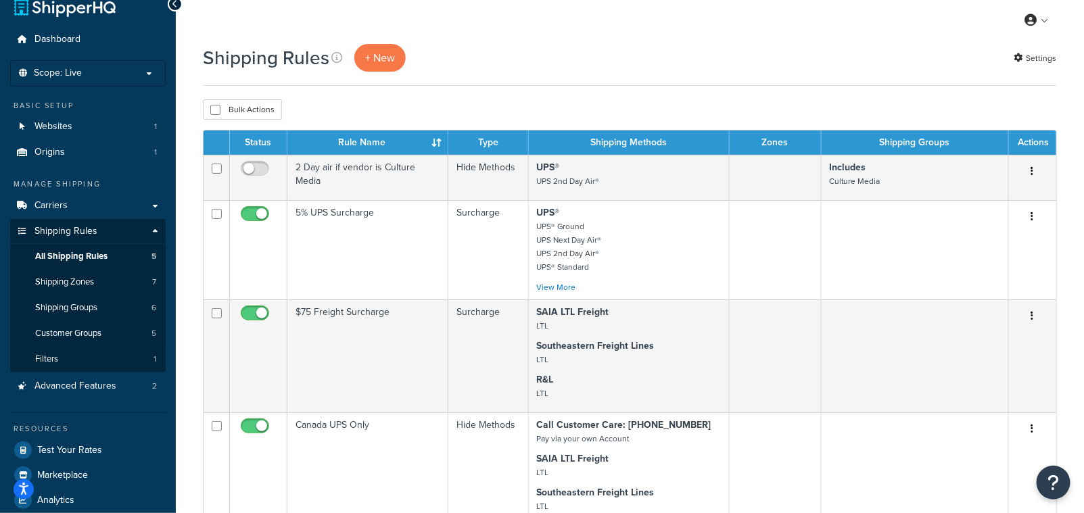
click at [906, 118] on div "Bulk Actions Duplicate Delete" at bounding box center [630, 109] width 854 height 20
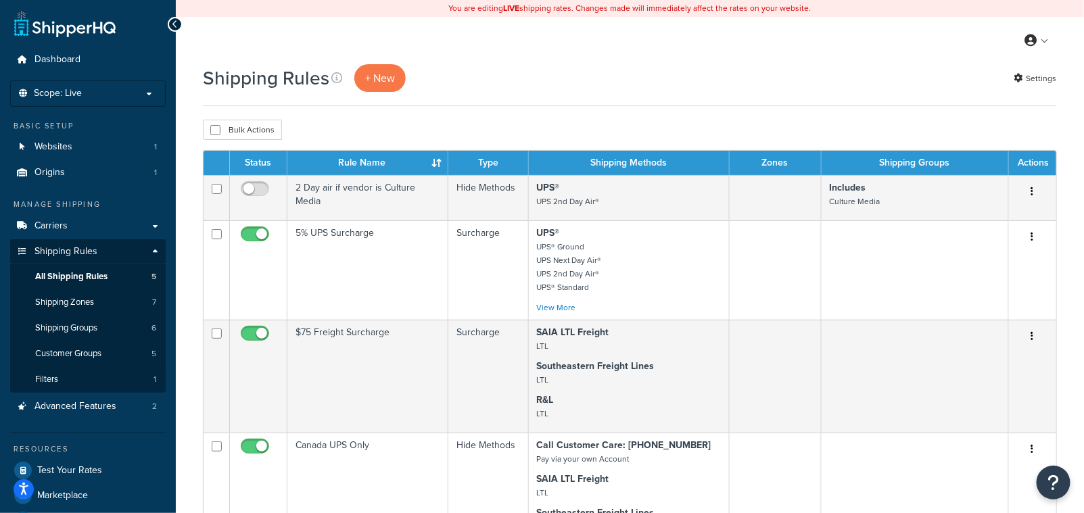
click at [1046, 51] on div "My Profile Billing Global Settings Contact Us Logout" at bounding box center [630, 40] width 908 height 47
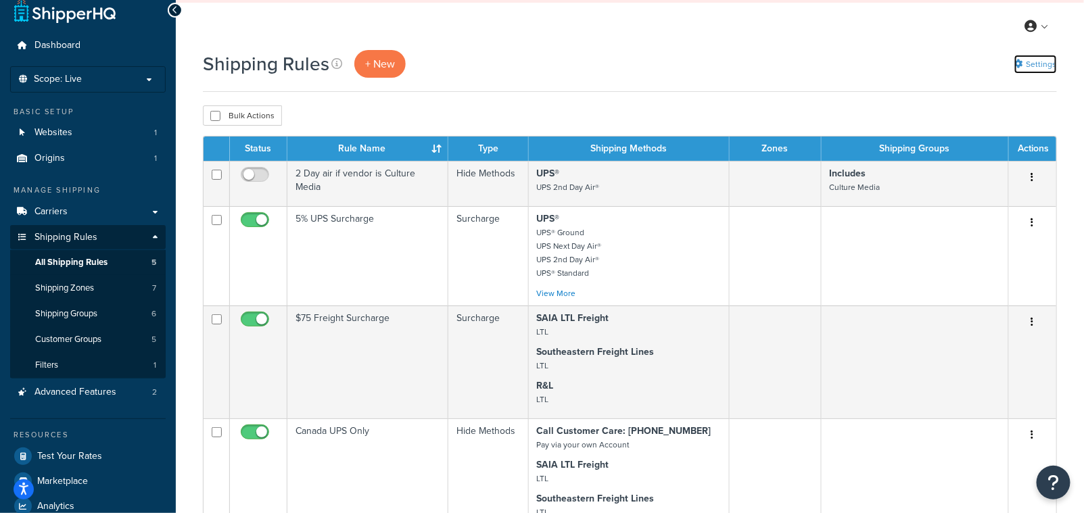
click at [1046, 76] on div "Shipping Rules + New Settings" at bounding box center [630, 71] width 854 height 42
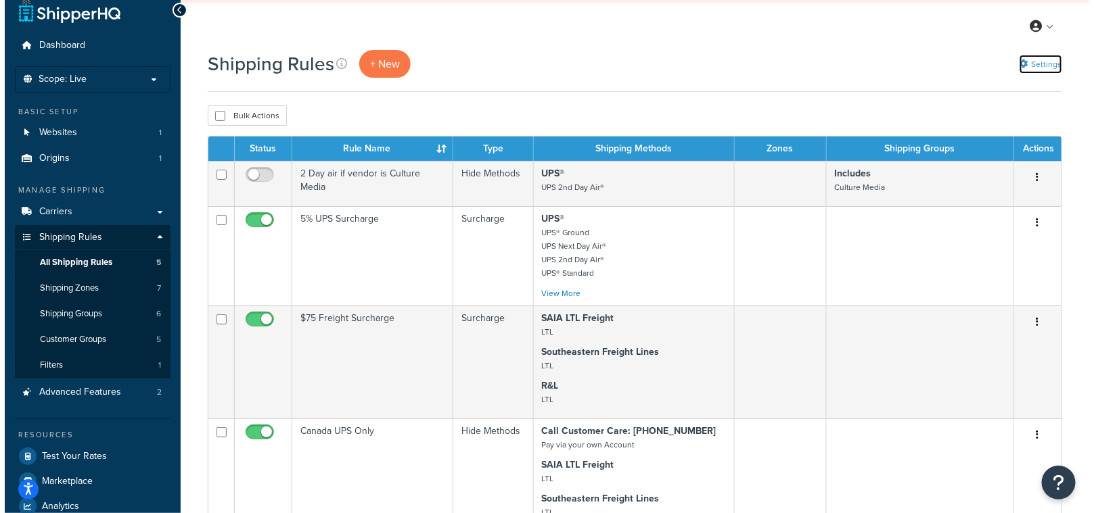
scroll to position [20, 0]
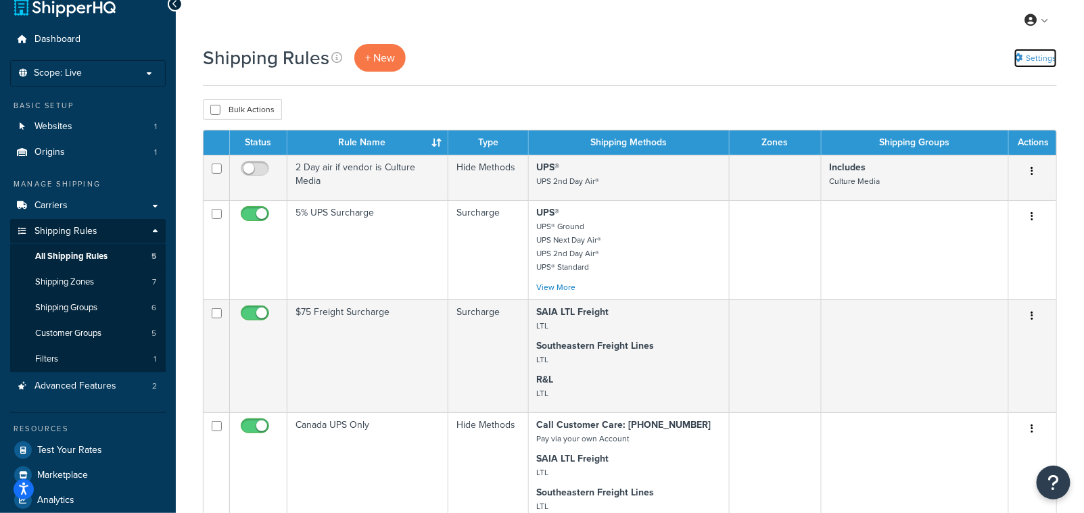
click at [1049, 60] on link "Settings" at bounding box center [1036, 58] width 43 height 19
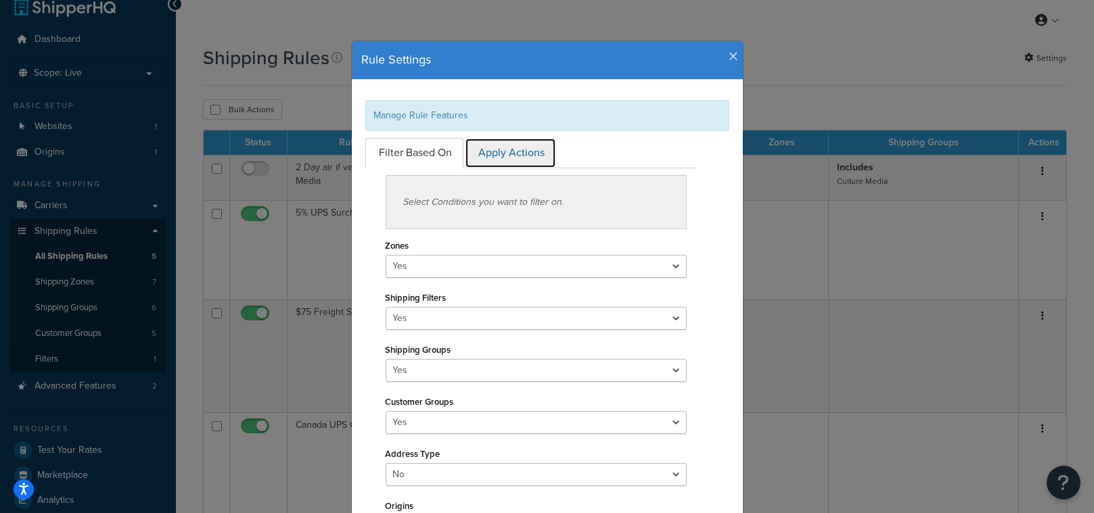
click at [496, 155] on link "Apply Actions" at bounding box center [510, 153] width 91 height 30
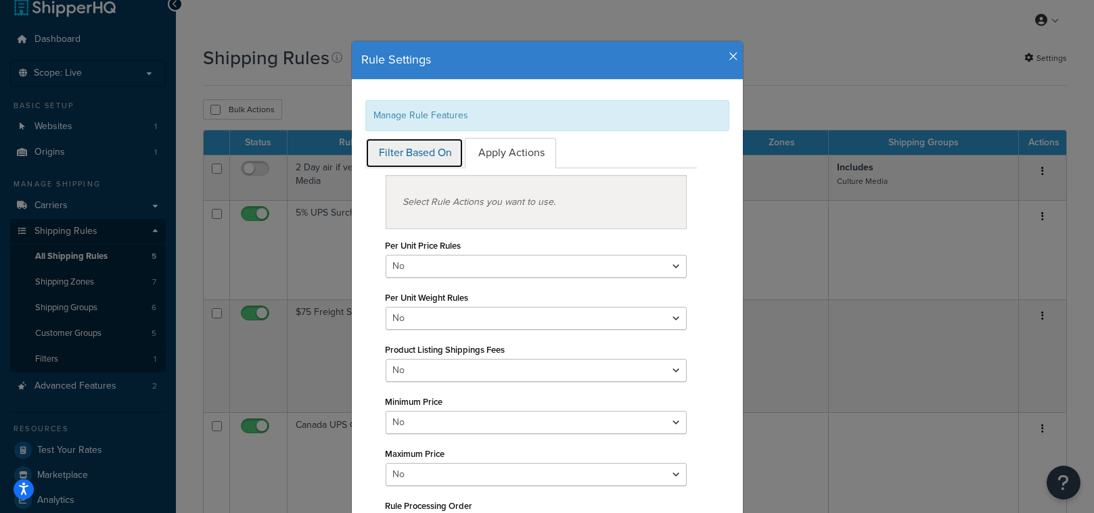
click at [396, 154] on link "Filter Based On" at bounding box center [414, 153] width 98 height 30
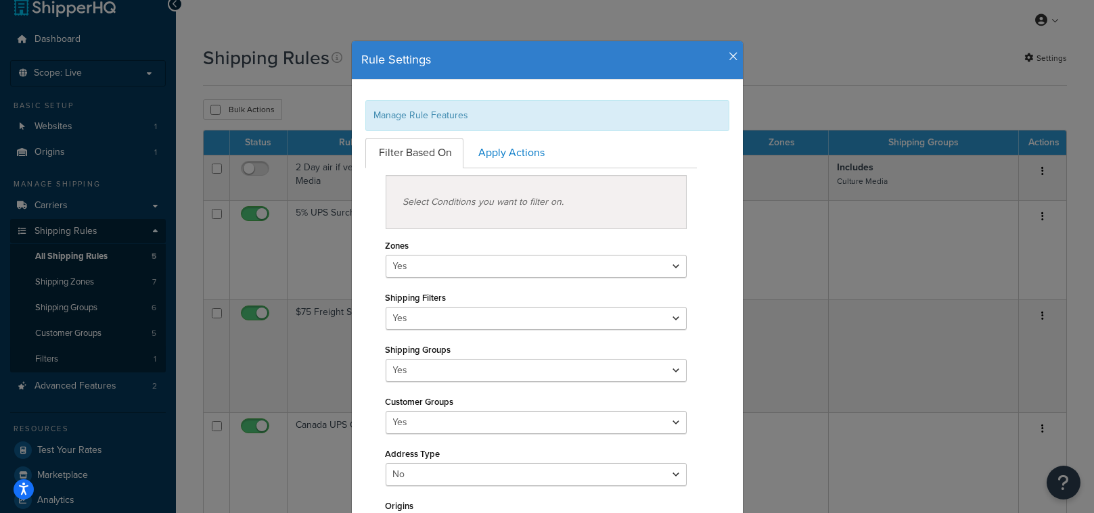
click at [812, 74] on div "Rule Settings Manage Rule Features Filter Based On Apply Actions Select Conditi…" at bounding box center [547, 256] width 1094 height 513
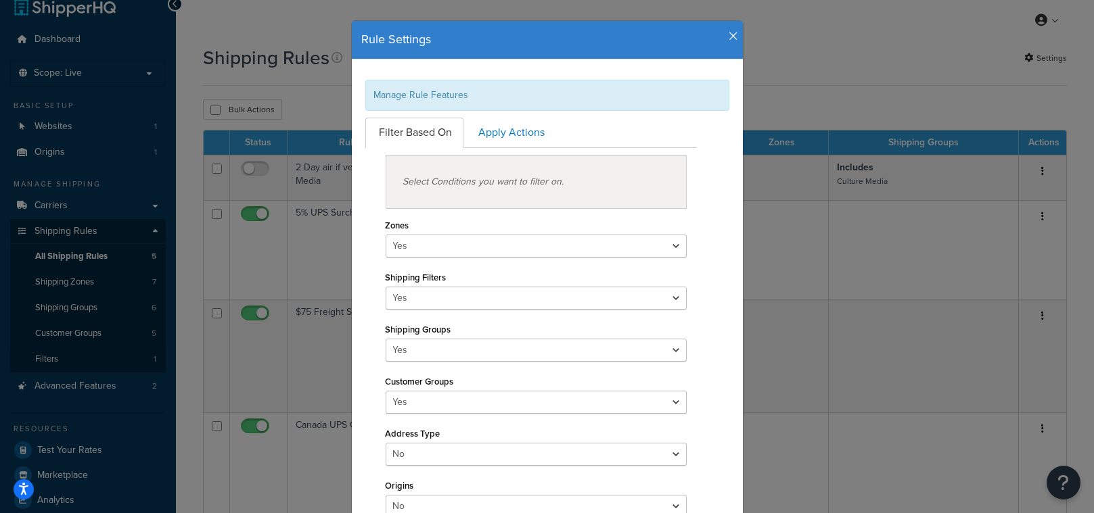
click at [720, 31] on h4 "Rule Settings" at bounding box center [547, 40] width 371 height 18
click at [730, 37] on icon "button" at bounding box center [733, 36] width 9 height 12
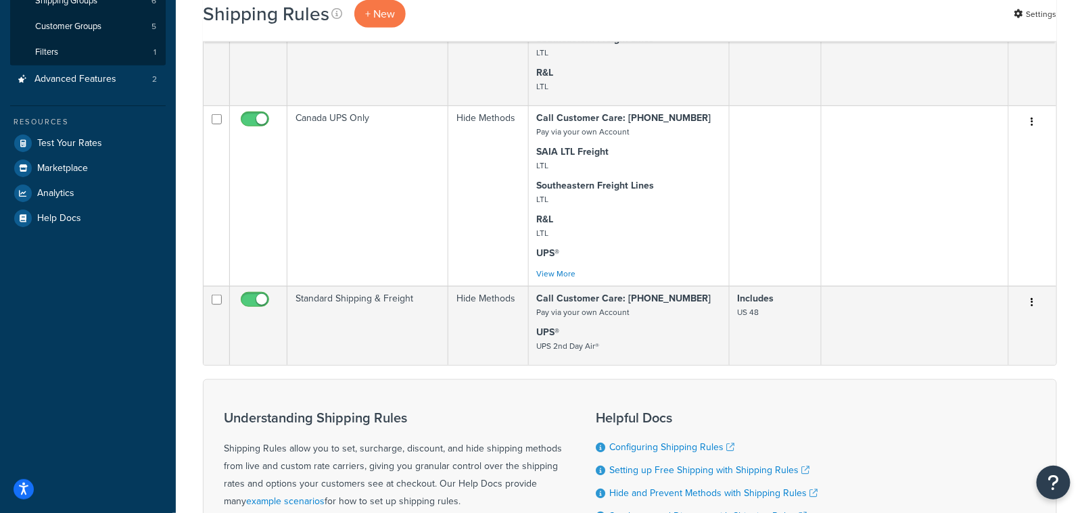
scroll to position [153, 0]
